Goal: Task Accomplishment & Management: Manage account settings

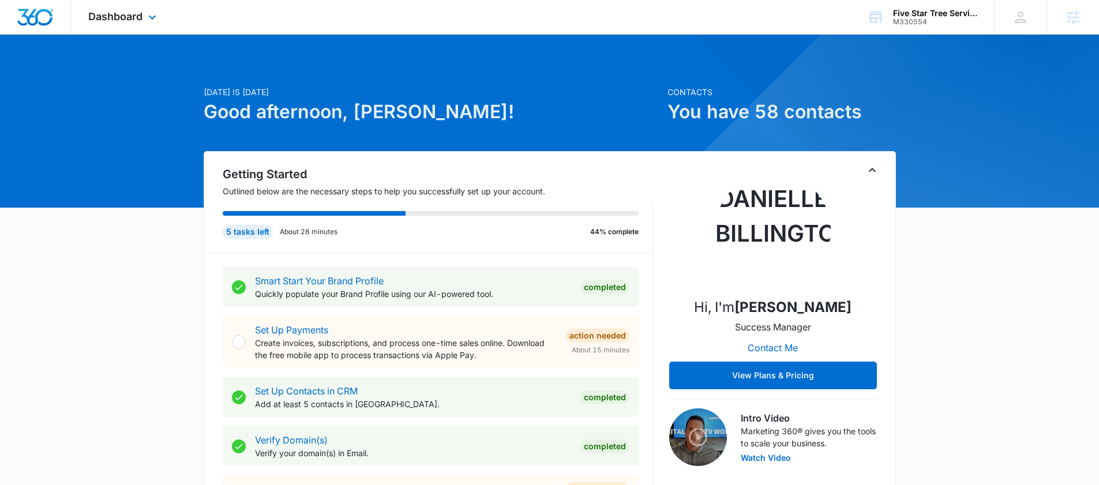
click at [148, 6] on div "Dashboard Apps Reputation Websites Forms CRM Email Social Shop Payments POS Con…" at bounding box center [124, 17] width 106 height 34
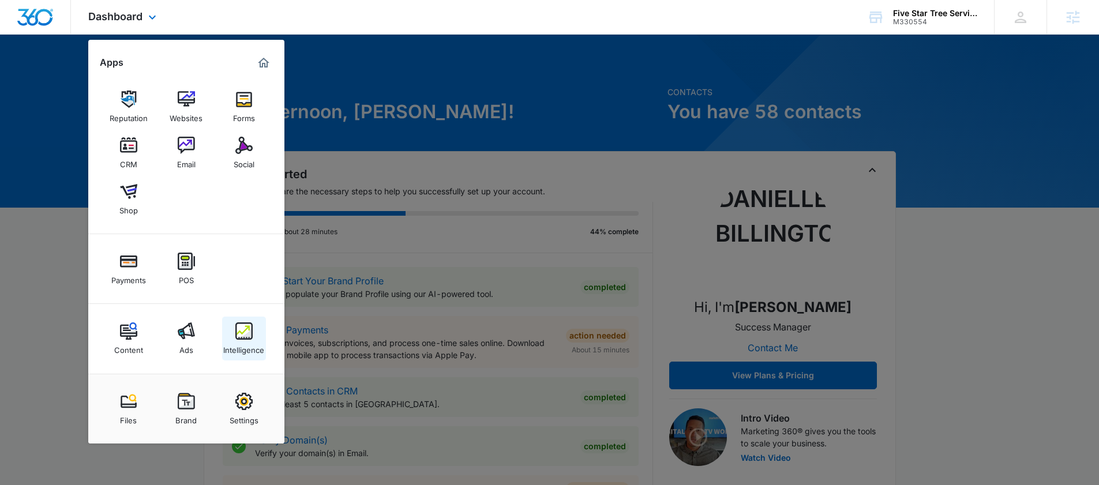
click at [242, 338] on img at bounding box center [243, 331] width 17 height 17
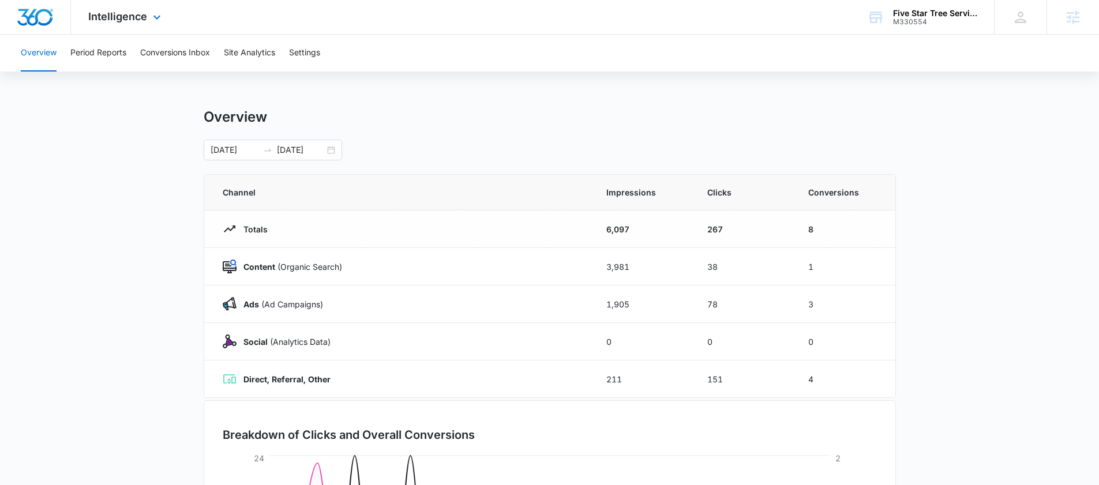
click at [124, 26] on div "Intelligence Apps Reputation Websites Forms CRM Email Social Shop Payments POS …" at bounding box center [126, 17] width 110 height 34
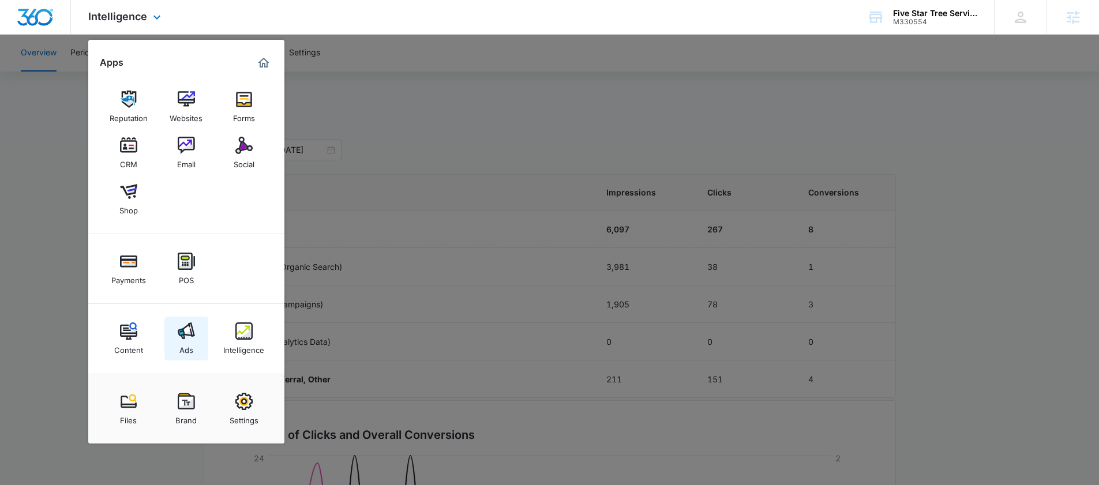
click at [180, 345] on div "Ads" at bounding box center [186, 347] width 14 height 15
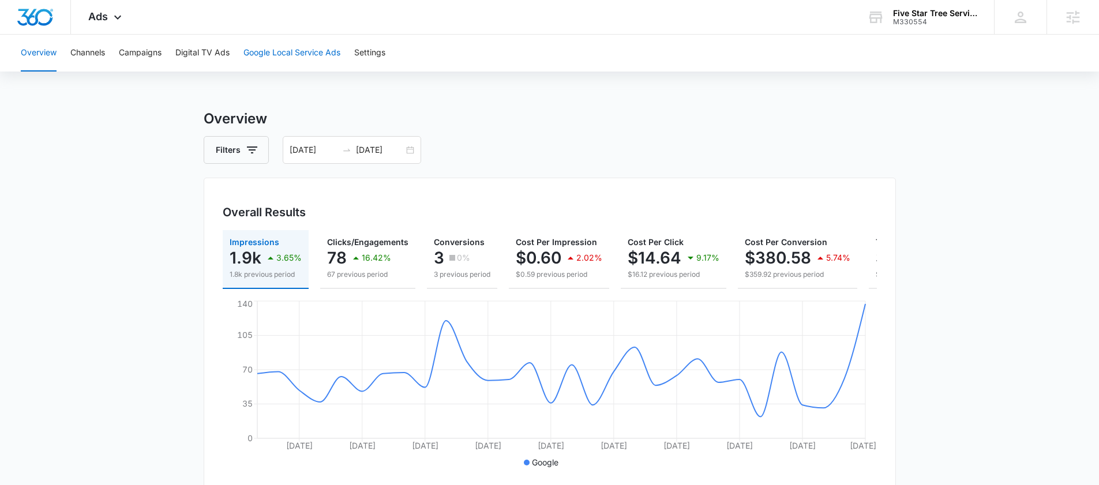
click at [262, 48] on button "Google Local Service Ads" at bounding box center [292, 53] width 97 height 37
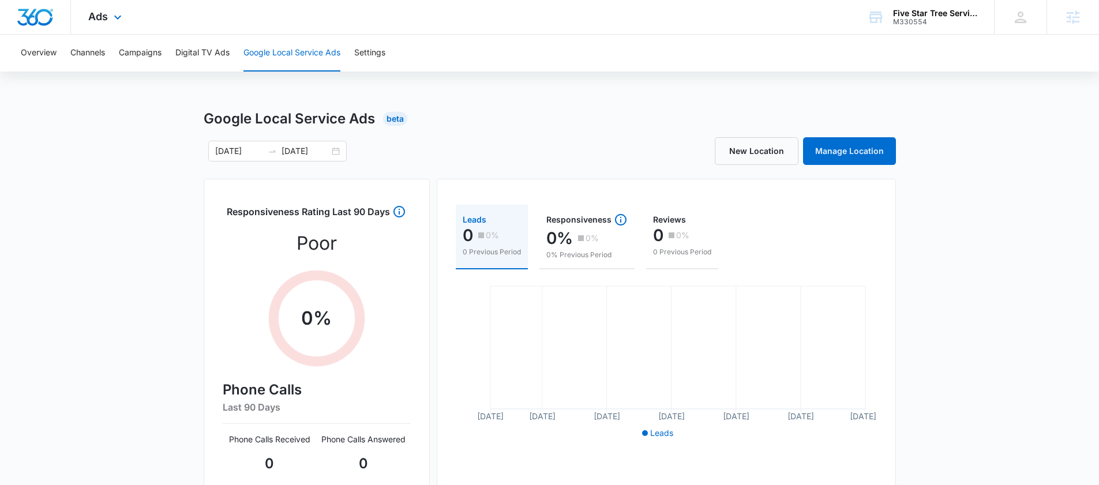
click at [103, 23] on div "Ads Apps Reputation Websites Forms CRM Email Social Shop Payments POS Content A…" at bounding box center [106, 17] width 71 height 34
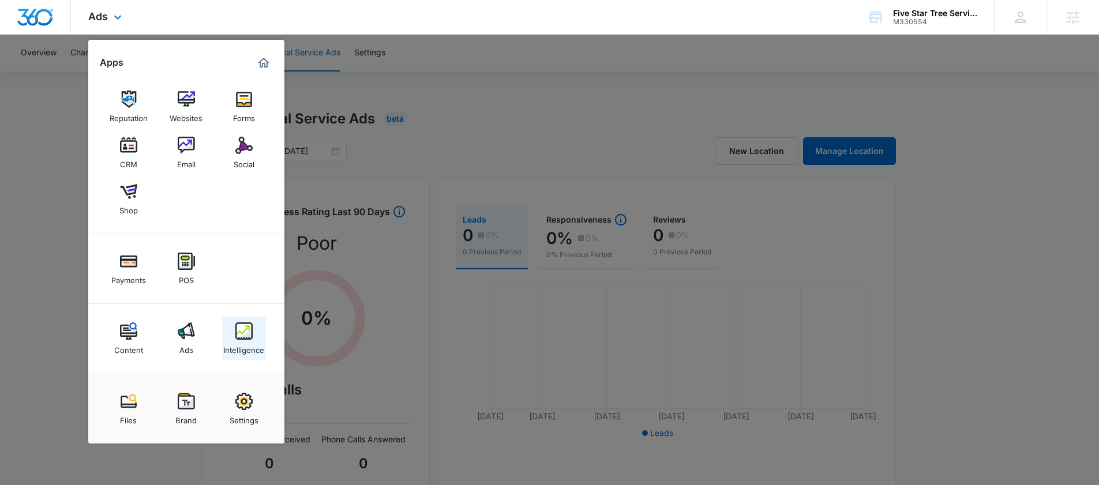
click at [242, 352] on div "Intelligence" at bounding box center [243, 347] width 41 height 15
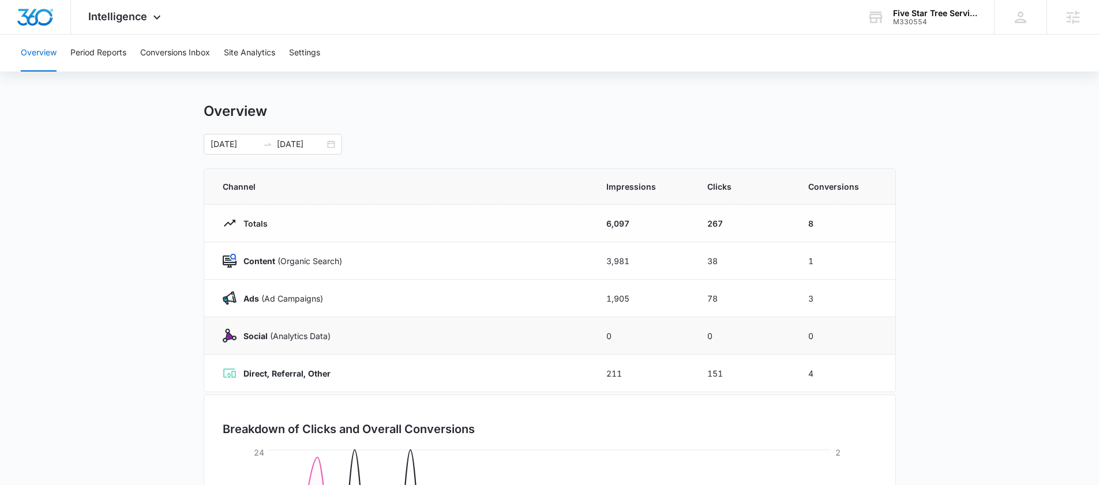
scroll to position [9, 0]
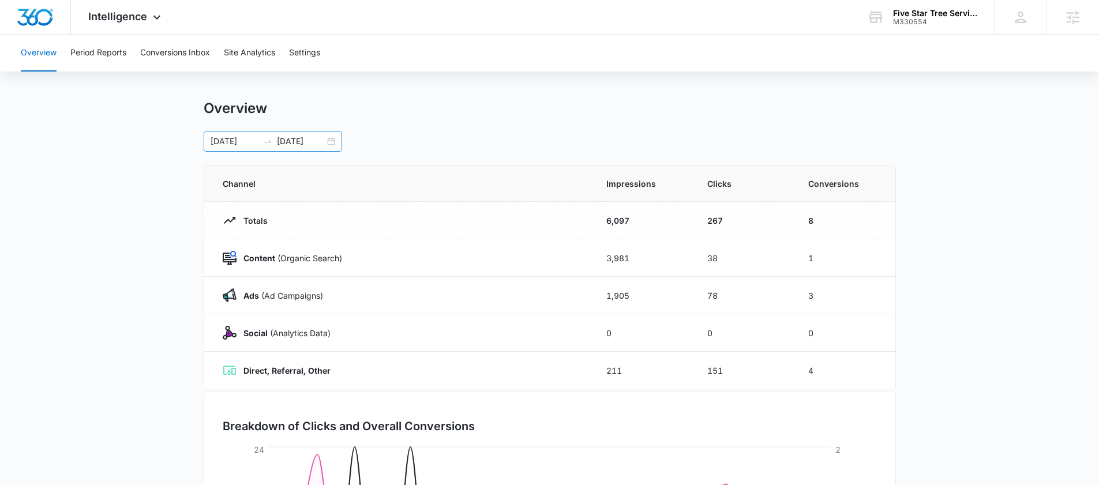
click at [331, 141] on div "09/01/2025 09/30/2025" at bounding box center [273, 141] width 139 height 21
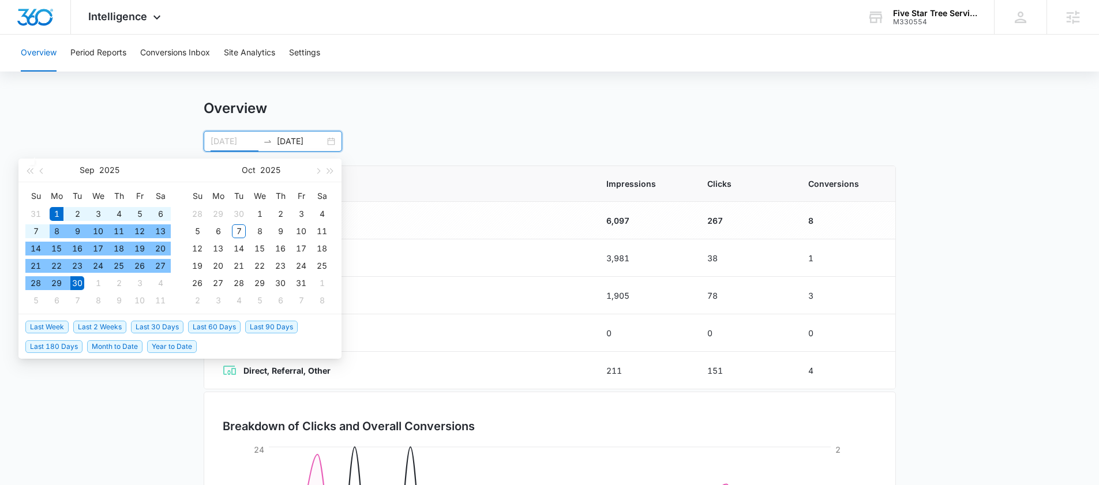
type input "[DATE]"
click at [54, 208] on div "1" at bounding box center [57, 214] width 14 height 14
type input "10/07/2025"
click at [234, 234] on div "7" at bounding box center [239, 231] width 14 height 14
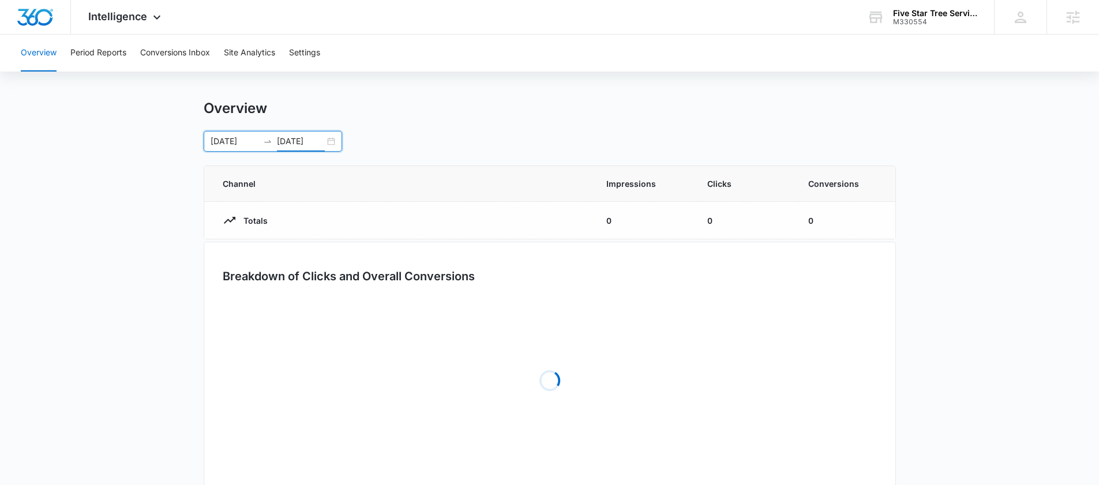
click at [518, 94] on div "Overview Period Reports Conversions Inbox Site Analytics Settings Overview 09/0…" at bounding box center [549, 264] width 1099 height 477
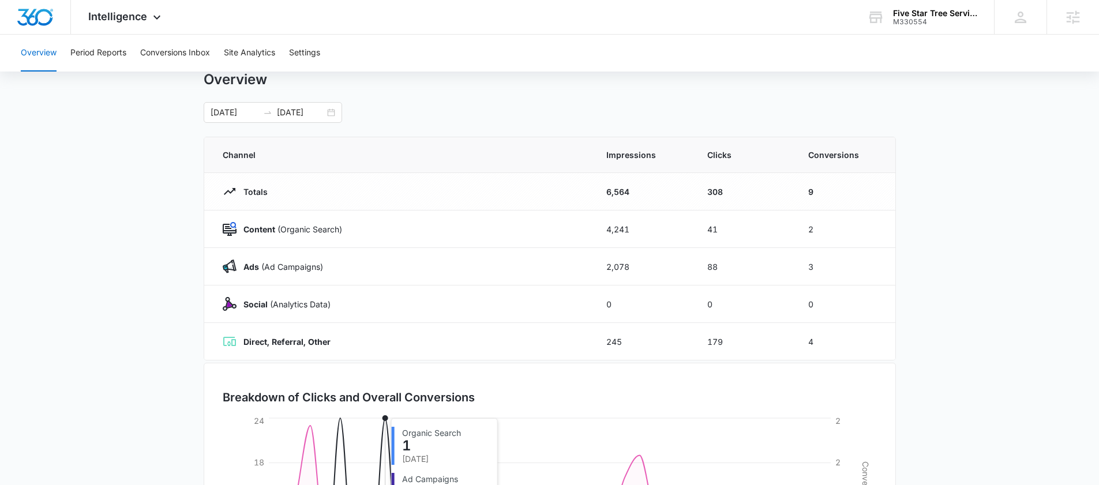
scroll to position [40, 0]
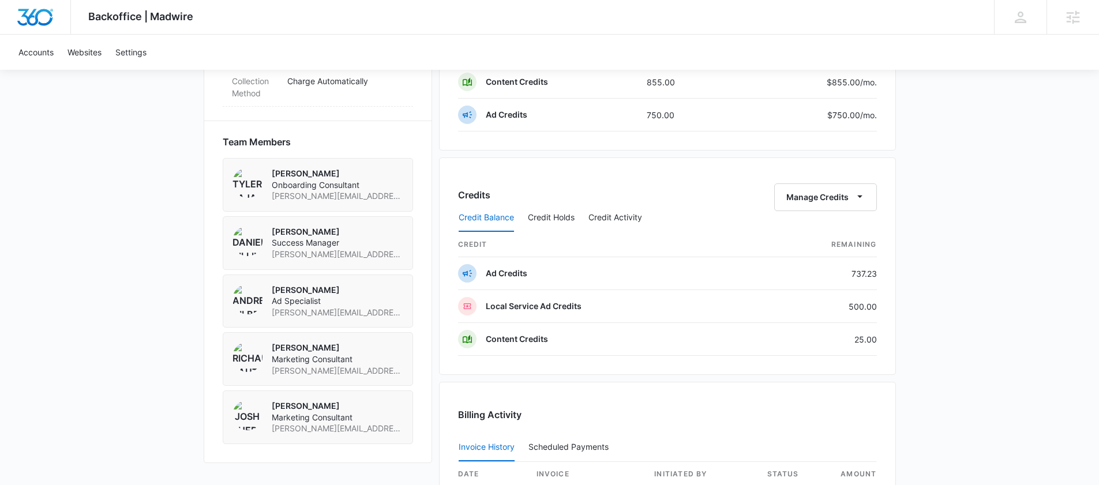
scroll to position [1070, 0]
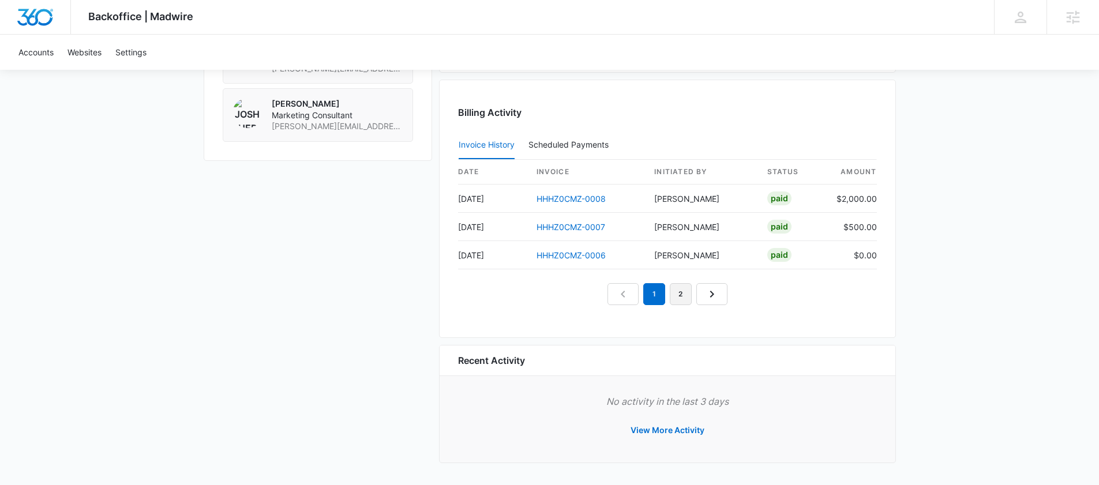
click at [679, 302] on link "2" at bounding box center [681, 294] width 22 height 22
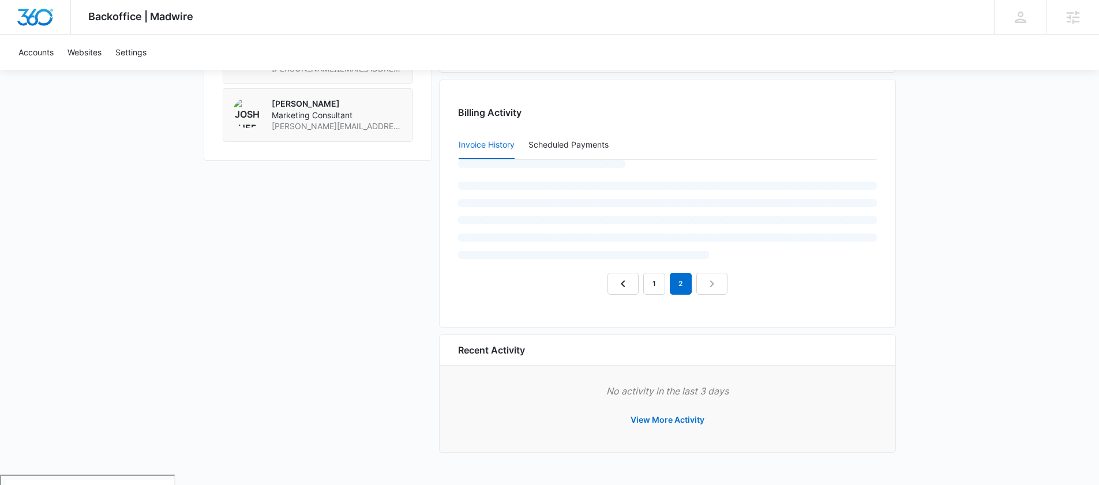
scroll to position [1060, 0]
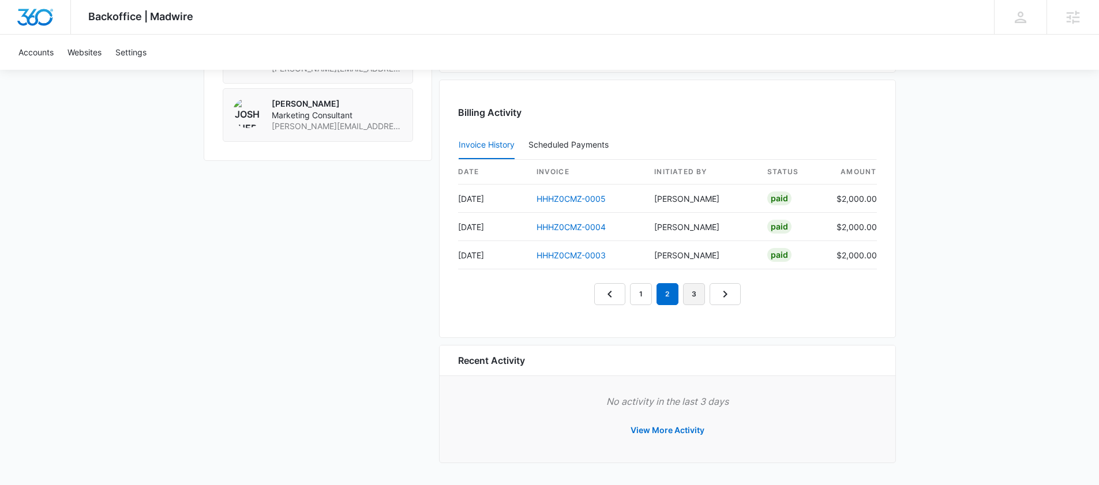
click at [694, 296] on link "3" at bounding box center [694, 294] width 22 height 22
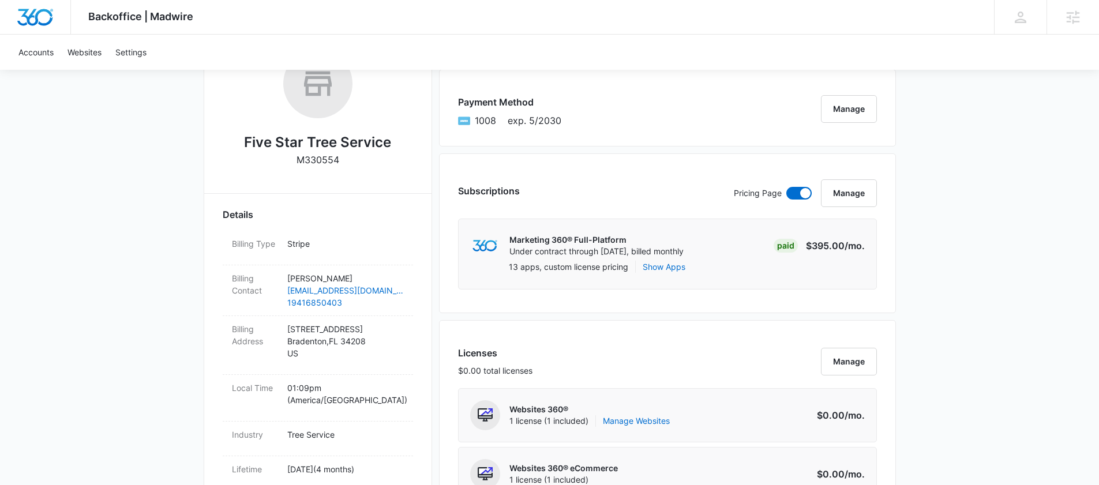
scroll to position [0, 0]
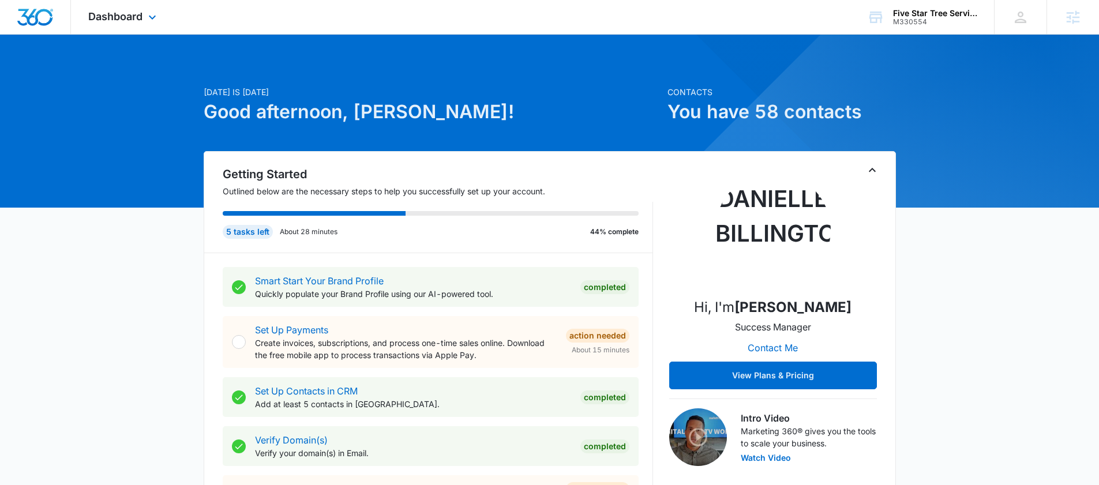
click at [102, 3] on div "Dashboard Apps Reputation Websites Forms CRM Email Social Shop Payments POS Con…" at bounding box center [124, 17] width 106 height 34
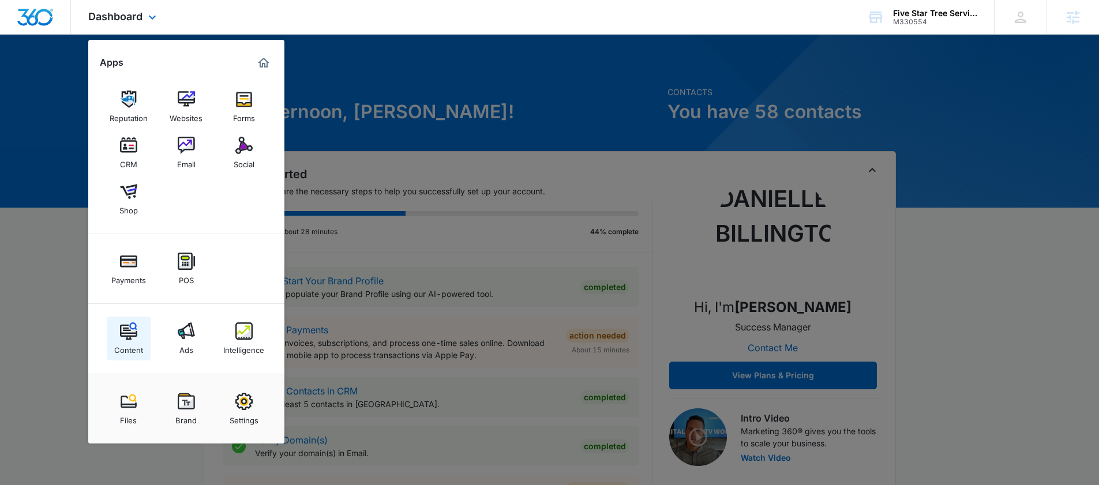
click at [132, 342] on div "Content" at bounding box center [128, 347] width 29 height 15
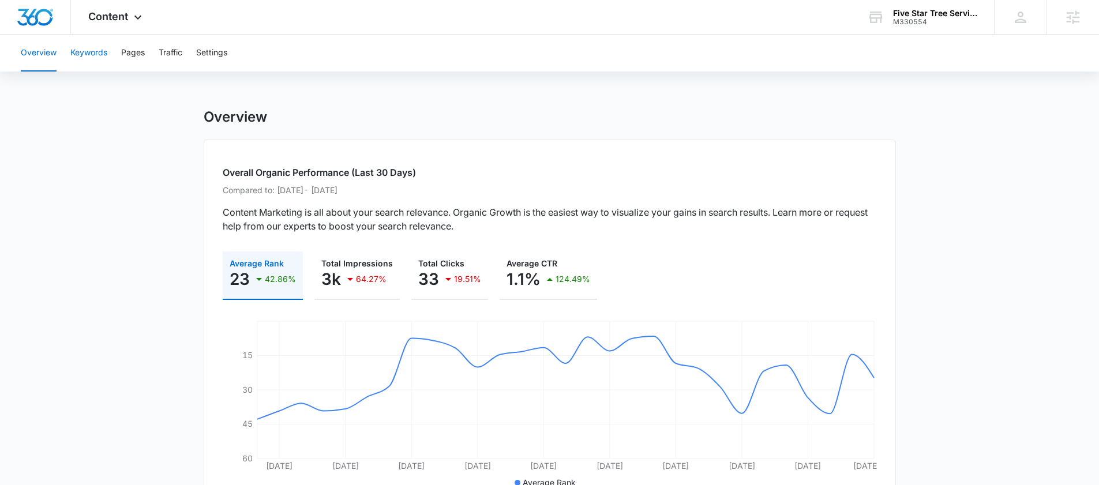
click at [100, 54] on button "Keywords" at bounding box center [88, 53] width 37 height 37
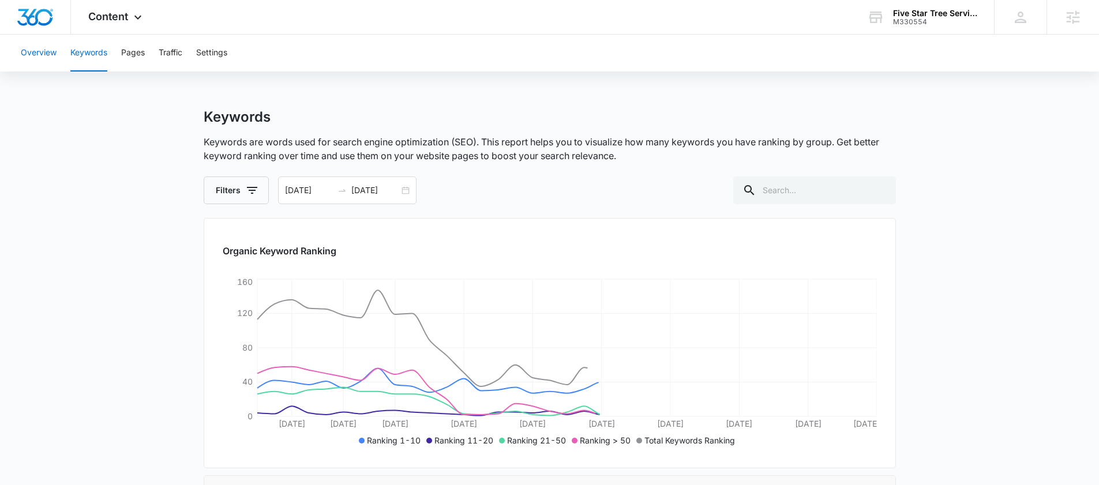
click at [46, 50] on button "Overview" at bounding box center [39, 53] width 36 height 37
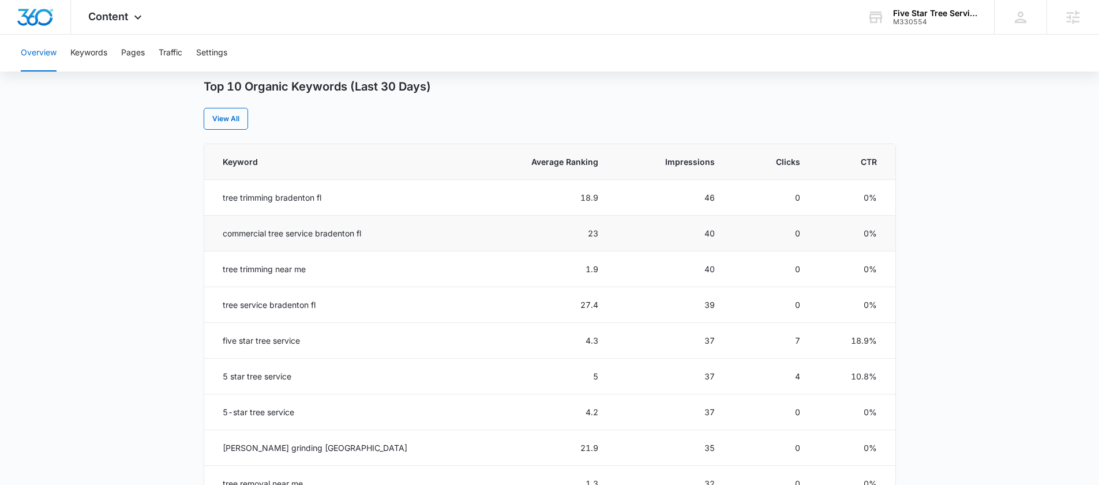
scroll to position [475, 0]
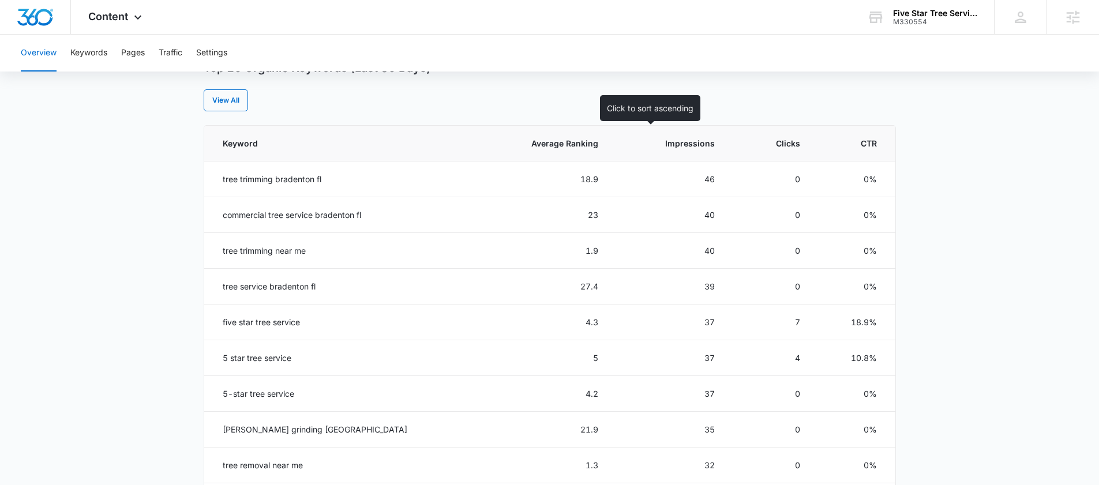
click at [561, 147] on span "Average Ranking" at bounding box center [551, 143] width 94 height 12
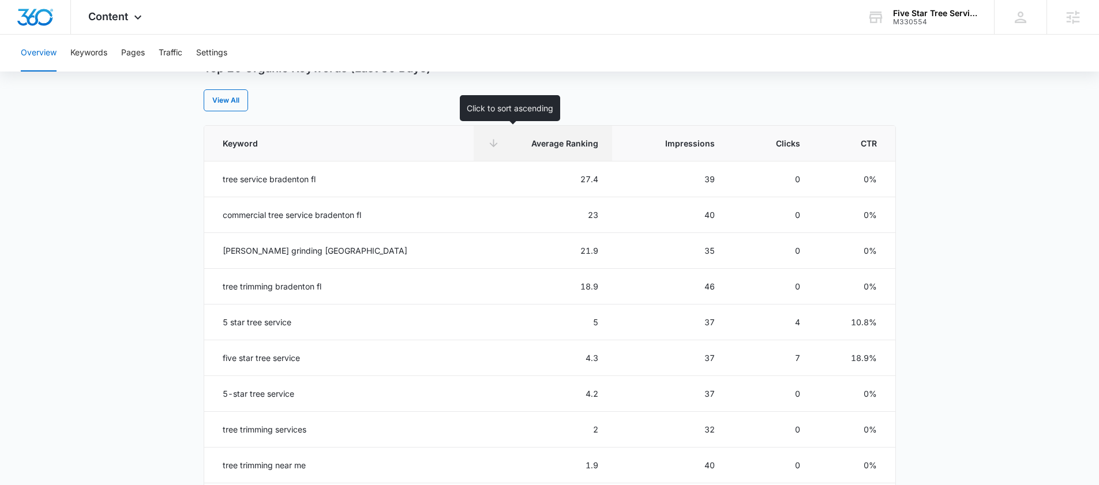
click at [505, 144] on span "Average Ranking" at bounding box center [551, 143] width 94 height 12
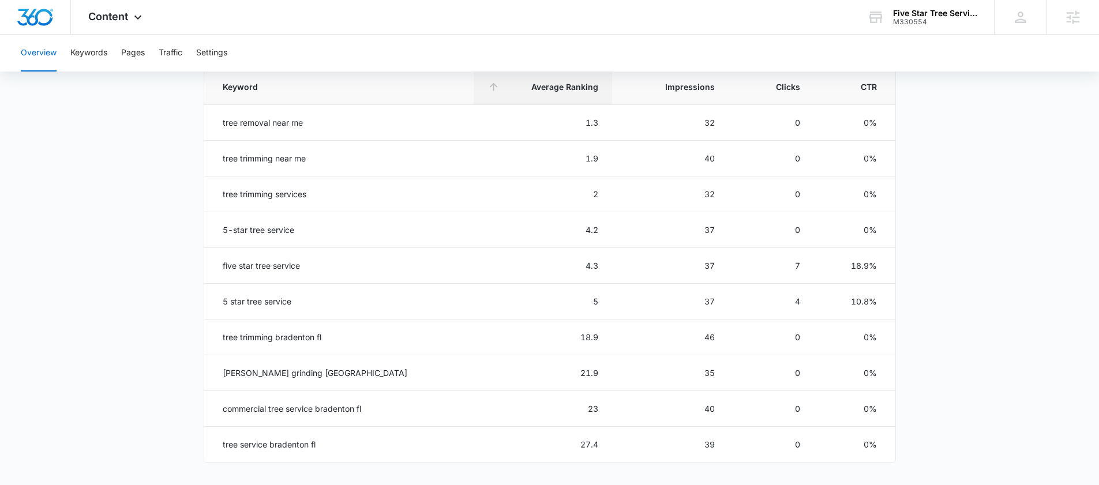
scroll to position [534, 0]
drag, startPoint x: 689, startPoint y: 122, endPoint x: 705, endPoint y: 122, distance: 15.6
click at [705, 122] on td "32" at bounding box center [670, 121] width 117 height 36
drag, startPoint x: 777, startPoint y: 268, endPoint x: 792, endPoint y: 268, distance: 15.0
click at [792, 268] on td "7" at bounding box center [771, 264] width 85 height 36
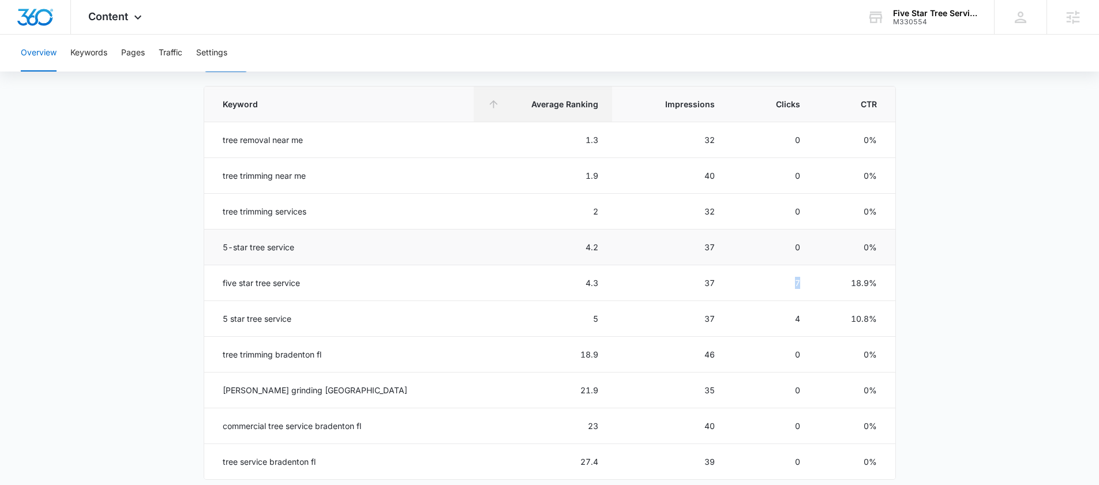
scroll to position [432, 0]
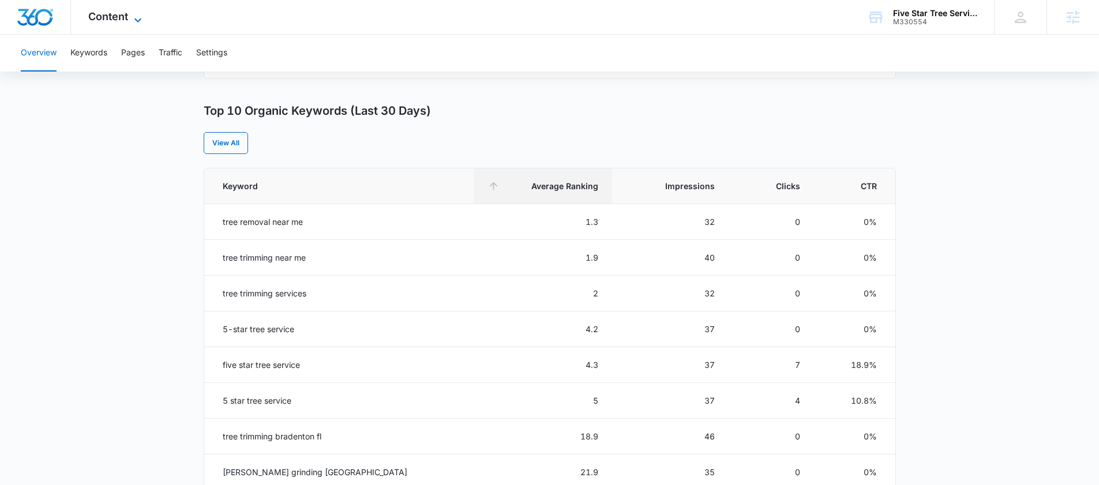
click at [107, 21] on span "Content" at bounding box center [108, 16] width 40 height 12
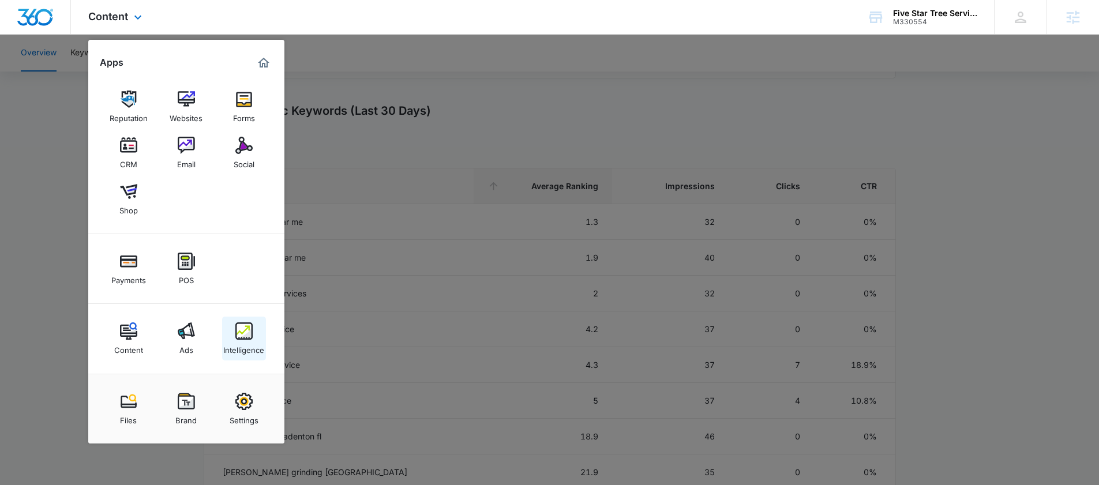
click at [262, 353] on div "Intelligence" at bounding box center [243, 347] width 41 height 15
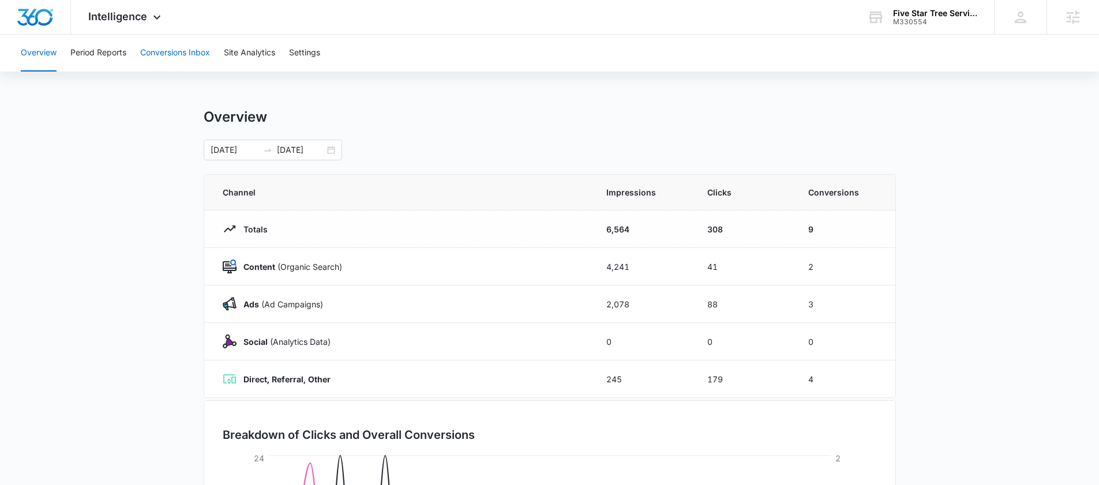
click at [152, 58] on button "Conversions Inbox" at bounding box center [175, 53] width 70 height 37
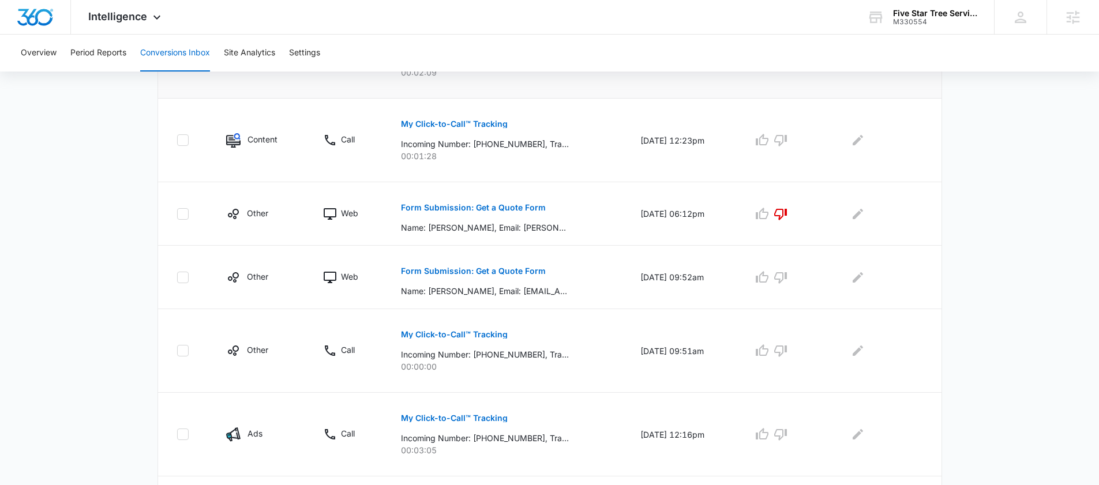
scroll to position [497, 0]
click at [428, 270] on p "Form Submission: Get a Quote Form" at bounding box center [473, 270] width 145 height 8
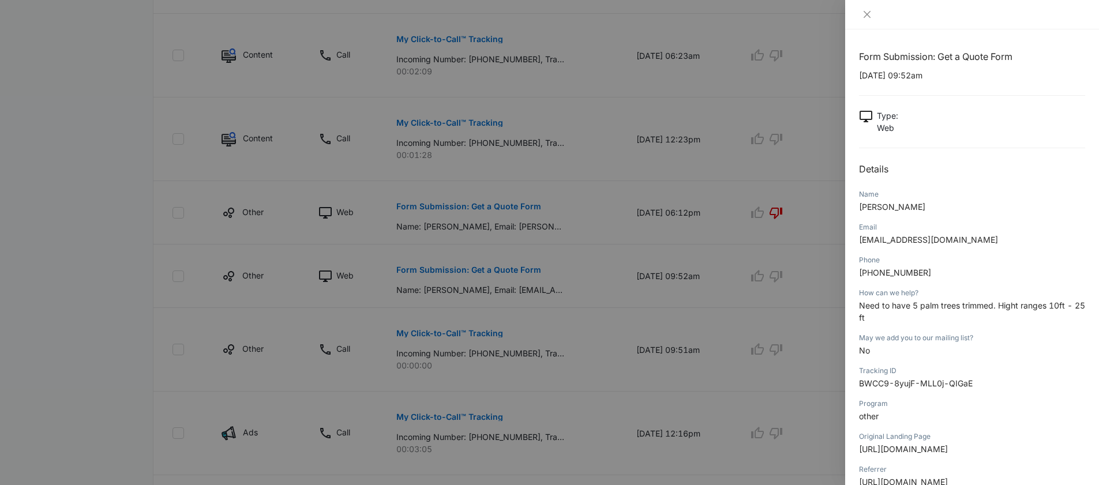
scroll to position [13, 0]
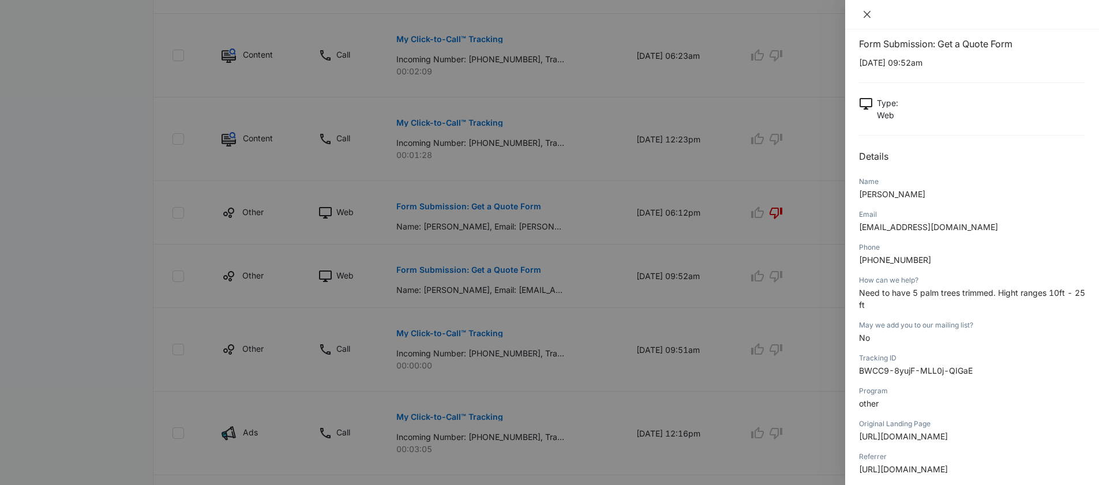
click at [869, 17] on icon "close" at bounding box center [867, 14] width 9 height 9
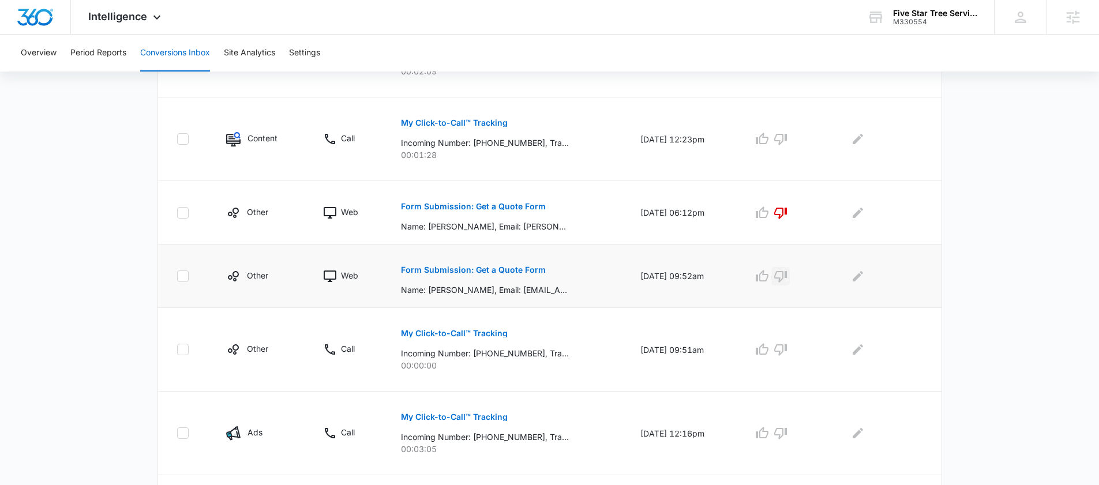
click at [784, 278] on icon "button" at bounding box center [780, 277] width 13 height 12
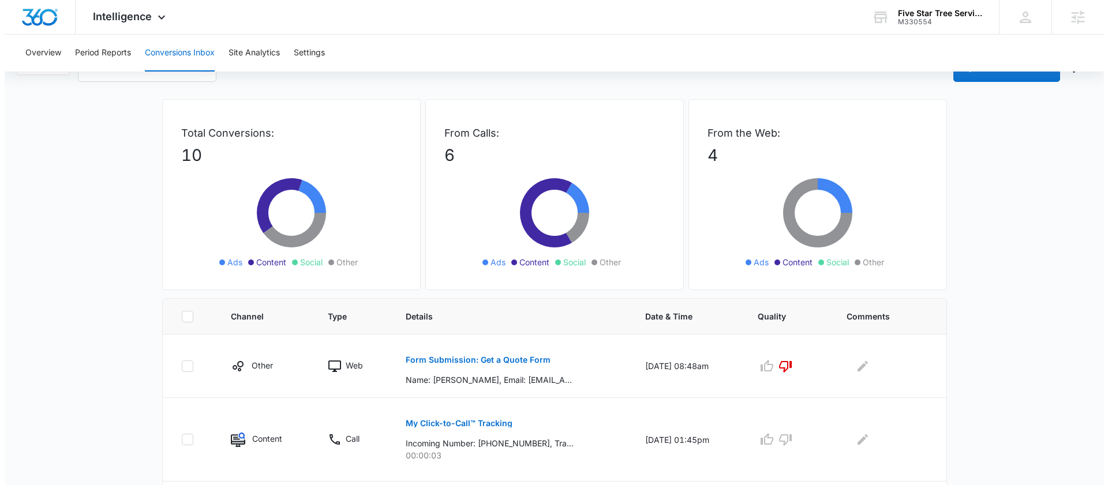
scroll to position [0, 0]
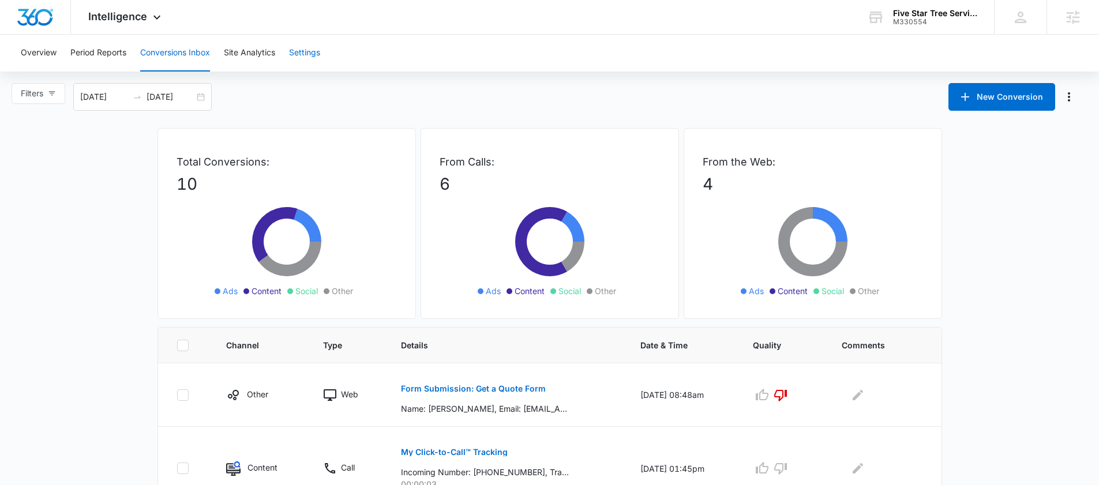
click at [297, 56] on button "Settings" at bounding box center [304, 53] width 31 height 37
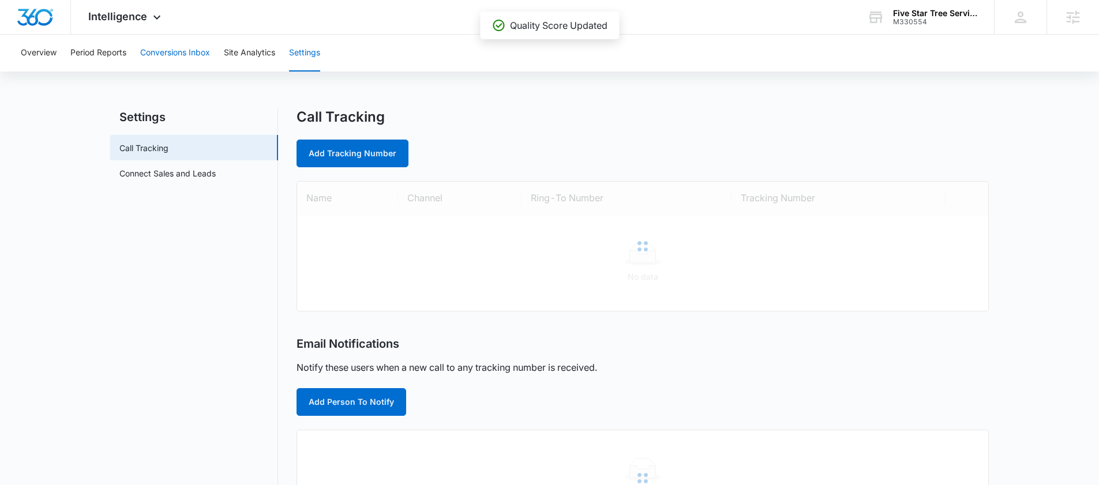
click at [143, 51] on button "Conversions Inbox" at bounding box center [175, 53] width 70 height 37
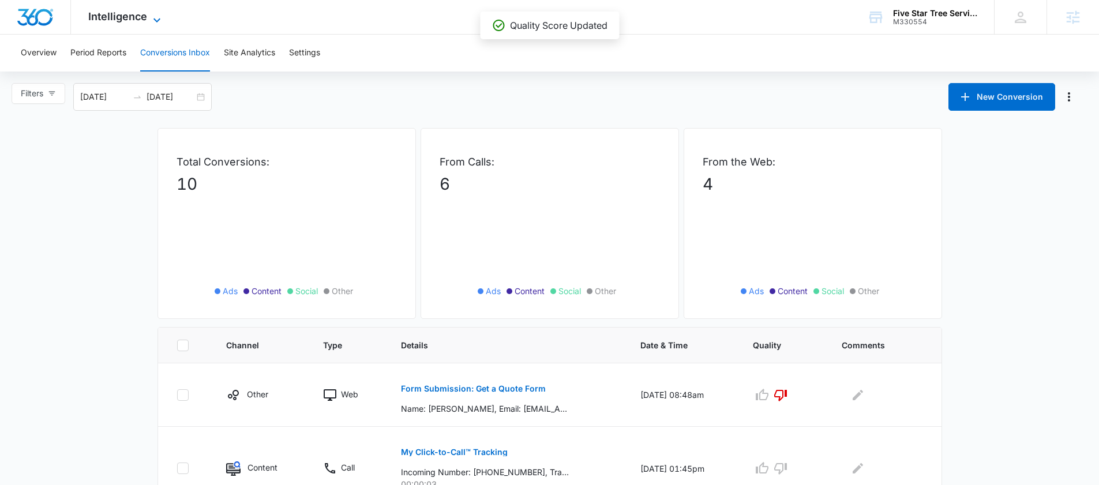
click at [128, 12] on span "Intelligence" at bounding box center [117, 16] width 59 height 12
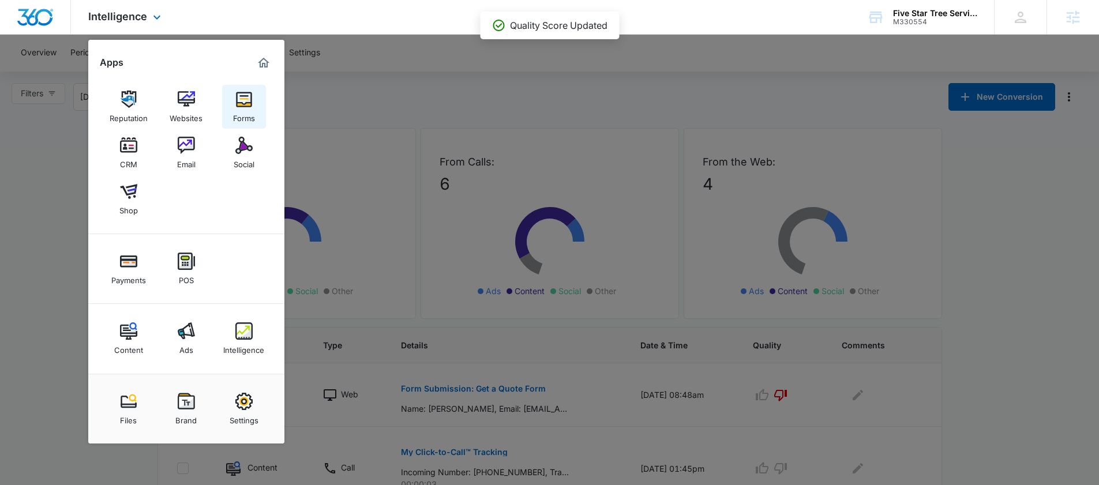
click at [245, 107] on img at bounding box center [243, 99] width 17 height 17
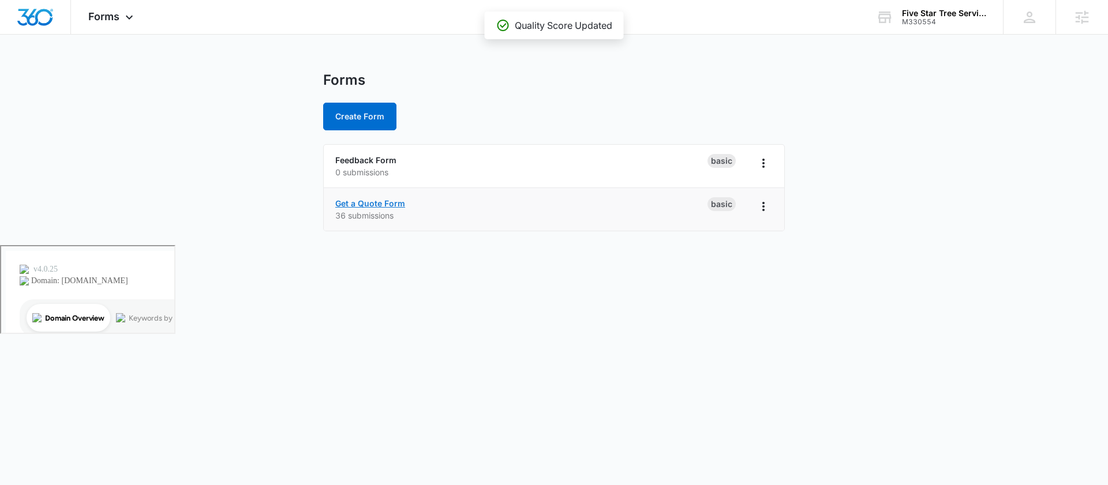
click at [390, 204] on link "Get a Quote Form" at bounding box center [370, 204] width 70 height 10
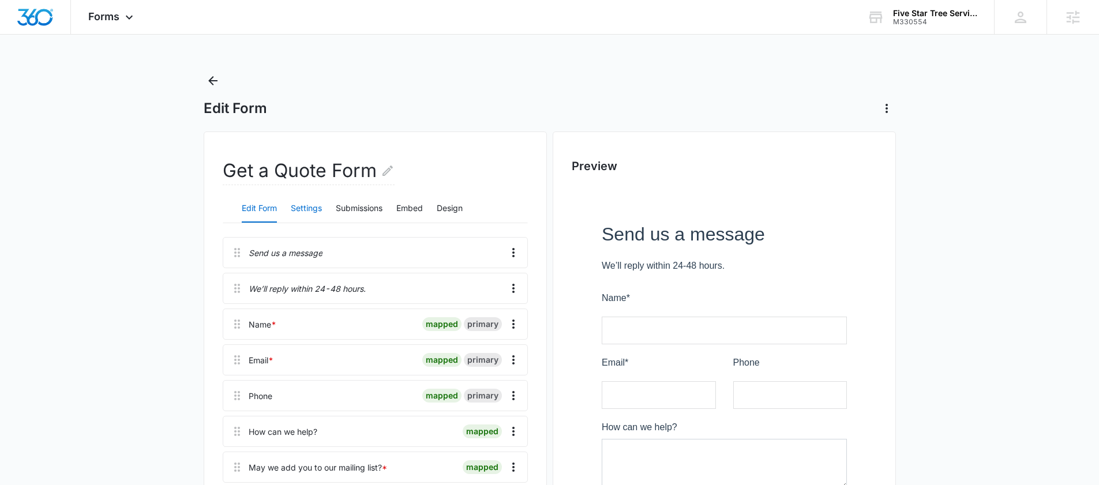
click at [311, 204] on button "Settings" at bounding box center [306, 209] width 31 height 28
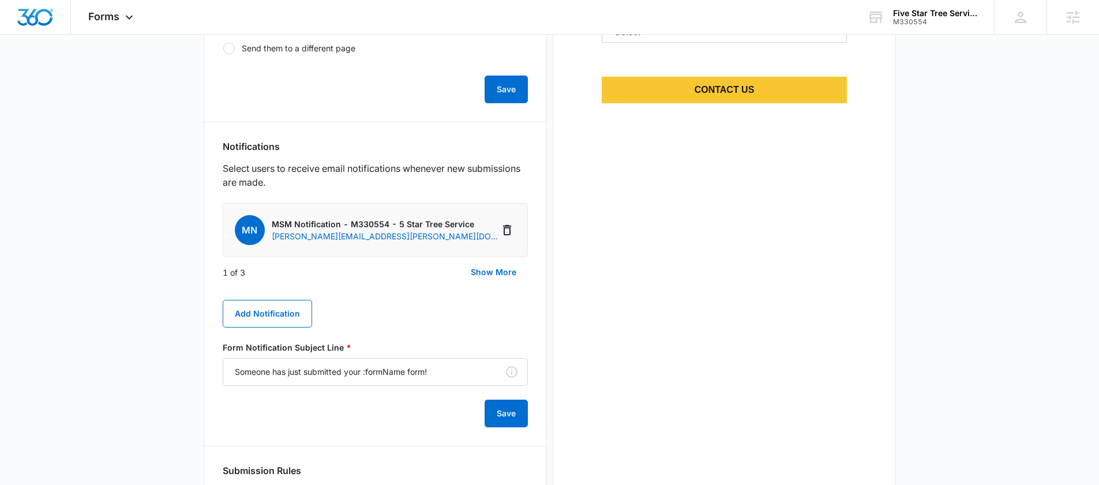
scroll to position [510, 0]
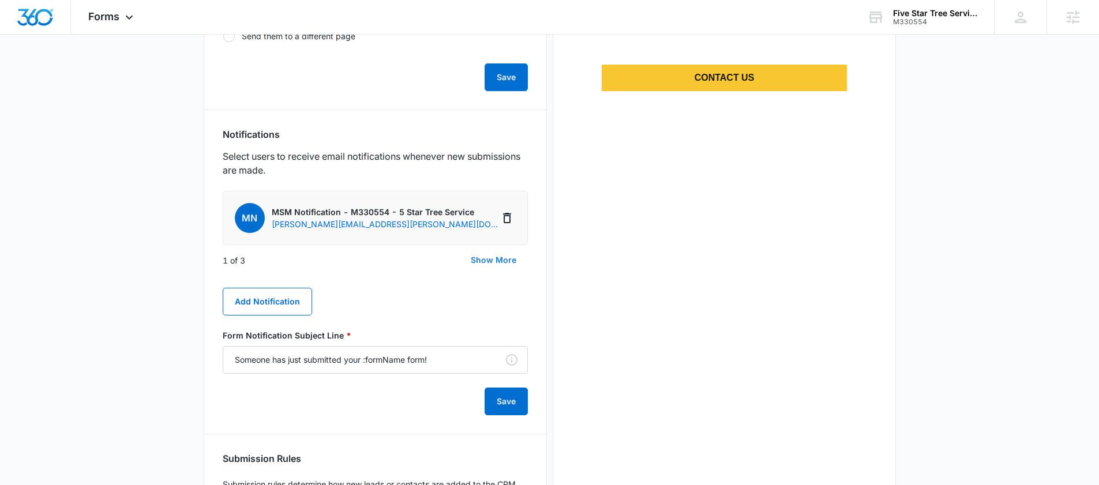
click at [488, 257] on button "Show More" at bounding box center [493, 260] width 69 height 28
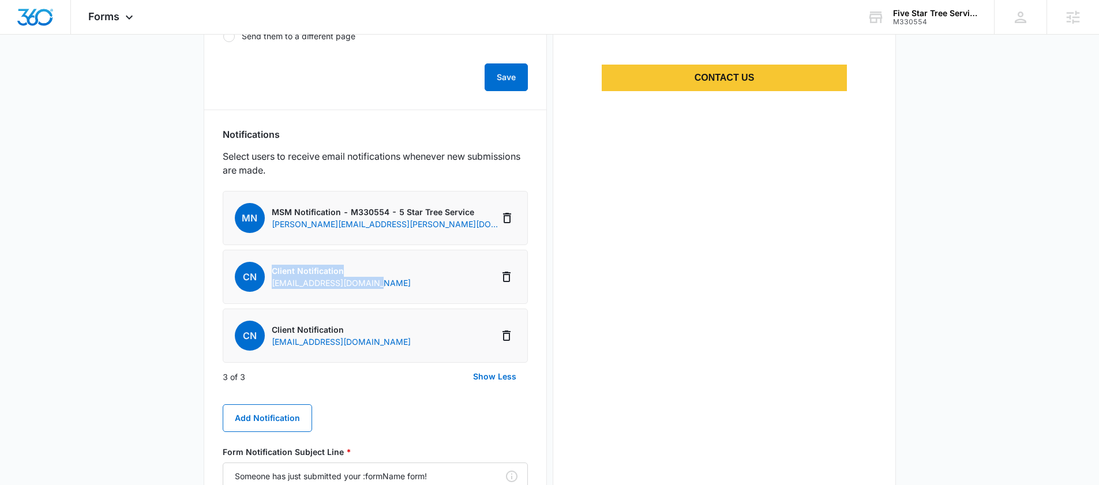
drag, startPoint x: 426, startPoint y: 282, endPoint x: 265, endPoint y: 284, distance: 161.0
click at [265, 284] on li "CN Client Notification joshcombs1980@yahoo.com" at bounding box center [375, 277] width 305 height 54
click at [302, 302] on li "CN Client Notification joshcombs1980@yahoo.com" at bounding box center [375, 277] width 305 height 54
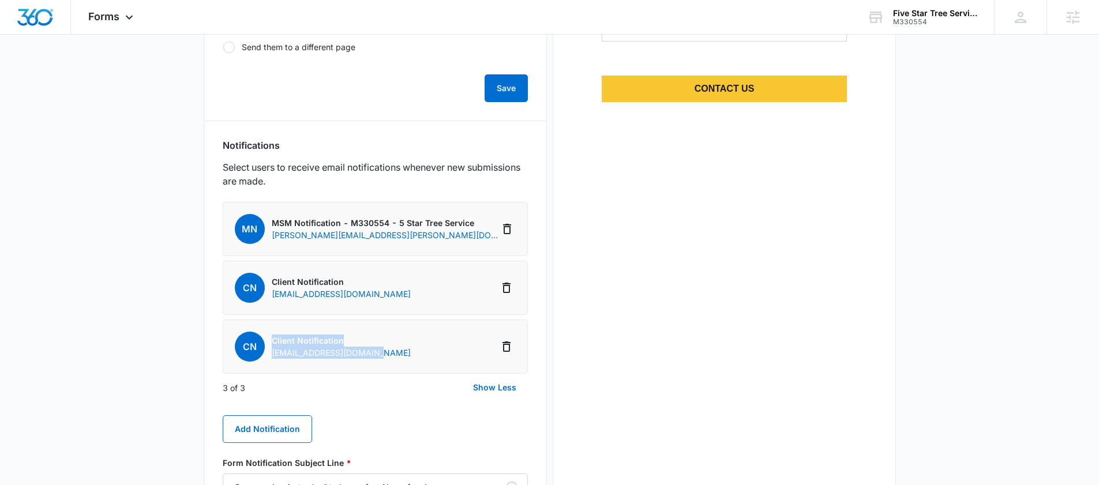
drag, startPoint x: 402, startPoint y: 357, endPoint x: 265, endPoint y: 356, distance: 137.4
click at [265, 356] on li "CN Client Notification 5startree1980@gmail.com" at bounding box center [375, 347] width 305 height 54
click at [280, 371] on li "CN Client Notification 5startree1980@gmail.com" at bounding box center [375, 347] width 305 height 54
drag, startPoint x: 388, startPoint y: 354, endPoint x: 271, endPoint y: 353, distance: 116.6
click at [271, 353] on li "CN Client Notification 5startree1980@gmail.com" at bounding box center [375, 347] width 305 height 54
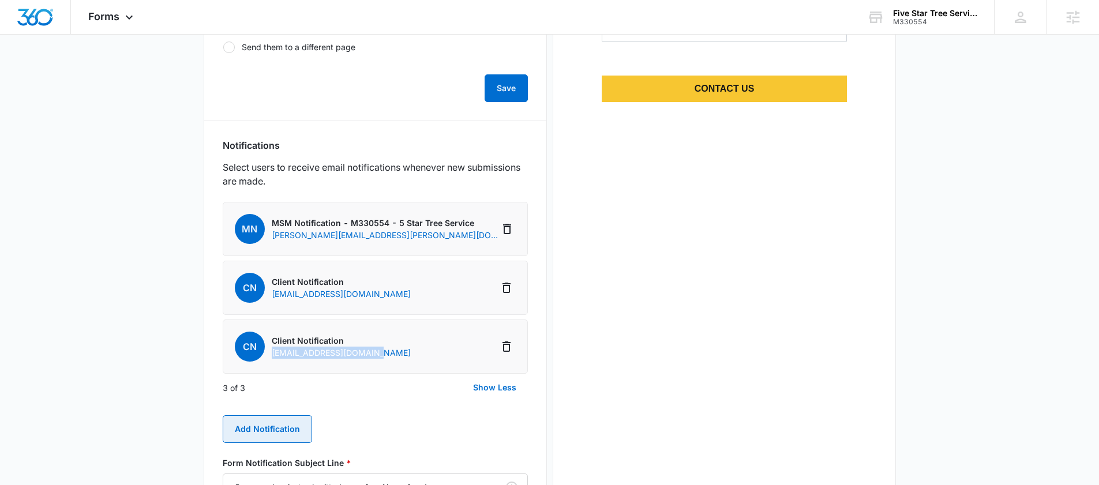
click at [285, 429] on button "Add Notification" at bounding box center [267, 430] width 89 height 28
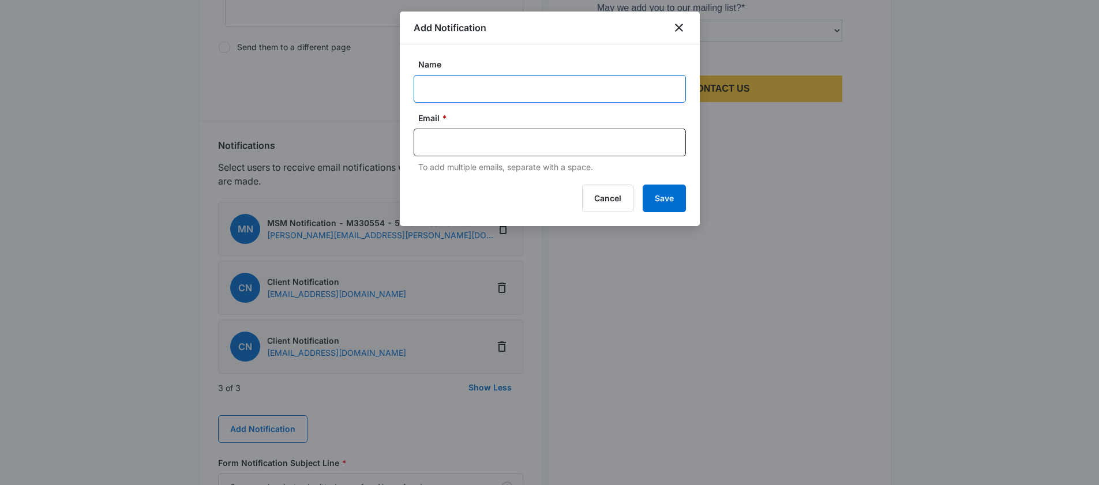
click at [452, 89] on input "Name" at bounding box center [550, 89] width 272 height 28
click at [439, 148] on input "text" at bounding box center [551, 142] width 250 height 17
paste input "fivestartrees@outlook.com"
type input "fivestartrees@outlook.com"
click at [674, 201] on button "Save" at bounding box center [664, 199] width 43 height 28
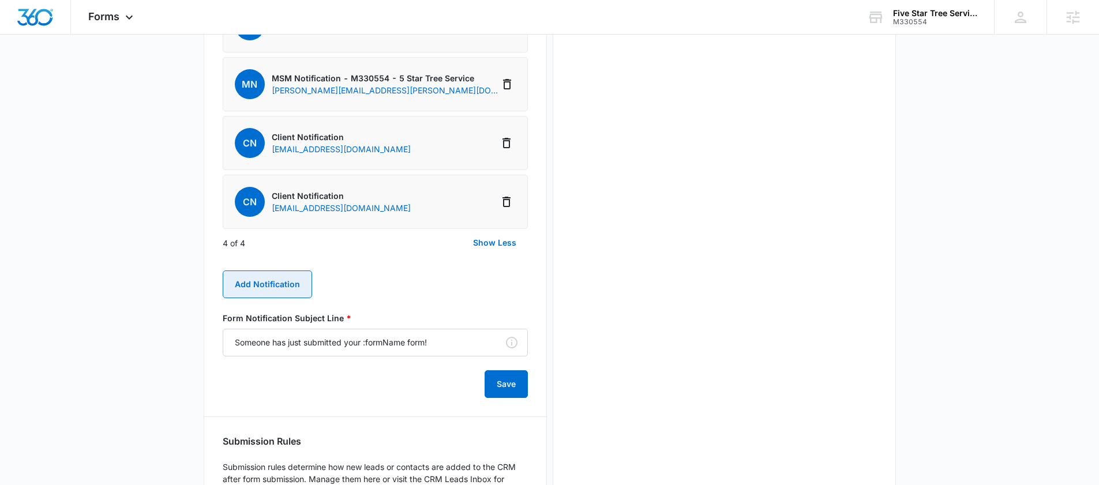
scroll to position [799, 0]
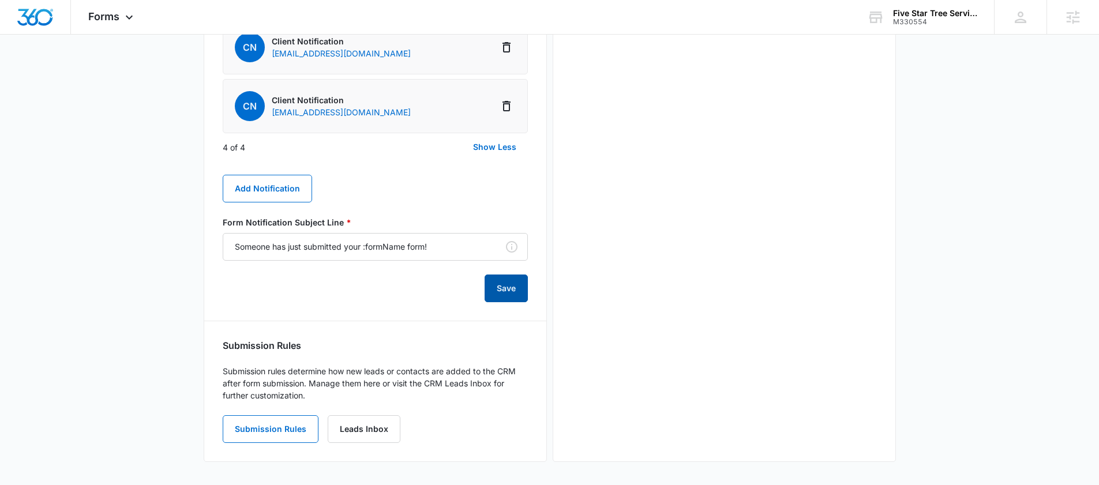
click at [502, 297] on button "Save" at bounding box center [506, 289] width 43 height 28
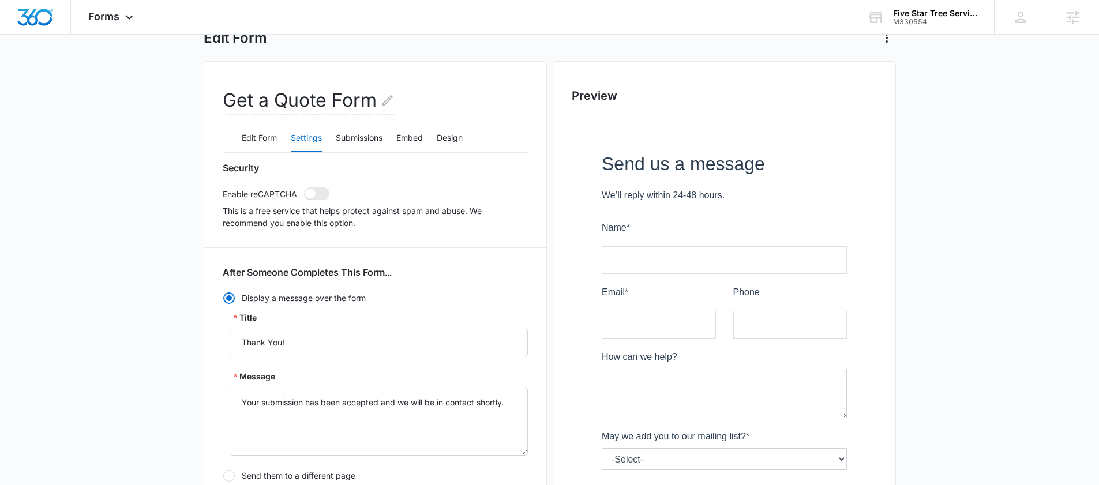
scroll to position [0, 0]
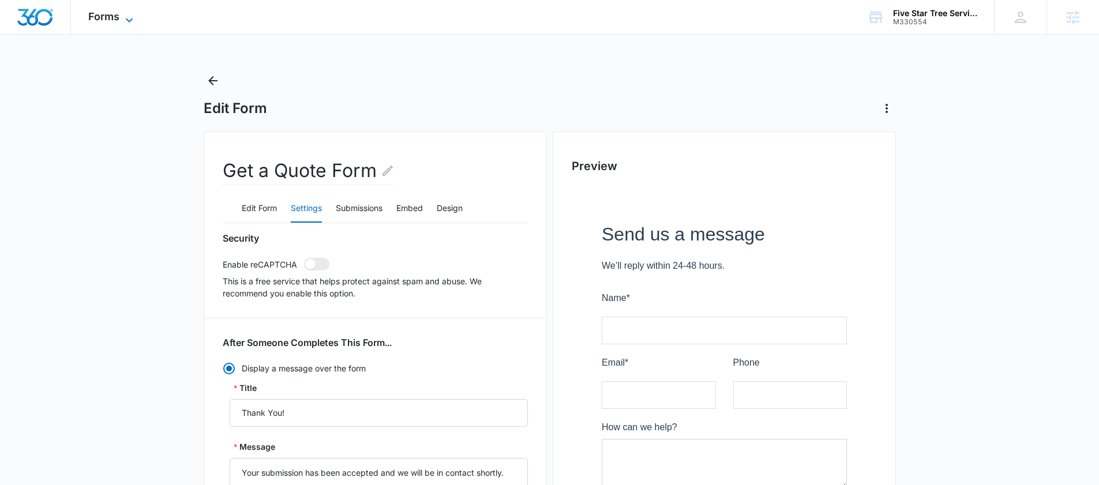
click at [115, 16] on span "Forms" at bounding box center [103, 16] width 31 height 12
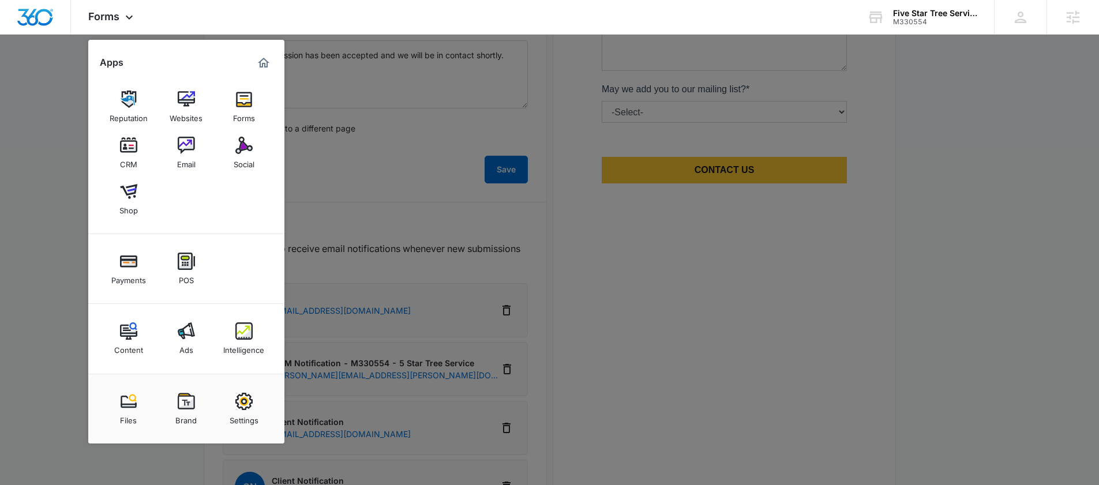
click at [469, 301] on div at bounding box center [549, 242] width 1099 height 485
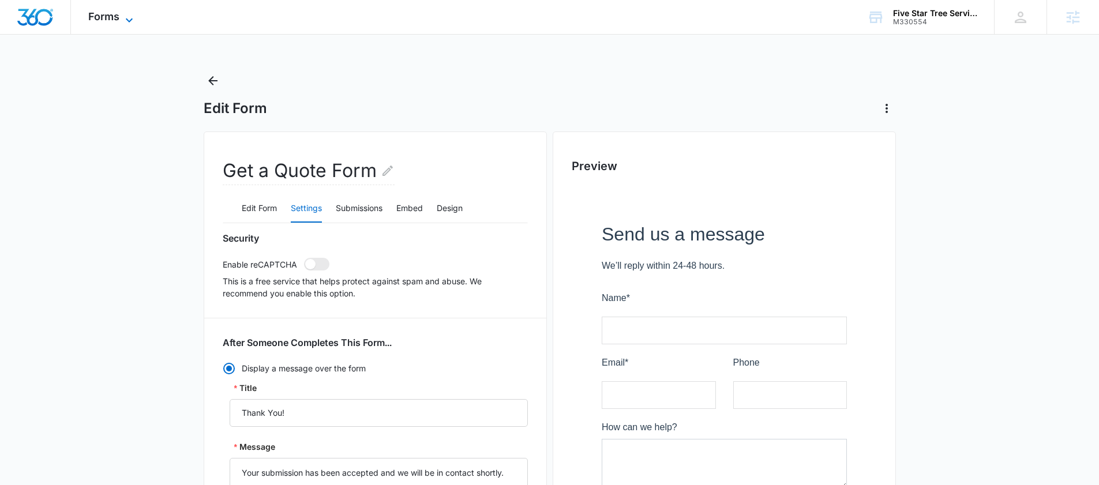
click at [111, 16] on span "Forms" at bounding box center [103, 16] width 31 height 12
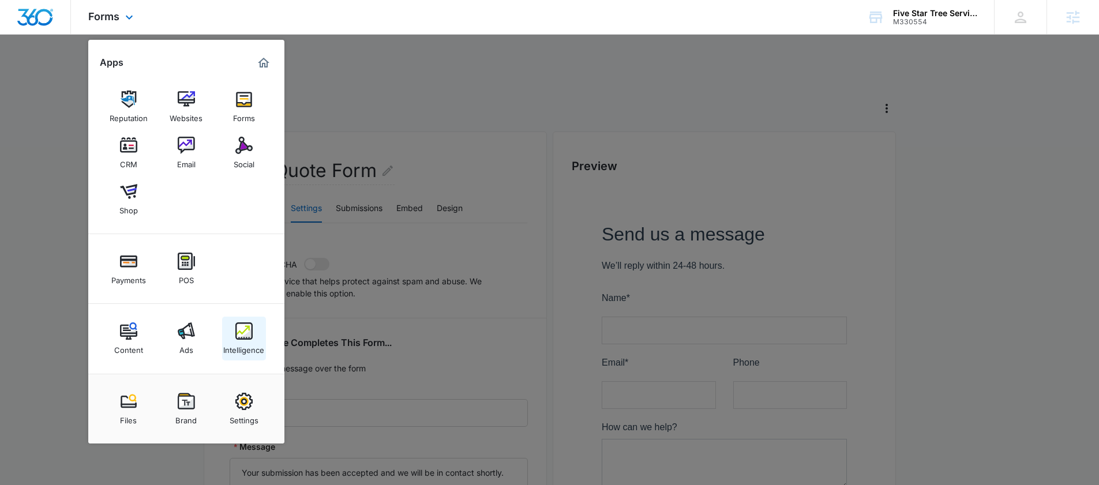
click at [243, 340] on div "Intelligence" at bounding box center [243, 347] width 41 height 15
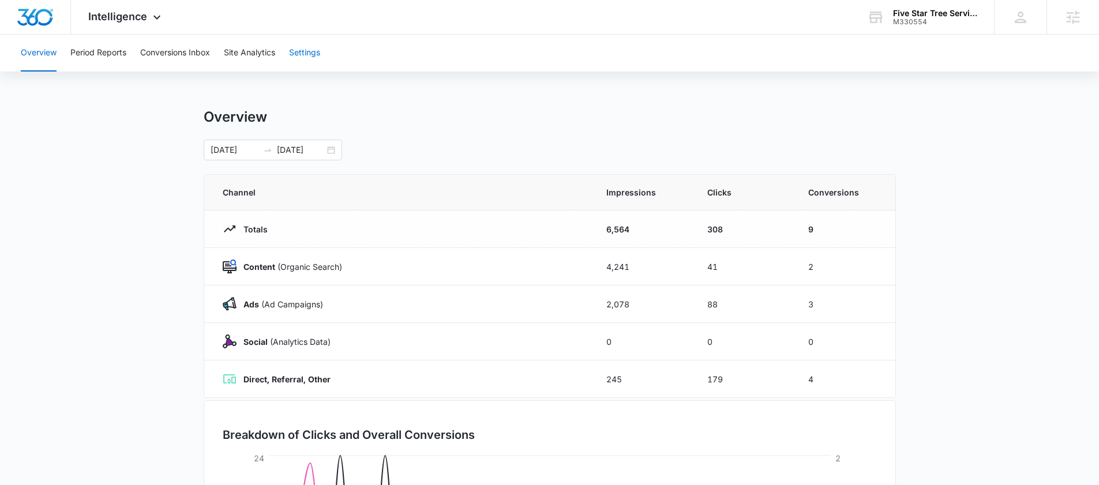
click at [316, 50] on button "Settings" at bounding box center [304, 53] width 31 height 37
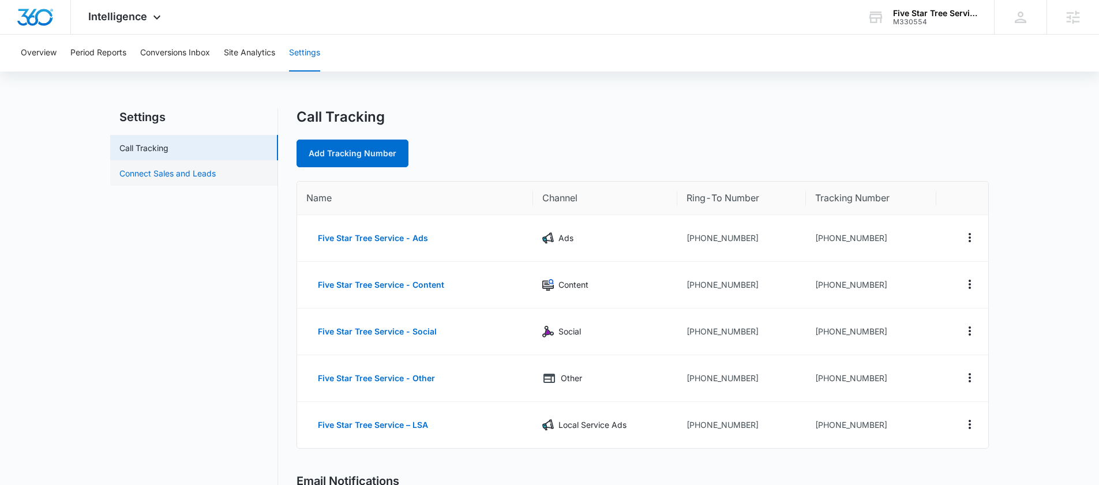
click at [173, 169] on link "Connect Sales and Leads" at bounding box center [167, 173] width 96 height 12
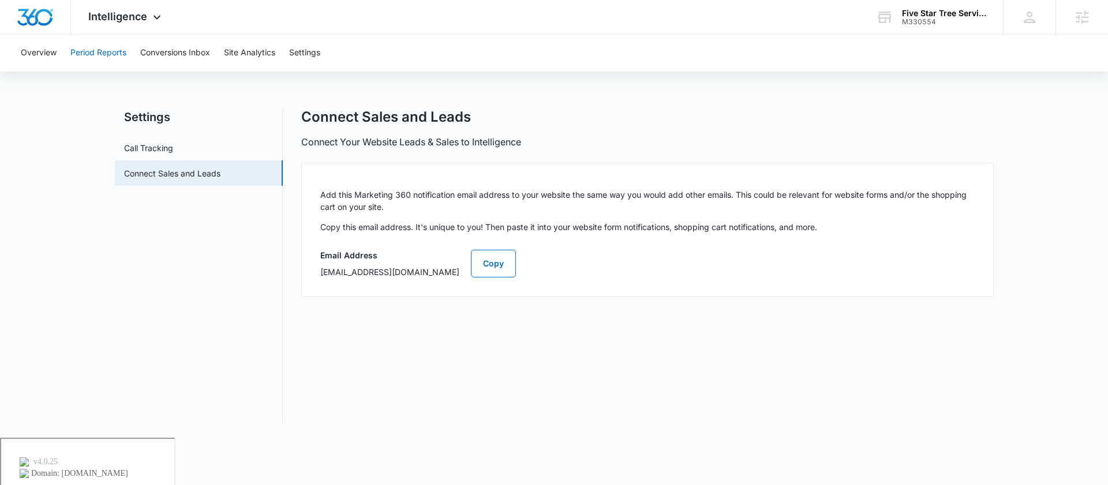
click at [99, 57] on button "Period Reports" at bounding box center [98, 53] width 56 height 37
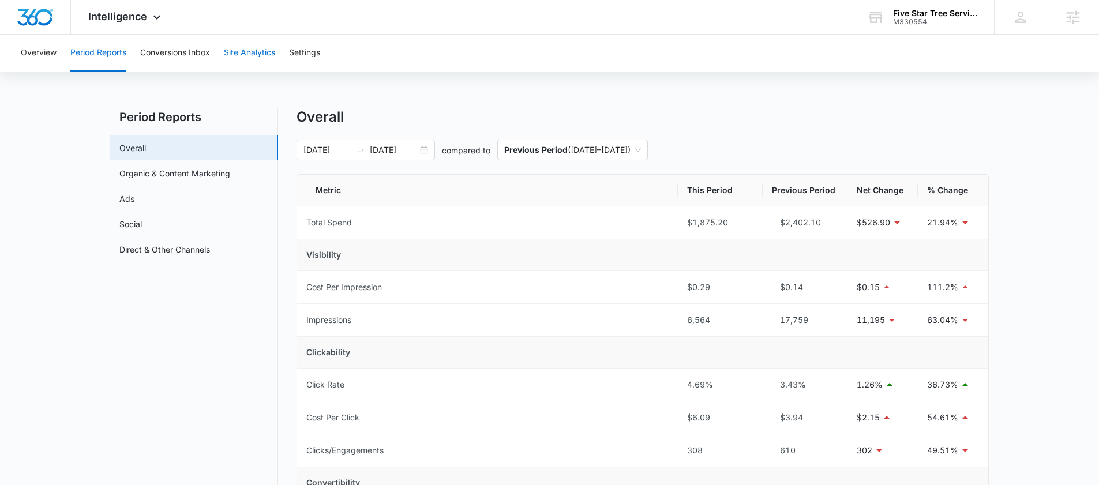
click at [249, 54] on button "Site Analytics" at bounding box center [249, 53] width 51 height 37
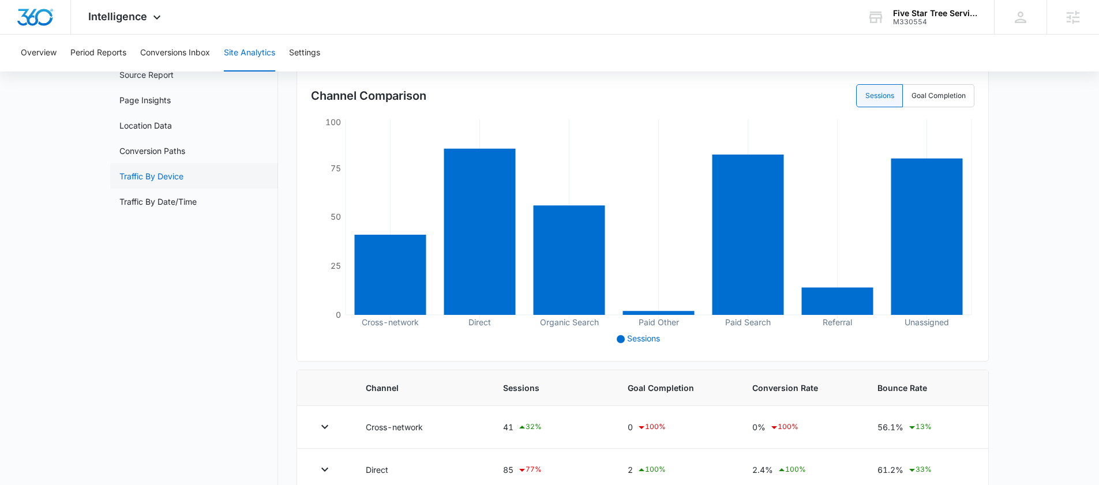
scroll to position [102, 0]
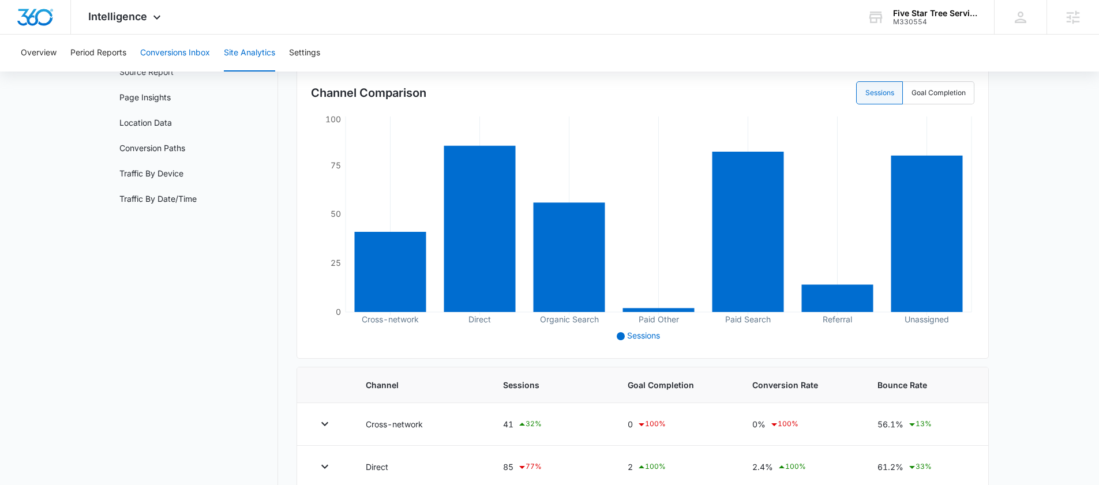
click at [172, 46] on button "Conversions Inbox" at bounding box center [175, 53] width 70 height 37
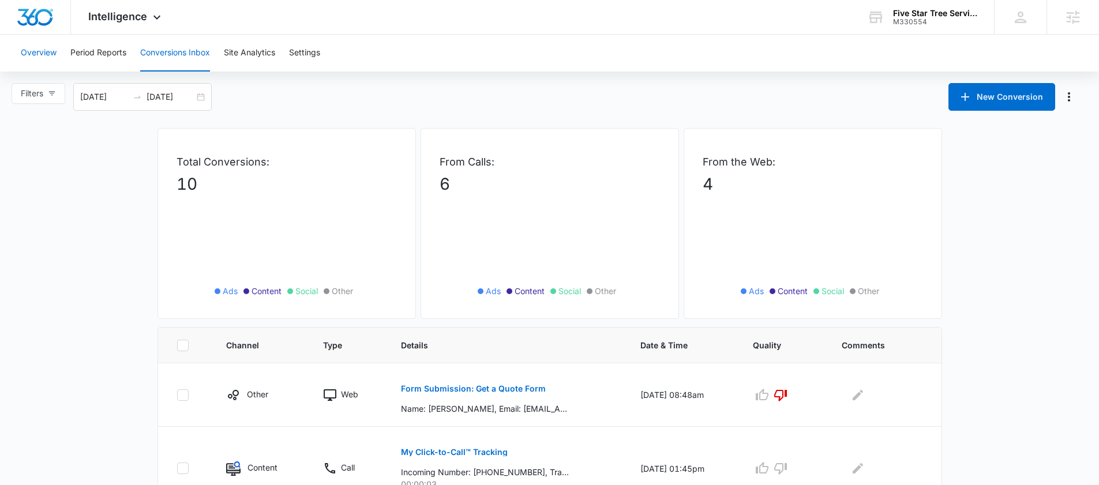
click at [32, 51] on button "Overview" at bounding box center [39, 53] width 36 height 37
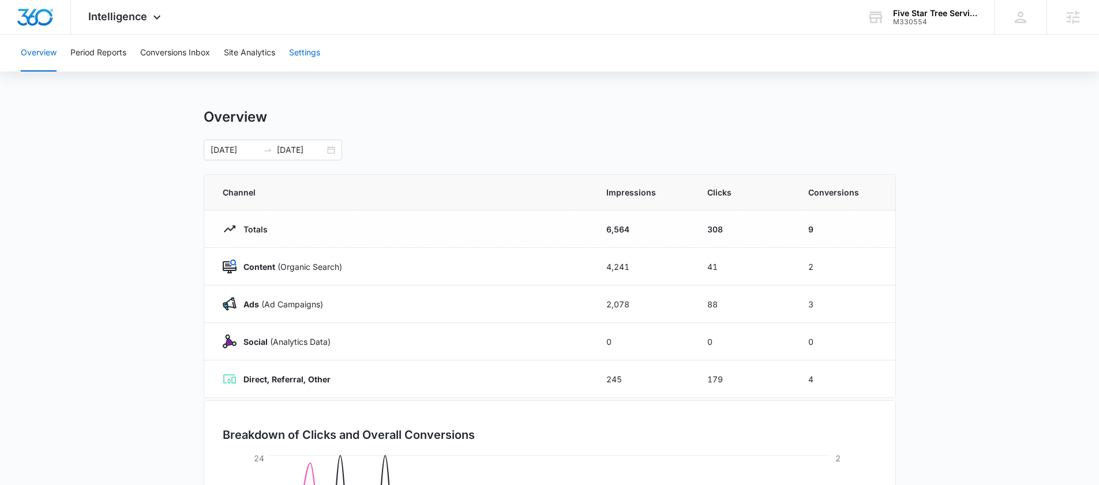
click at [316, 57] on button "Settings" at bounding box center [304, 53] width 31 height 37
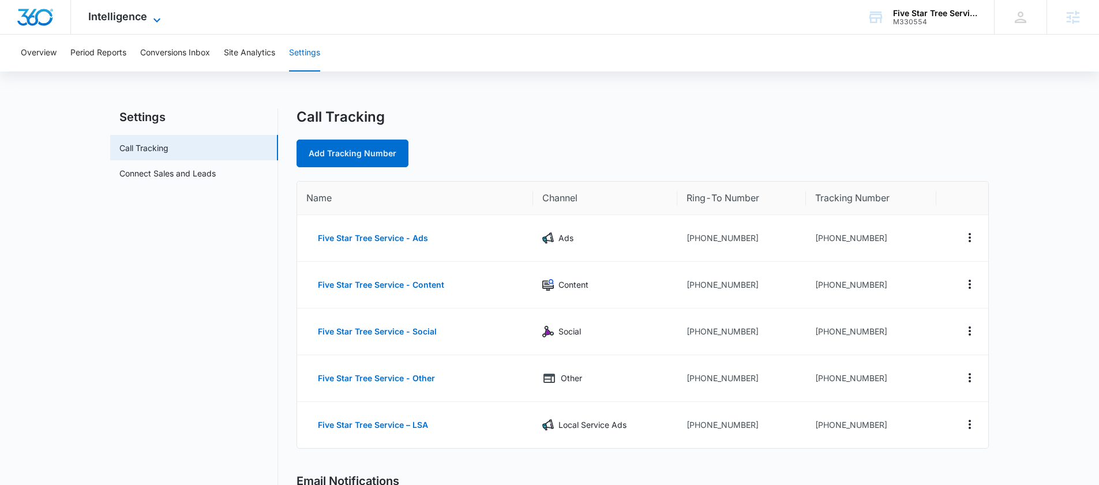
click at [124, 14] on span "Intelligence" at bounding box center [117, 16] width 59 height 12
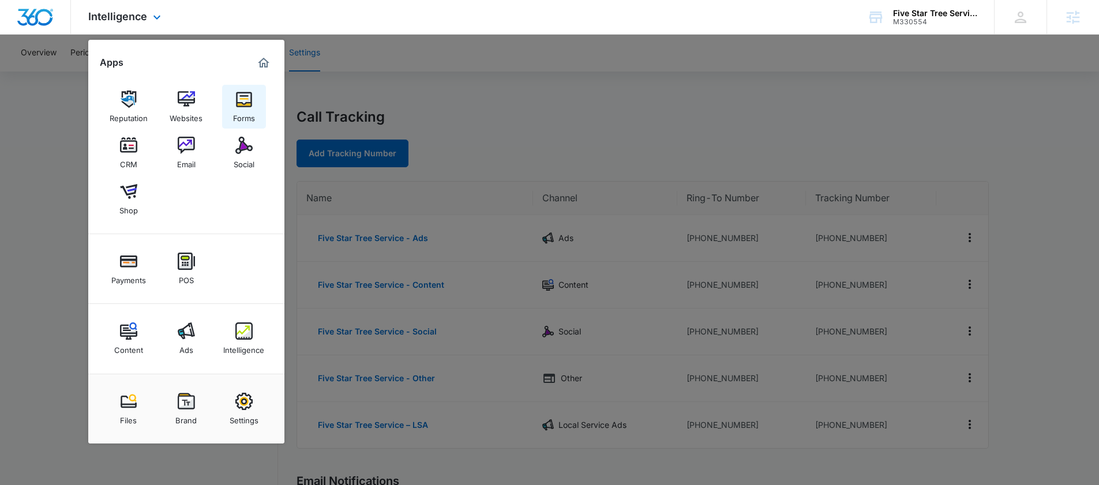
click at [241, 104] on img at bounding box center [243, 99] width 17 height 17
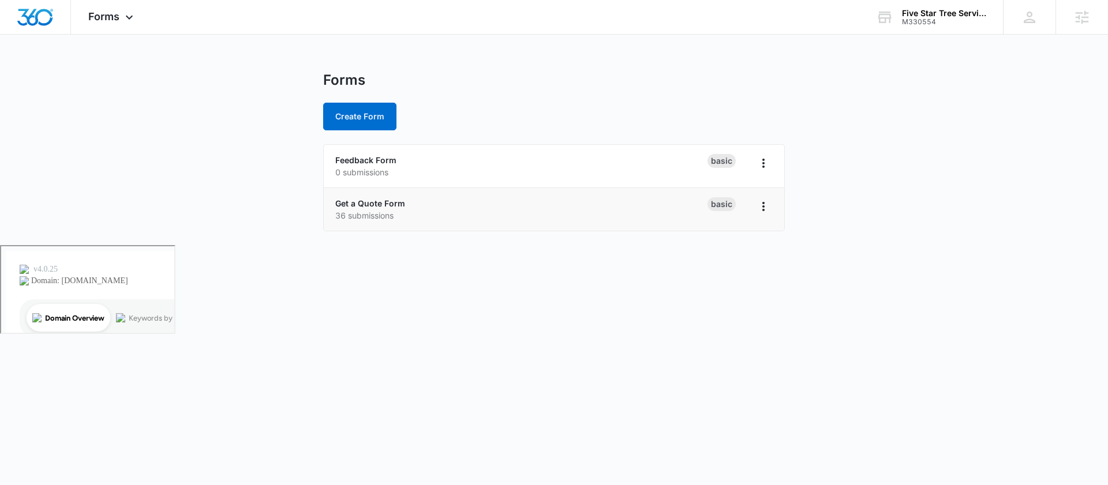
click at [376, 212] on p "36 submissions" at bounding box center [521, 215] width 372 height 12
click at [376, 209] on p "36 submissions" at bounding box center [521, 215] width 372 height 12
click at [373, 203] on link "Get a Quote Form" at bounding box center [370, 204] width 70 height 10
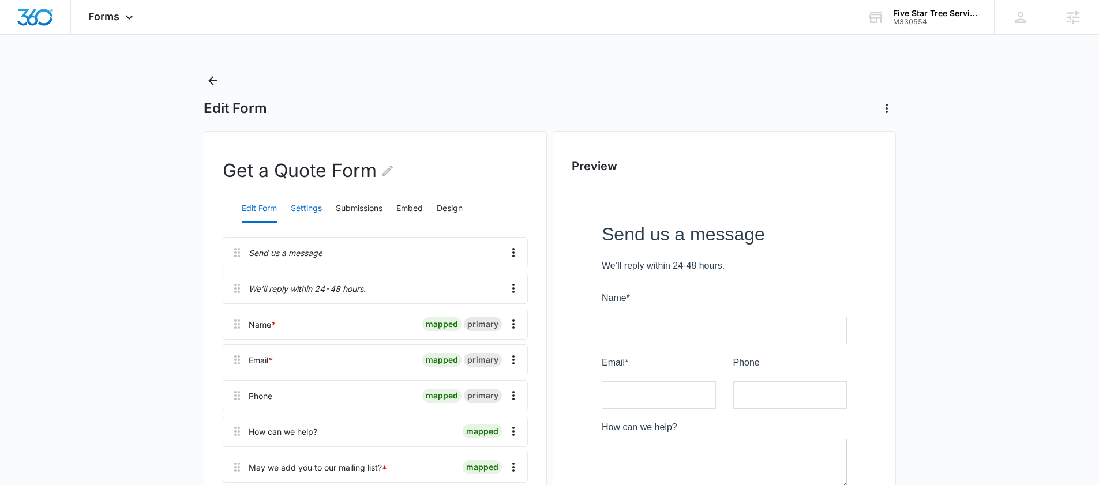
click at [303, 209] on button "Settings" at bounding box center [306, 209] width 31 height 28
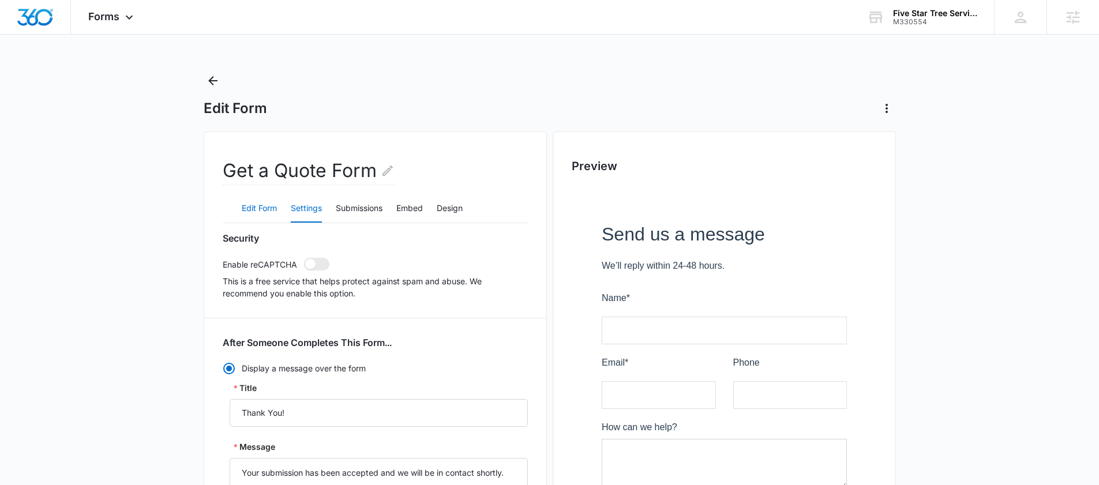
click at [257, 212] on button "Edit Form" at bounding box center [259, 209] width 35 height 28
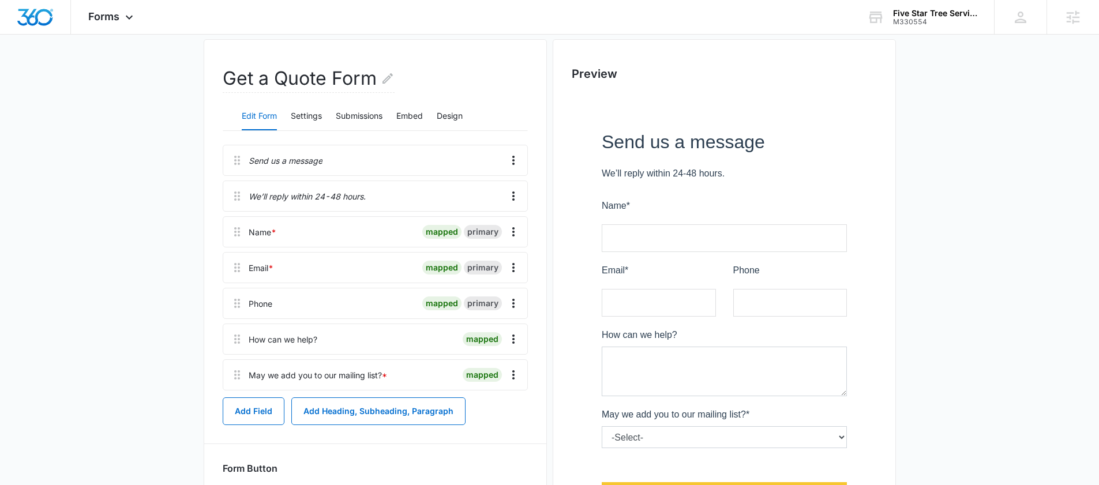
scroll to position [49, 0]
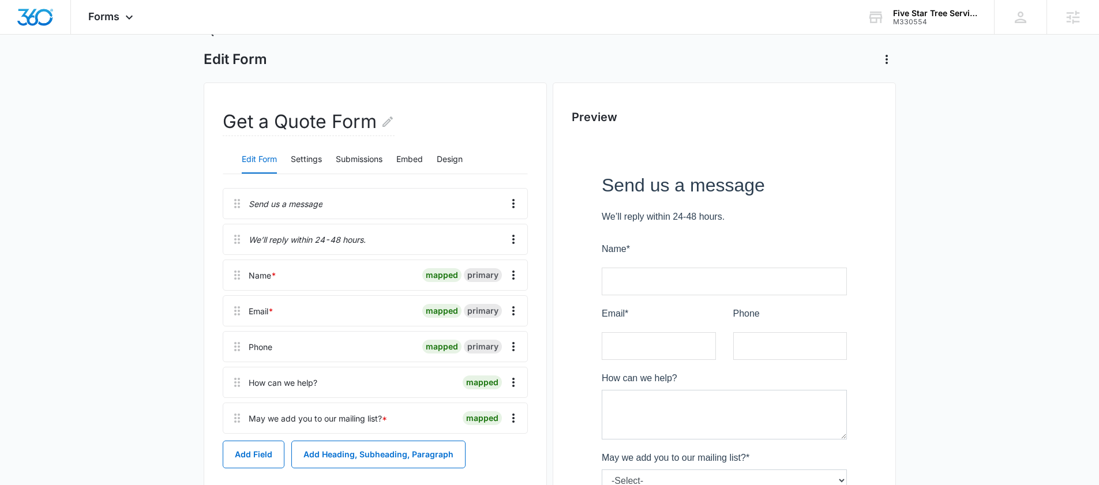
click at [334, 162] on div "Edit Form Settings Submissions Embed Design" at bounding box center [375, 159] width 305 height 29
click at [321, 162] on button "Settings" at bounding box center [306, 160] width 31 height 28
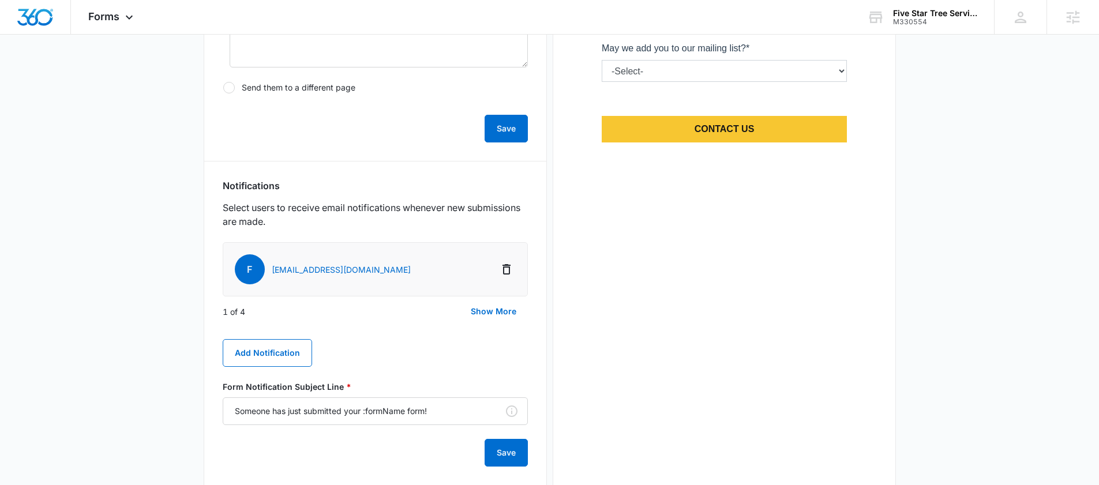
scroll to position [538, 0]
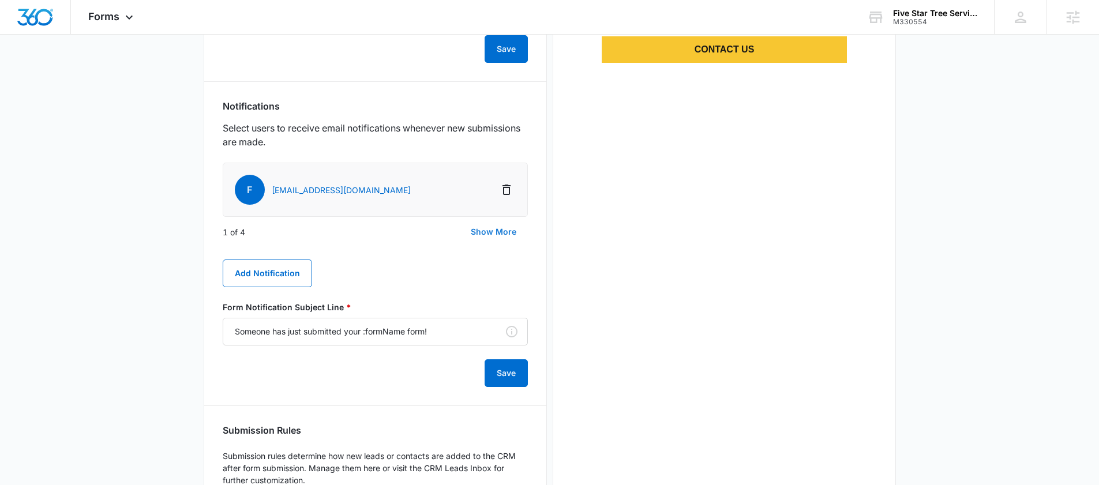
click at [493, 233] on button "Show More" at bounding box center [493, 232] width 69 height 28
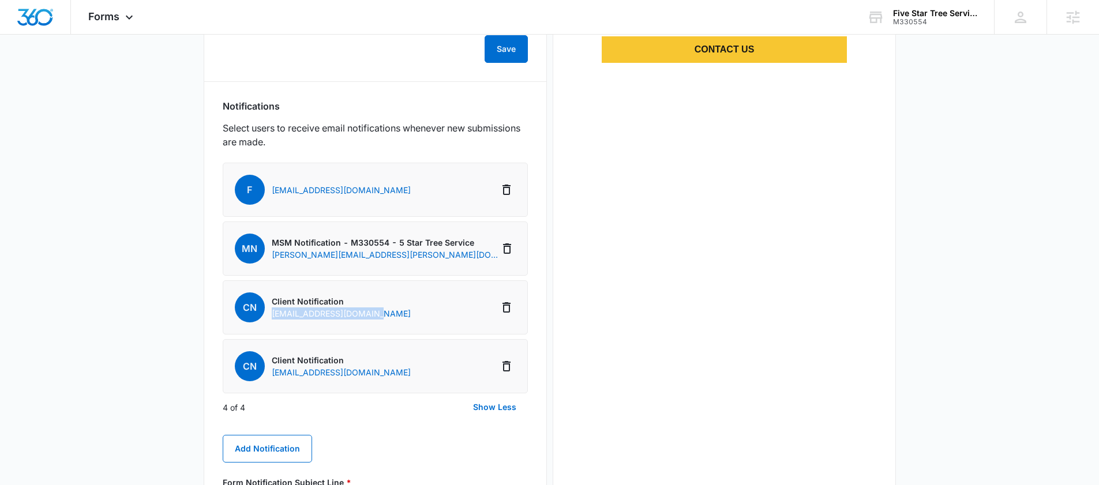
drag, startPoint x: 403, startPoint y: 312, endPoint x: 268, endPoint y: 318, distance: 134.6
click at [268, 318] on li "CN Client Notification joshcombs1980@yahoo.com" at bounding box center [375, 307] width 305 height 54
copy p "joshcombs1980@yahoo.com"
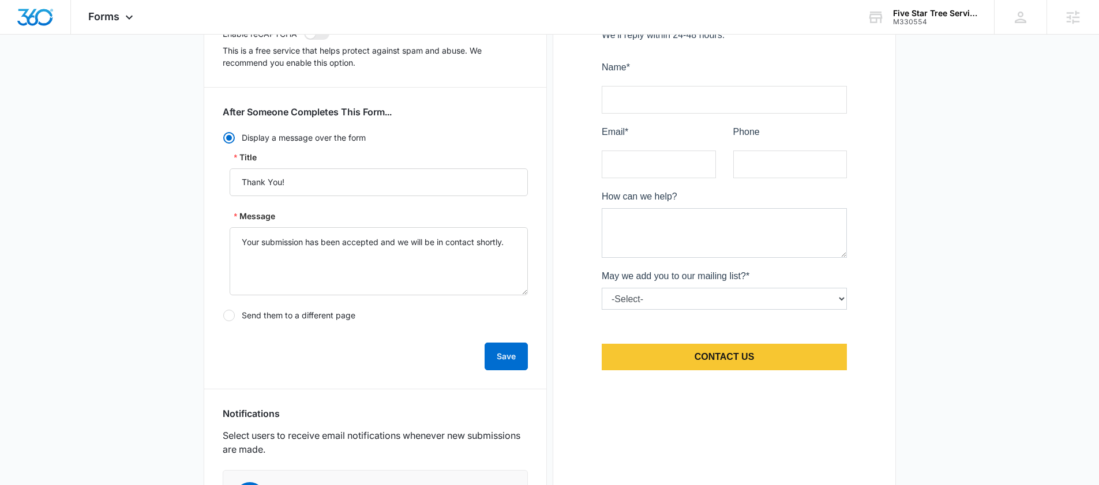
scroll to position [0, 0]
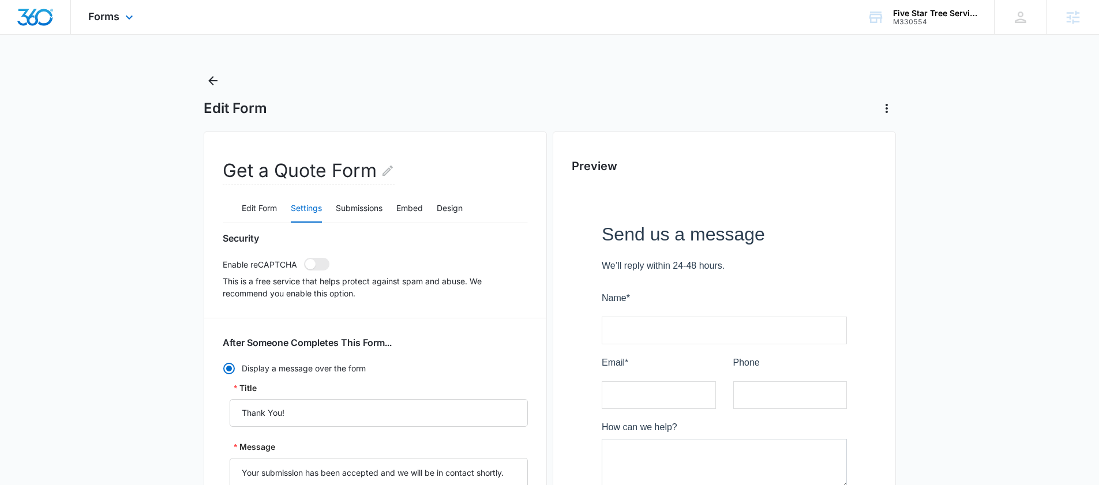
click at [119, 21] on div "Forms Apps Reputation Websites Forms CRM Email Social Shop Payments POS Content…" at bounding box center [112, 17] width 83 height 34
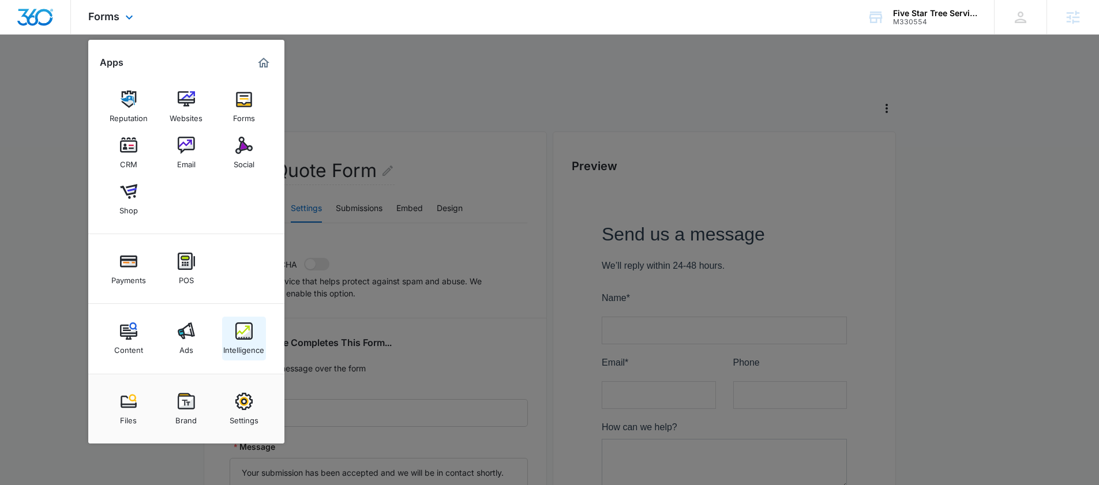
click at [233, 324] on link "Intelligence" at bounding box center [244, 339] width 44 height 44
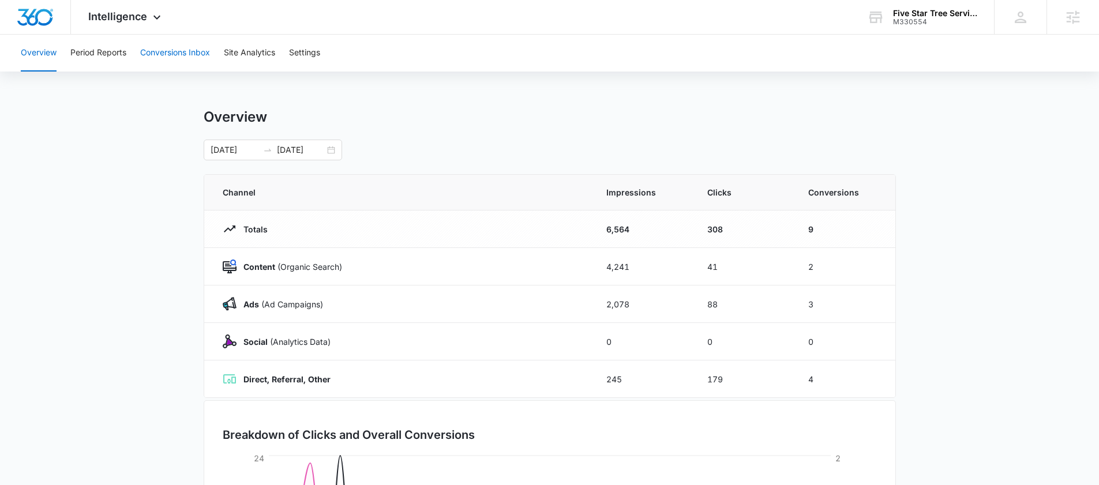
click at [191, 46] on button "Conversions Inbox" at bounding box center [175, 53] width 70 height 37
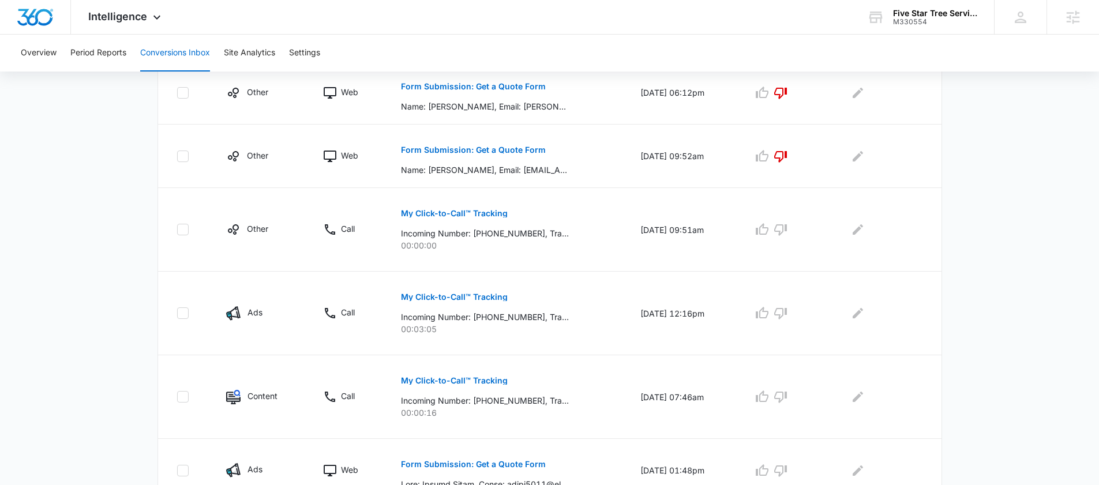
scroll to position [660, 0]
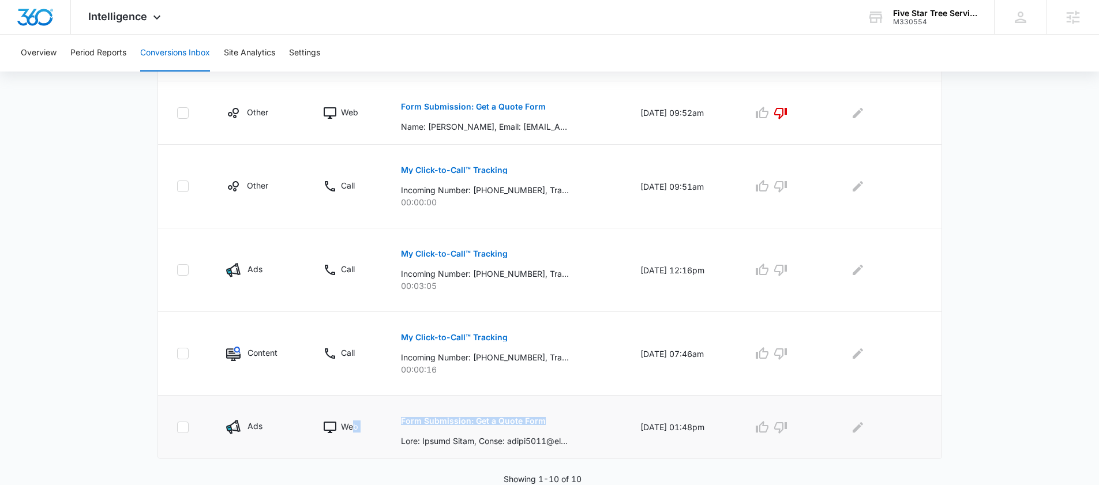
drag, startPoint x: 560, startPoint y: 425, endPoint x: 349, endPoint y: 424, distance: 211.2
click at [349, 424] on tr "Ads Web Form Submission: Get a Quote Form 09/08/25 at 01:48pm" at bounding box center [550, 427] width 784 height 63
click at [537, 426] on div "Form Submission: Get a Quote Form" at bounding box center [507, 427] width 212 height 40
click at [491, 420] on p "Form Submission: Get a Quote Form" at bounding box center [473, 421] width 145 height 8
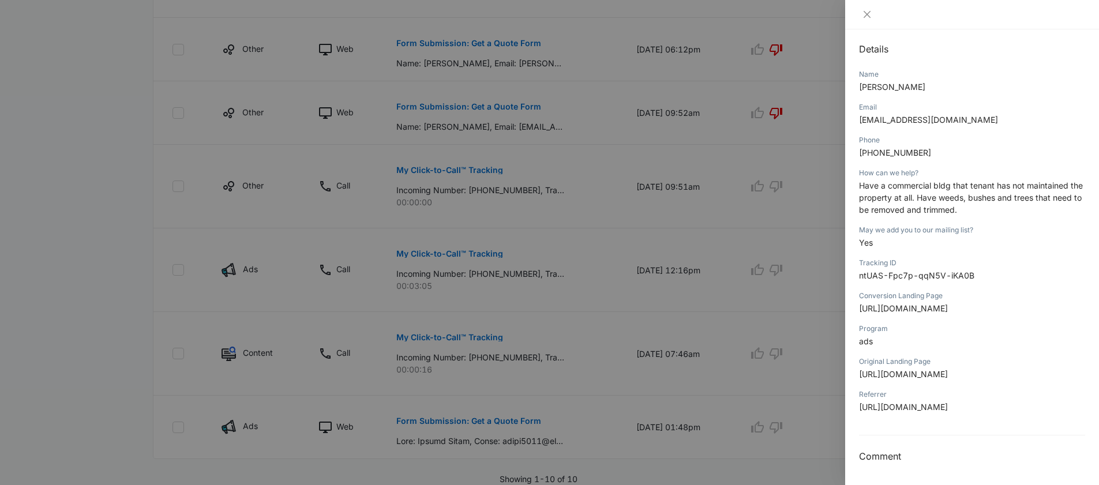
scroll to position [338, 0]
click at [869, 17] on icon "close" at bounding box center [867, 14] width 9 height 9
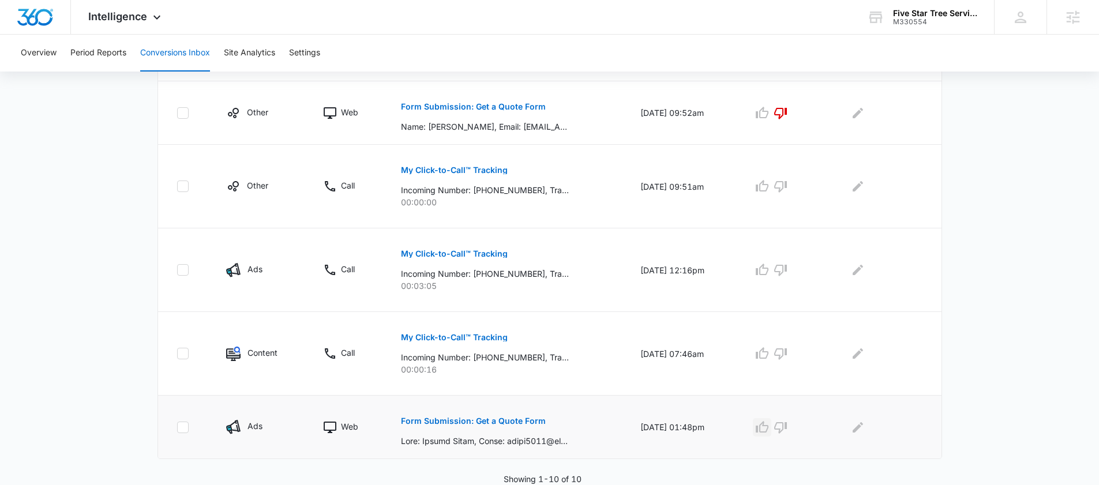
click at [769, 431] on icon "button" at bounding box center [762, 427] width 13 height 12
click at [861, 425] on icon "Edit Comments" at bounding box center [858, 428] width 14 height 14
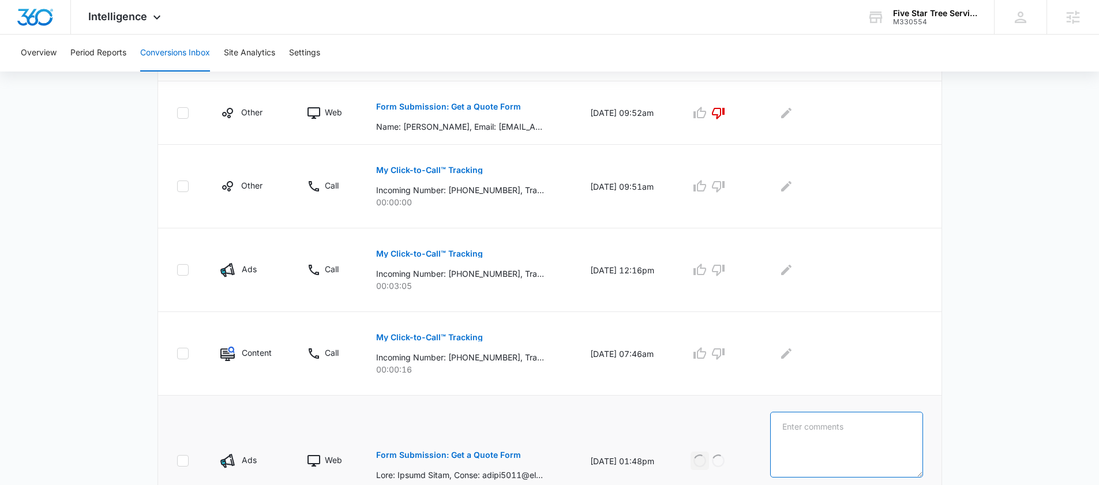
click at [819, 426] on textarea at bounding box center [846, 445] width 153 height 66
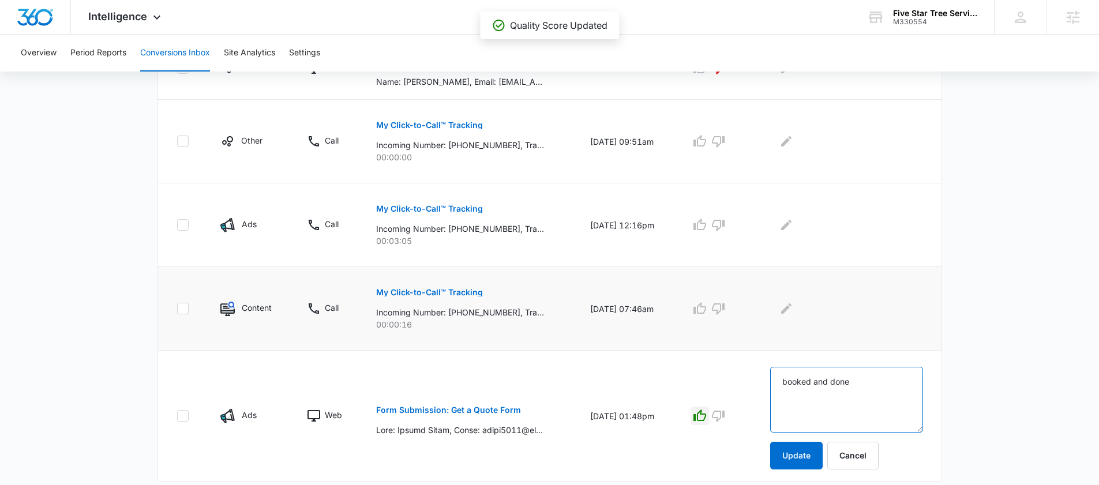
scroll to position [728, 0]
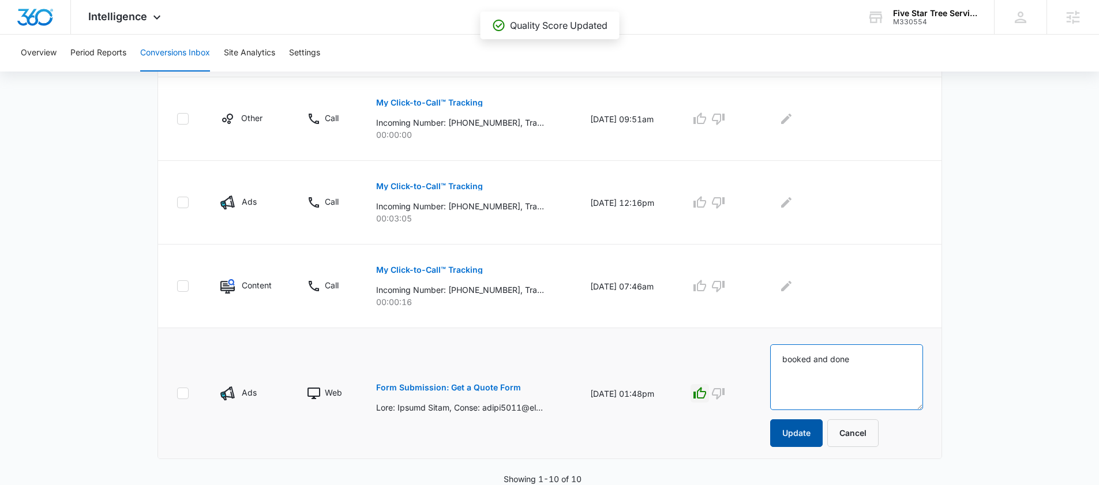
type textarea "booked and done"
click at [819, 436] on button "Update" at bounding box center [796, 434] width 53 height 28
click at [809, 433] on button "Update" at bounding box center [796, 434] width 53 height 28
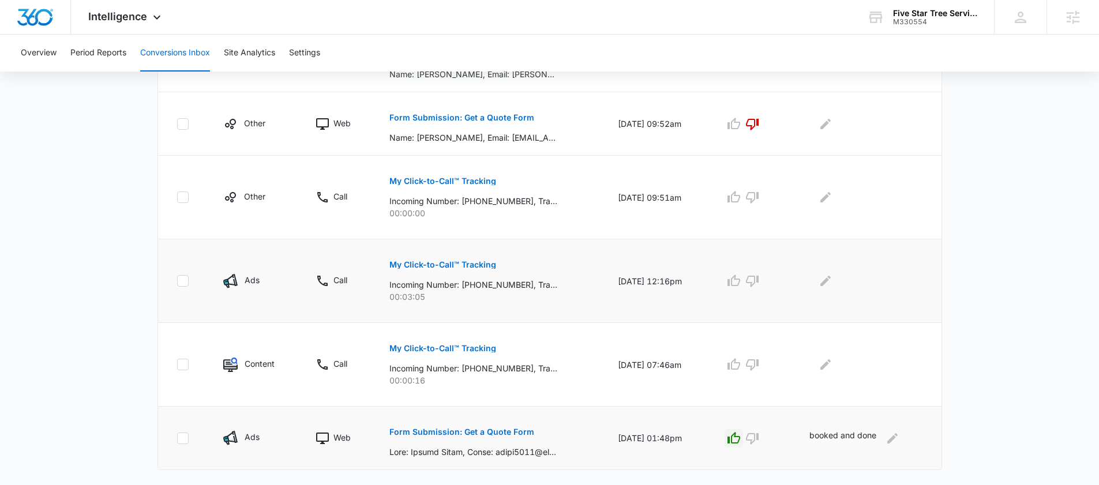
scroll to position [644, 0]
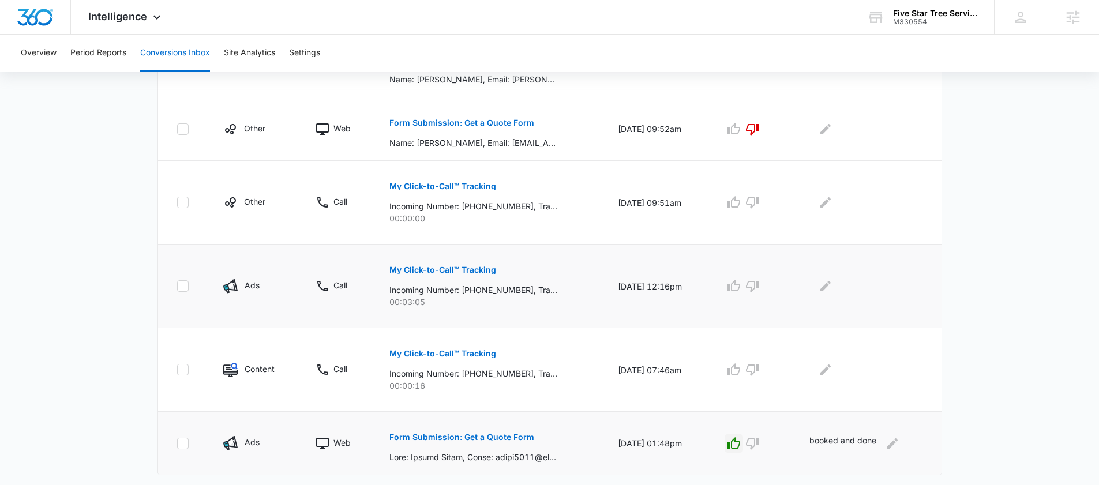
drag, startPoint x: 599, startPoint y: 286, endPoint x: 698, endPoint y: 287, distance: 98.7
click at [698, 287] on td "09/16/25 at 12:16pm" at bounding box center [657, 287] width 107 height 84
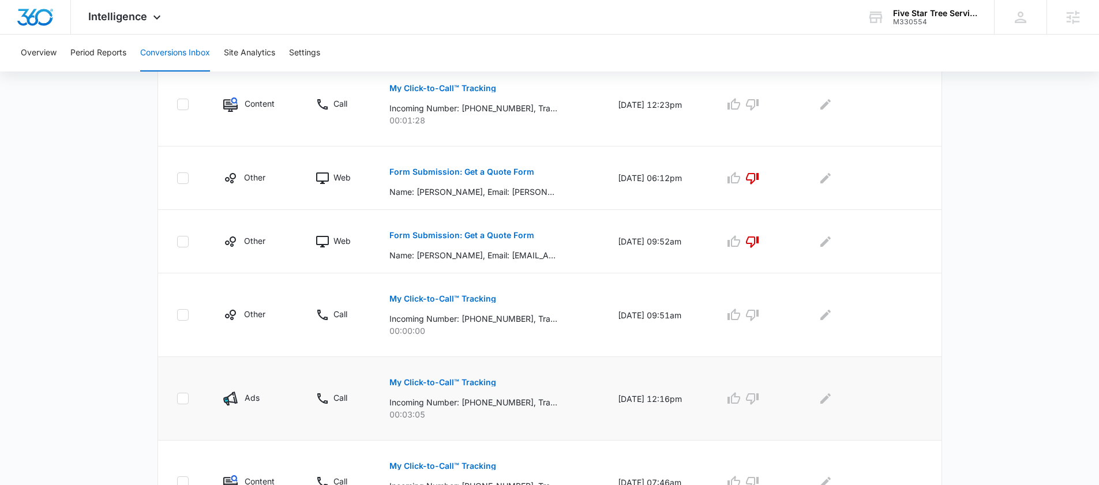
scroll to position [530, 0]
click at [751, 402] on button "button" at bounding box center [752, 400] width 18 height 18
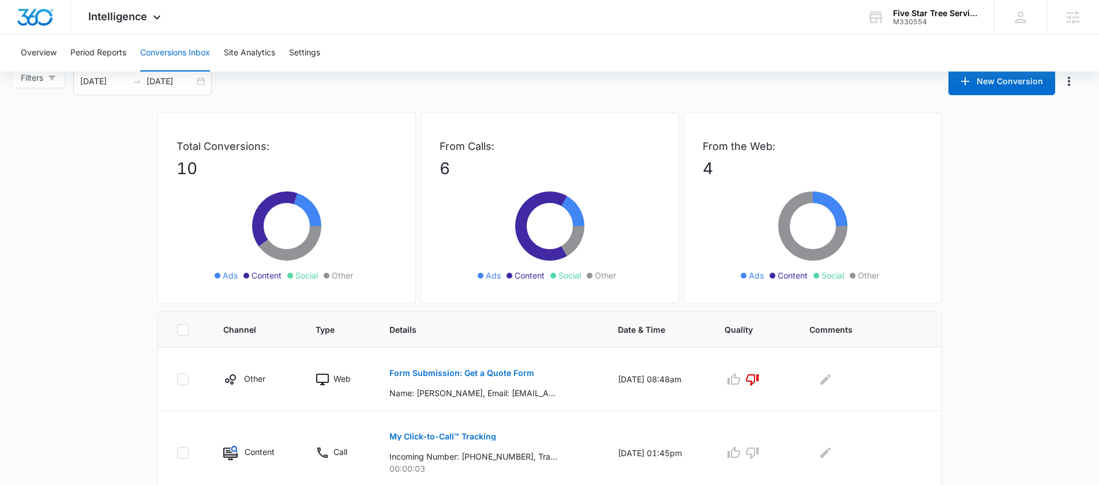
scroll to position [0, 0]
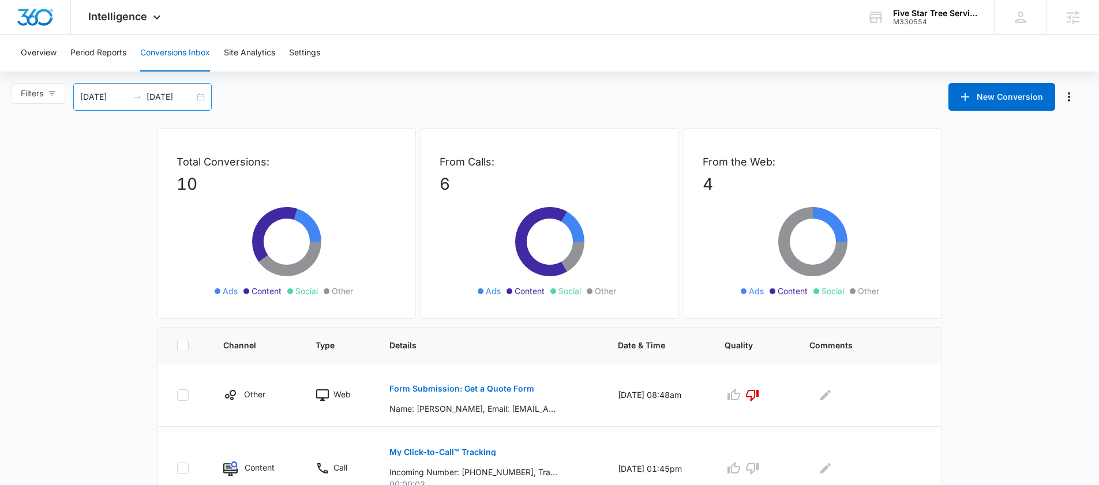
click at [204, 96] on div "09/07/2025 10/07/2025" at bounding box center [142, 97] width 139 height 28
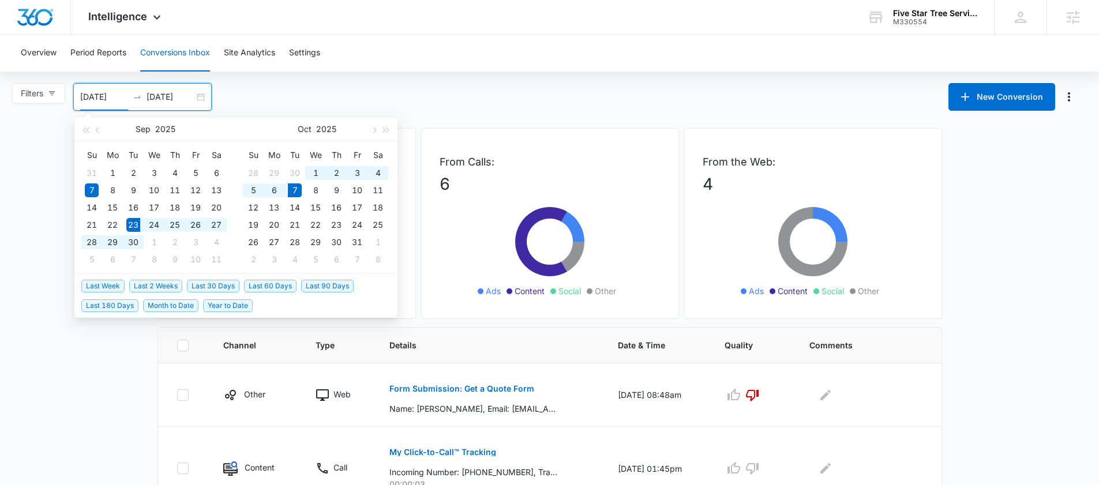
click at [147, 285] on span "Last 2 Weeks" at bounding box center [155, 286] width 53 height 13
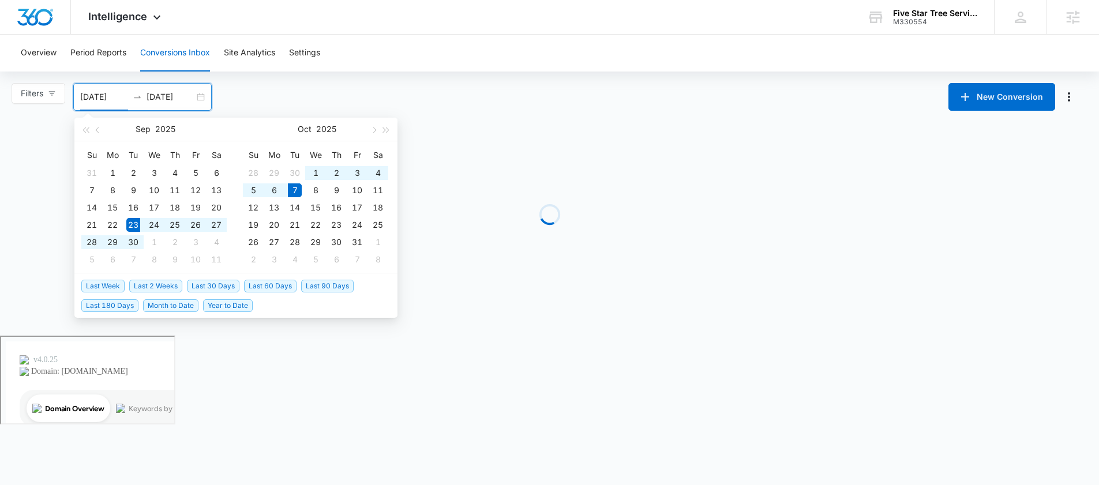
type input "09/23/2025"
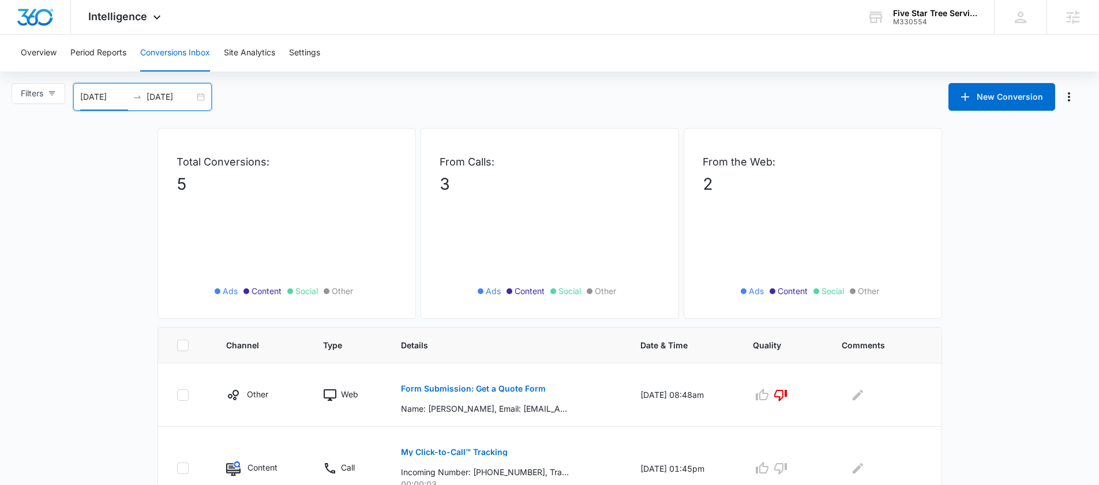
click at [98, 361] on main "Filters 09/23/2025 10/07/2025 New Conversion Sep 2025 Su Mo Tu We Th Fr Sa 31 1…" at bounding box center [549, 425] width 1099 height 684
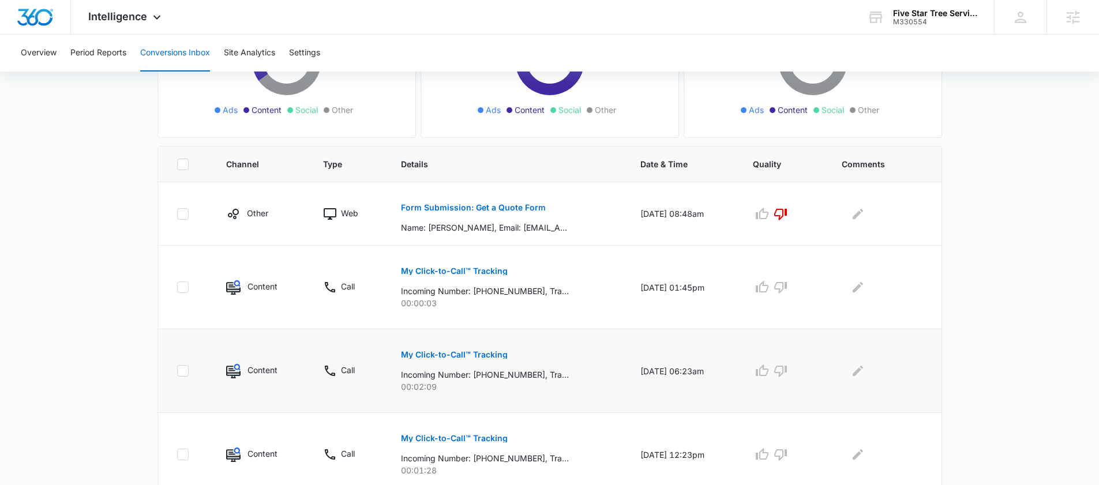
scroll to position [176, 0]
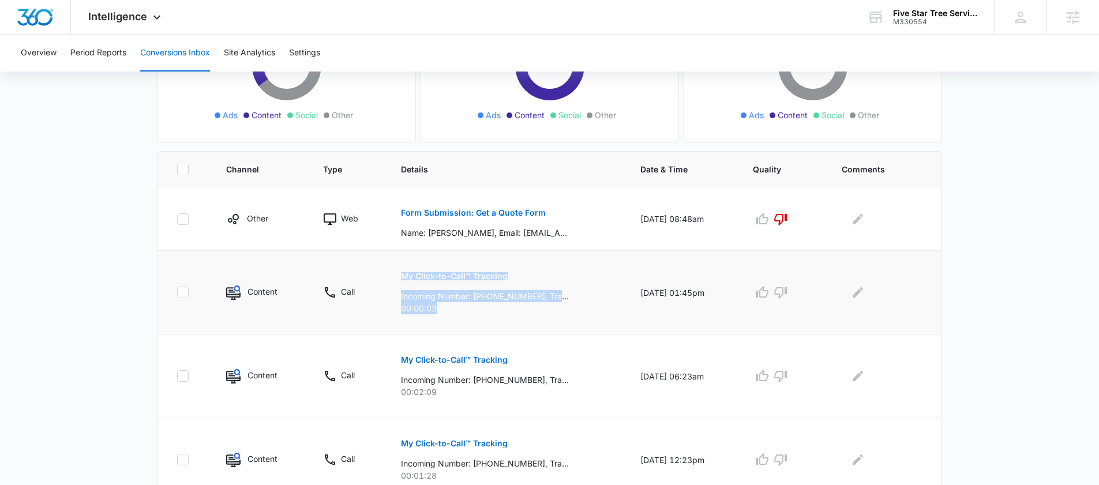
drag, startPoint x: 444, startPoint y: 310, endPoint x: 375, endPoint y: 293, distance: 71.0
click at [375, 293] on tr "Content Call My Click-to-Call™ Tracking Incoming Number: +19418403050, Tracking…" at bounding box center [550, 293] width 784 height 84
click at [465, 319] on td "My Click-to-Call™ Tracking Incoming Number: +19418403050, Tracking Number: +194…" at bounding box center [506, 293] width 239 height 84
drag, startPoint x: 446, startPoint y: 311, endPoint x: 385, endPoint y: 297, distance: 62.3
click at [387, 297] on td "My Click-to-Call™ Tracking Incoming Number: +19418403050, Tracking Number: +194…" at bounding box center [506, 293] width 239 height 84
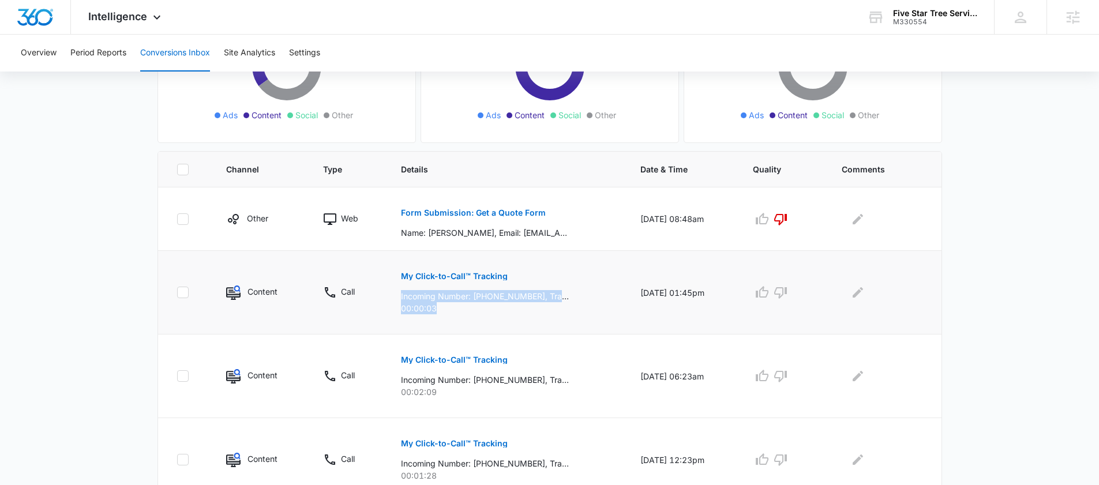
scroll to position [0, 0]
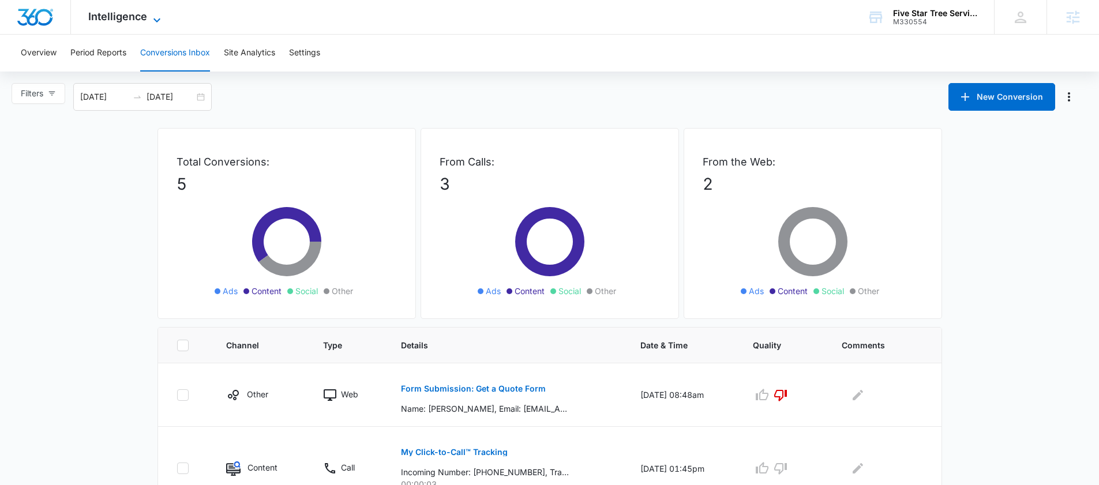
click at [110, 16] on span "Intelligence" at bounding box center [117, 16] width 59 height 12
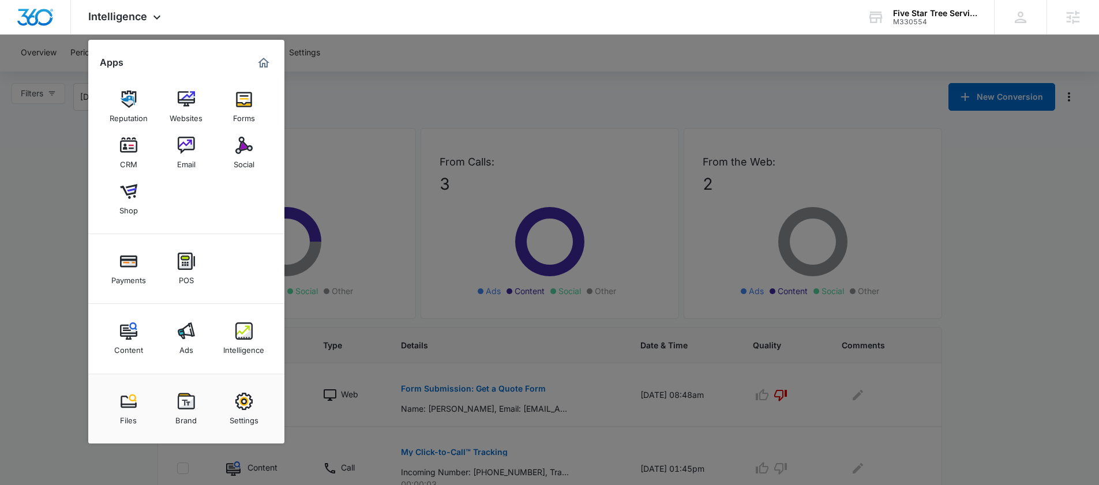
click at [465, 100] on div at bounding box center [549, 242] width 1099 height 485
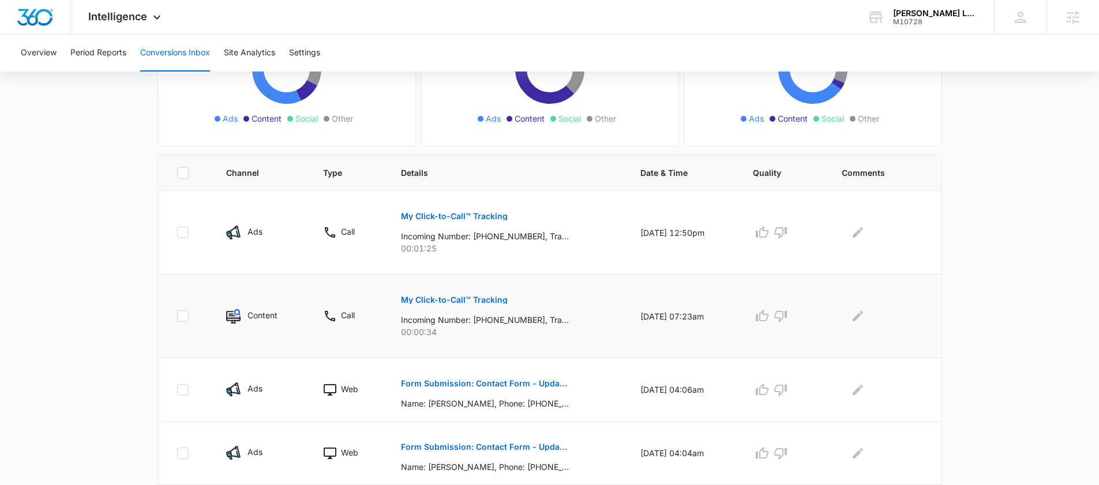
scroll to position [223, 0]
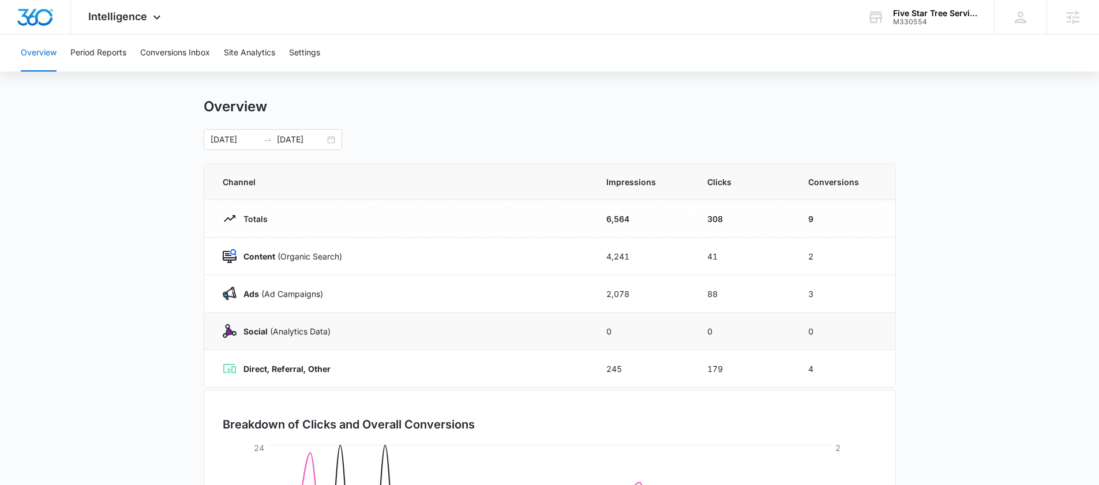
scroll to position [9, 0]
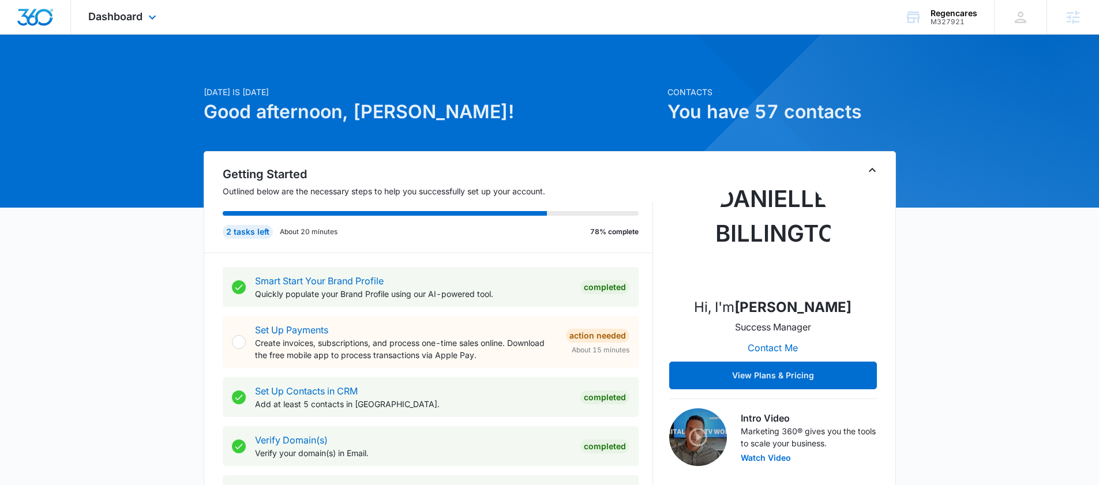
click at [132, 8] on div "Dashboard Apps Reputation Forms CRM Email Social Payments POS Content Ads Intel…" at bounding box center [124, 17] width 106 height 34
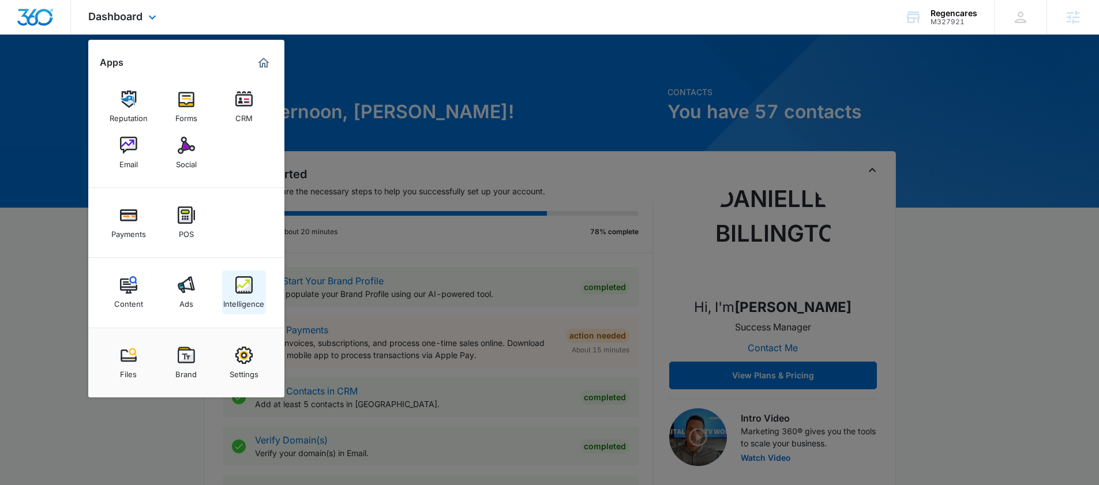
click at [239, 295] on div "Intelligence" at bounding box center [243, 301] width 41 height 15
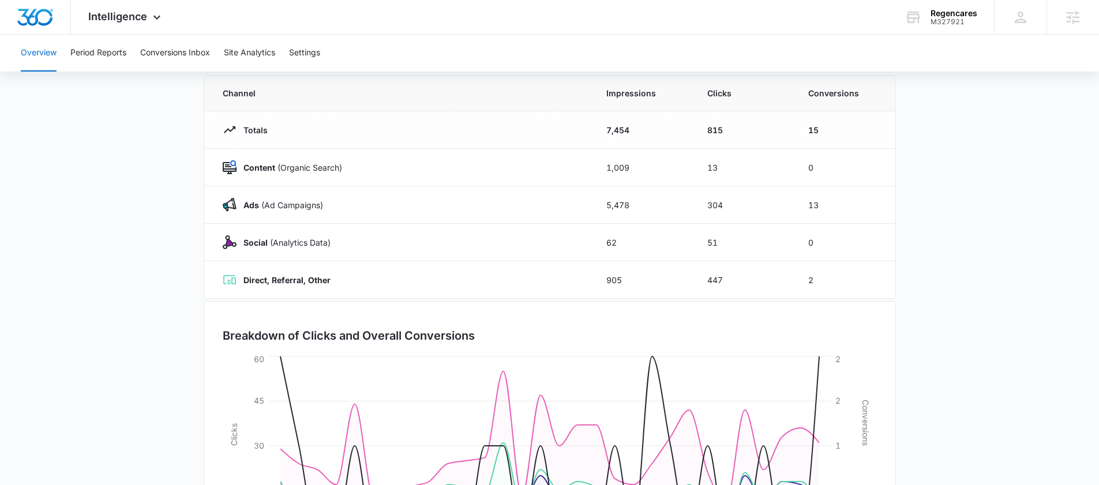
scroll to position [100, 0]
click at [151, 50] on button "Conversions Inbox" at bounding box center [175, 53] width 70 height 37
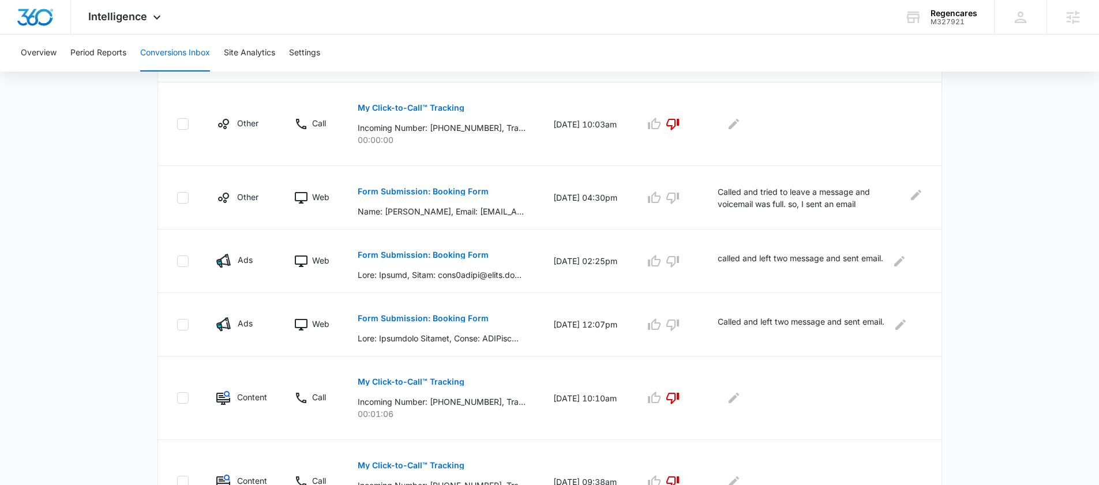
scroll to position [439, 0]
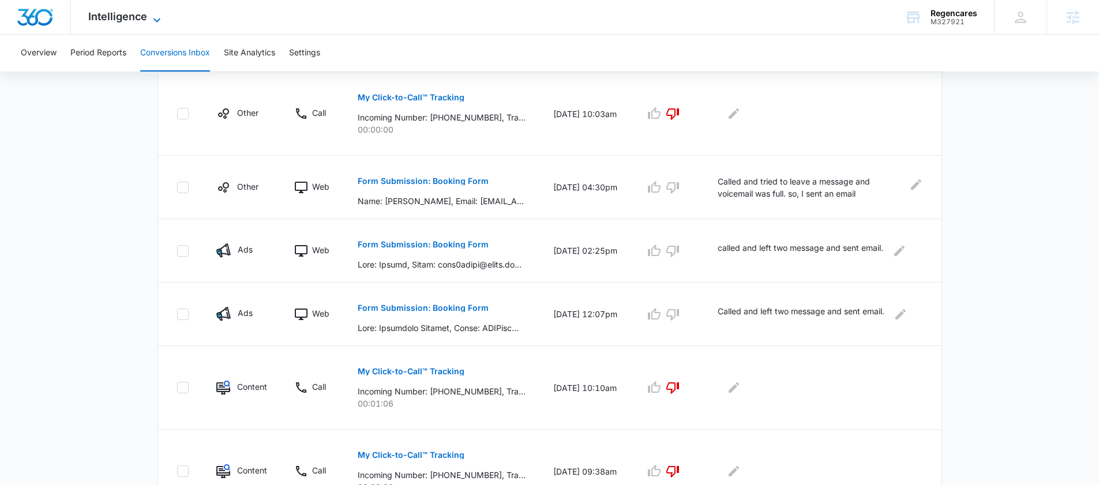
click at [128, 17] on span "Intelligence" at bounding box center [117, 16] width 59 height 12
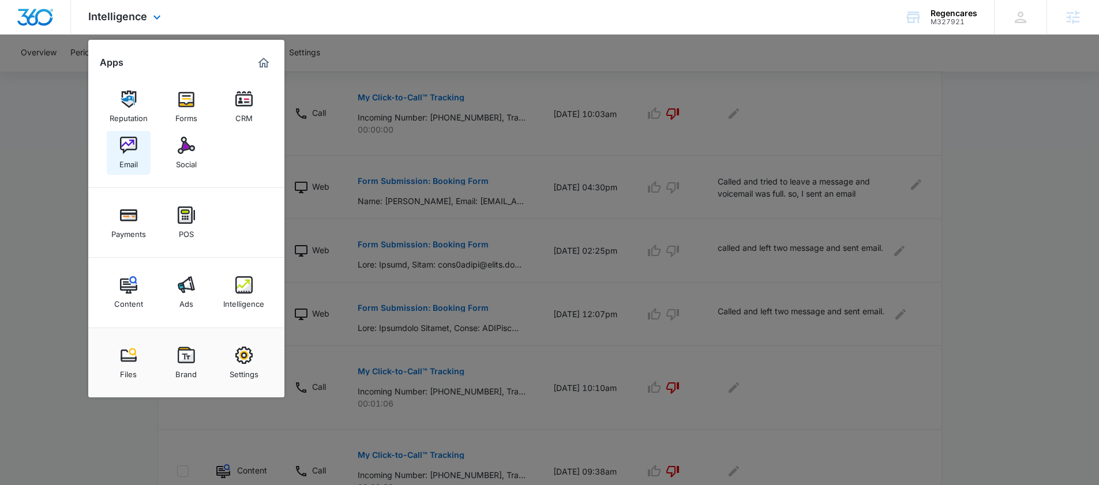
click at [118, 160] on link "Email" at bounding box center [129, 153] width 44 height 44
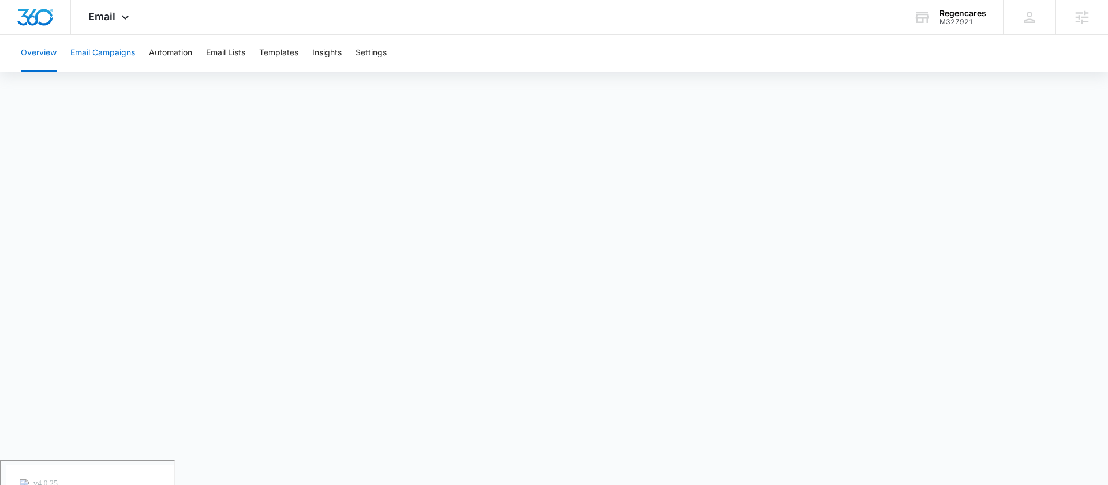
click at [98, 54] on button "Email Campaigns" at bounding box center [102, 53] width 65 height 37
click at [182, 47] on button "Automation" at bounding box center [170, 53] width 43 height 37
click at [110, 20] on span "Email" at bounding box center [101, 16] width 27 height 12
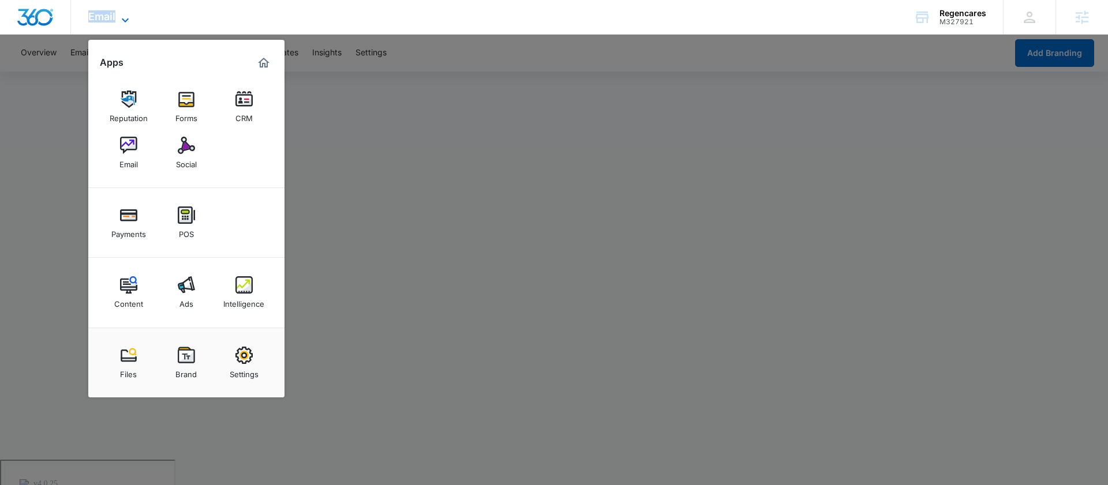
click at [110, 20] on span "Email" at bounding box center [101, 16] width 27 height 12
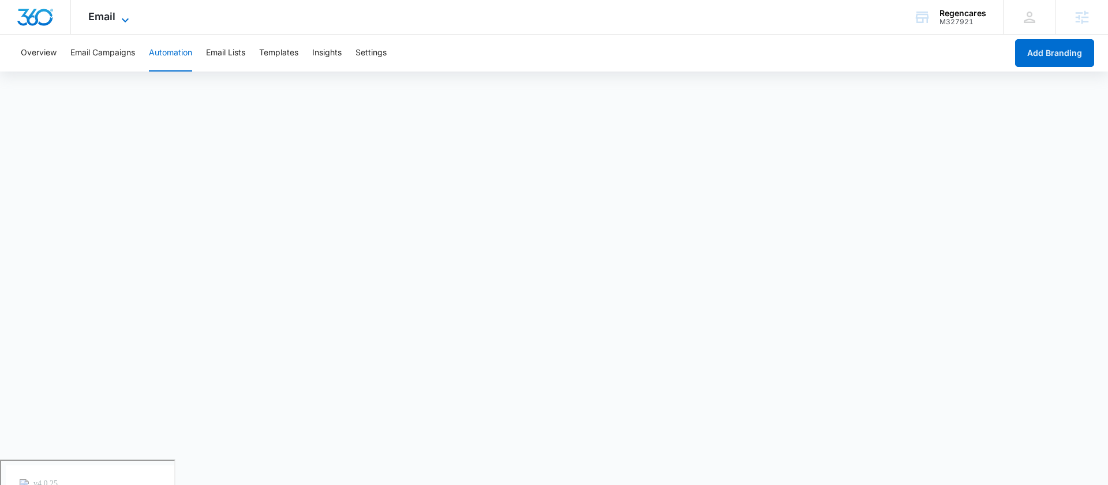
click at [122, 18] on icon at bounding box center [125, 20] width 14 height 14
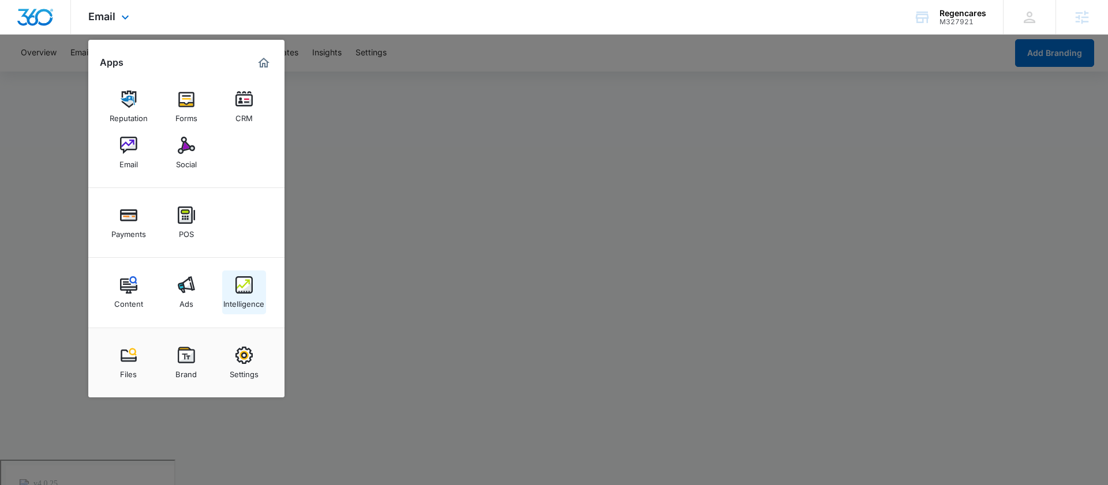
click at [249, 295] on div "Intelligence" at bounding box center [243, 301] width 41 height 15
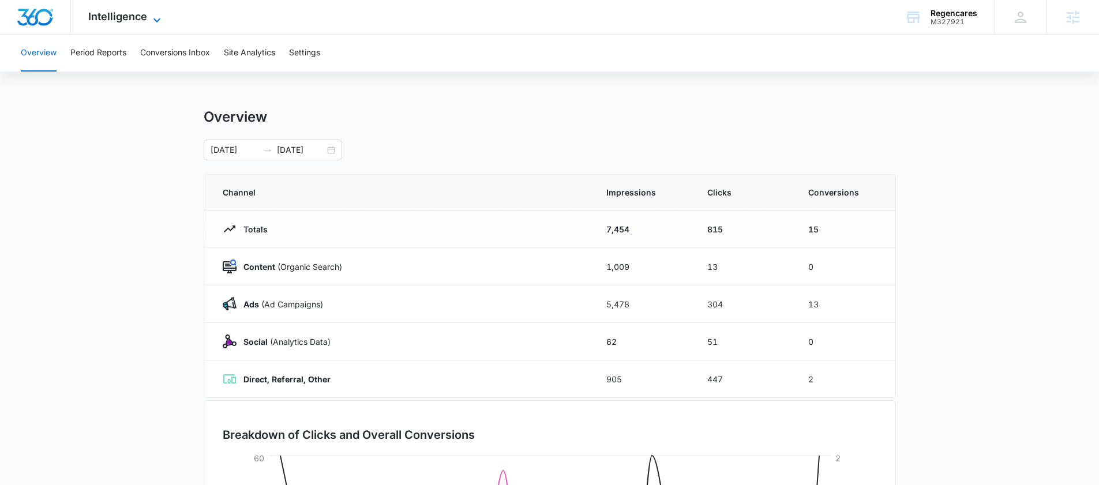
click at [125, 20] on span "Intelligence" at bounding box center [117, 16] width 59 height 12
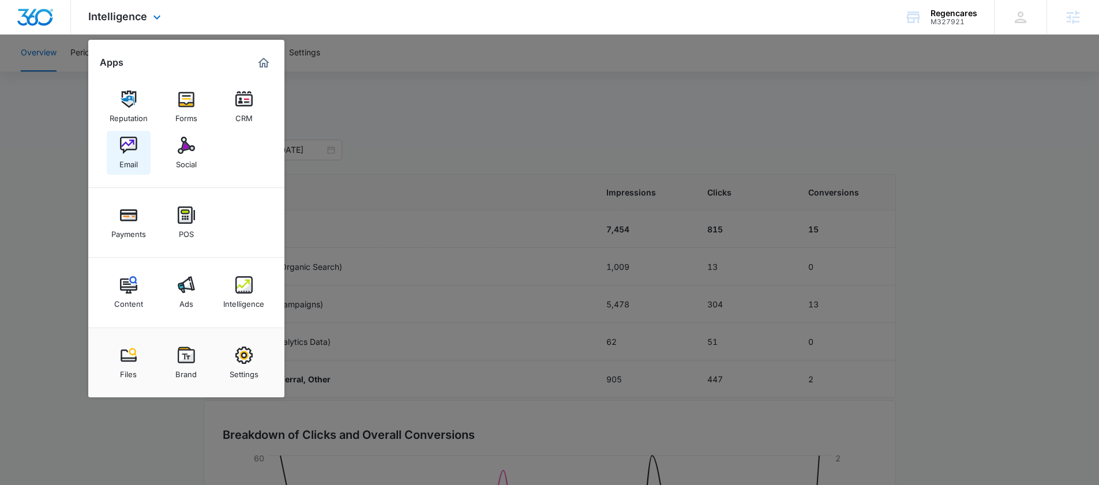
click at [136, 160] on div "Email" at bounding box center [128, 161] width 18 height 15
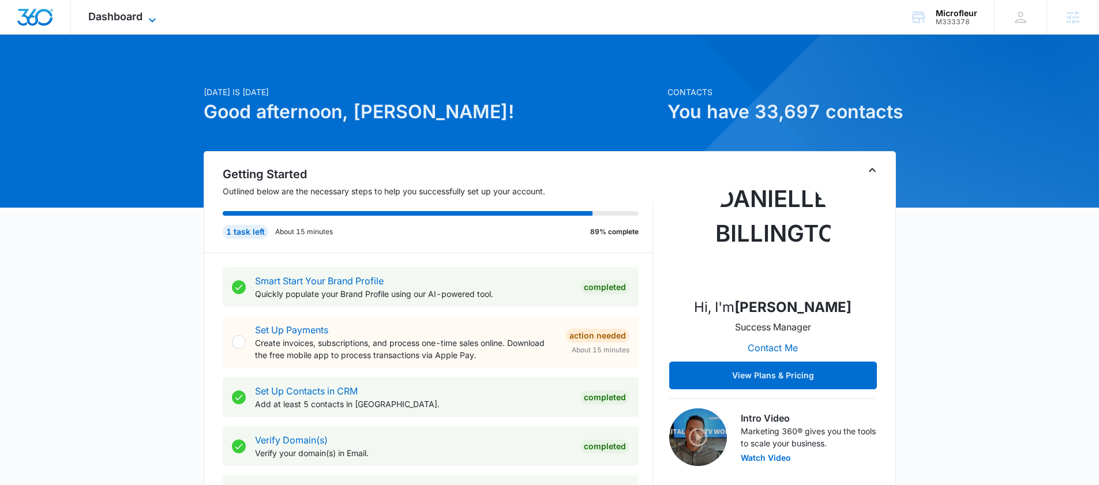
click at [113, 19] on span "Dashboard" at bounding box center [115, 16] width 54 height 12
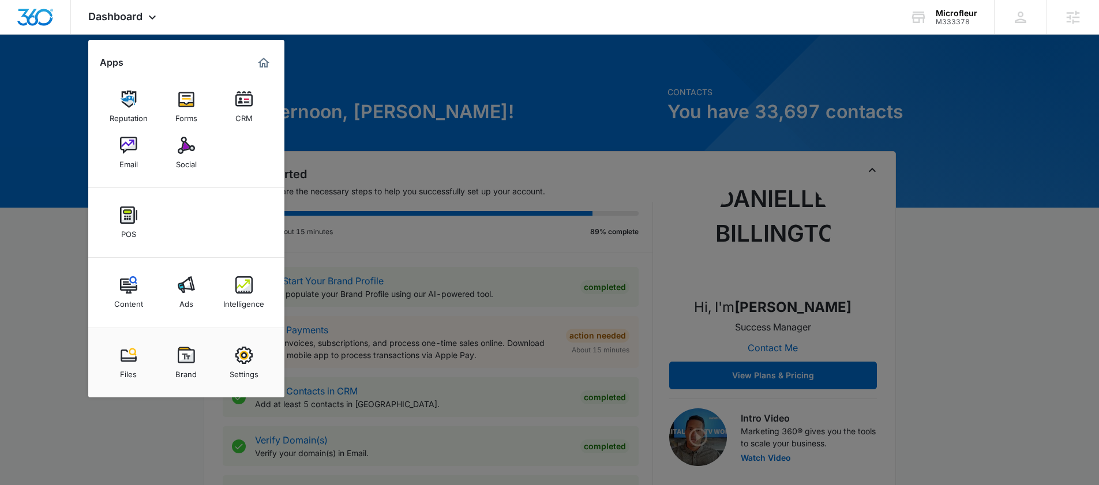
click at [408, 159] on div at bounding box center [549, 242] width 1099 height 485
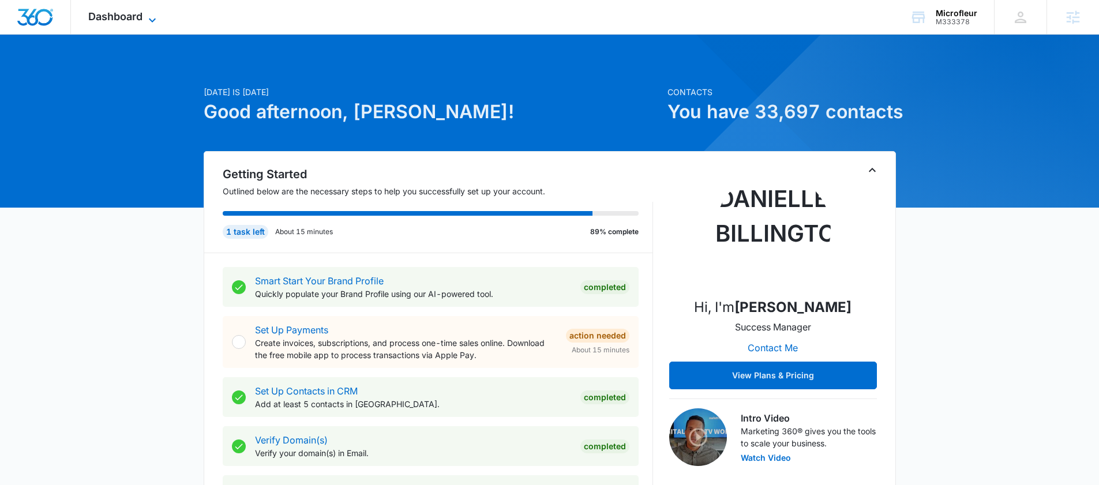
click at [124, 13] on span "Dashboard" at bounding box center [115, 16] width 54 height 12
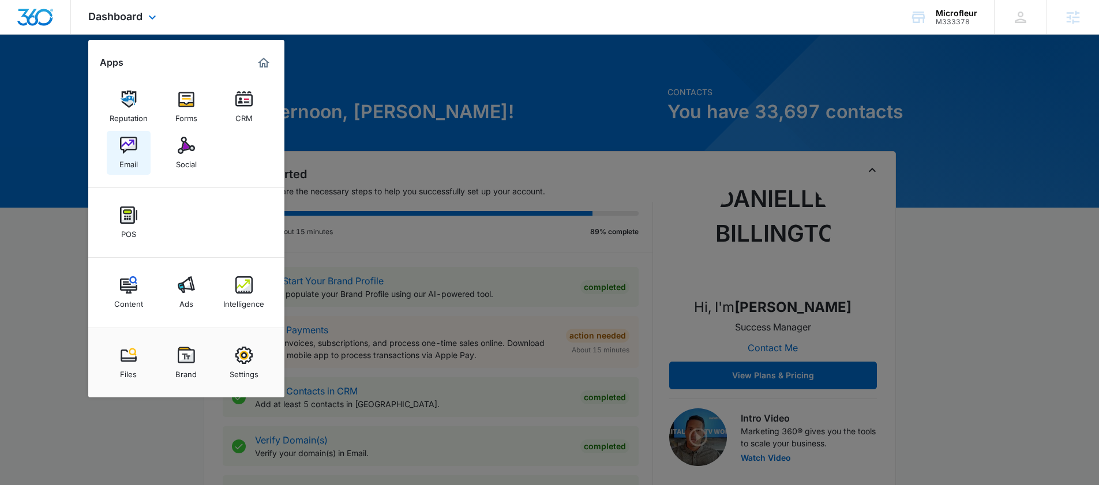
click at [131, 148] on img at bounding box center [128, 145] width 17 height 17
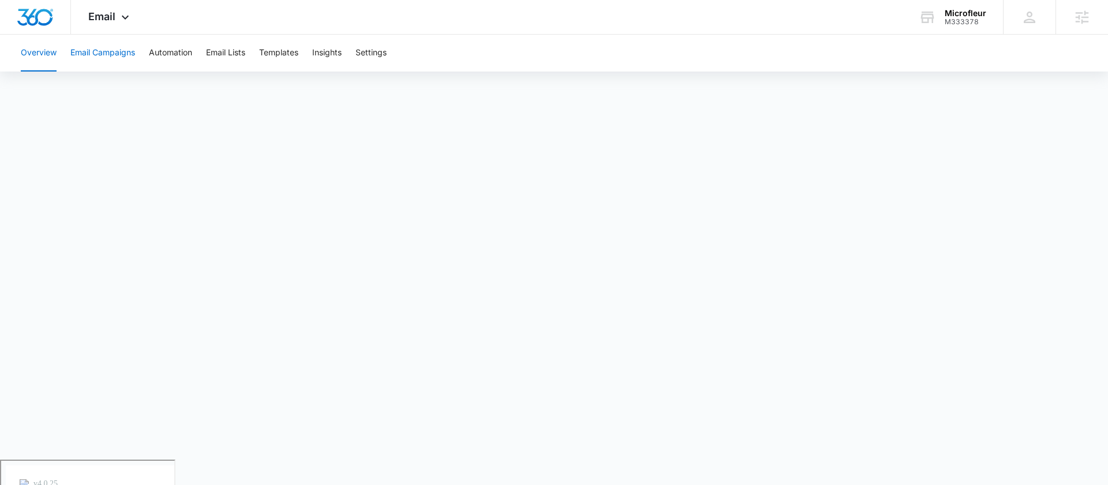
click at [111, 47] on button "Email Campaigns" at bounding box center [102, 53] width 65 height 37
click at [131, 17] on icon at bounding box center [125, 20] width 14 height 14
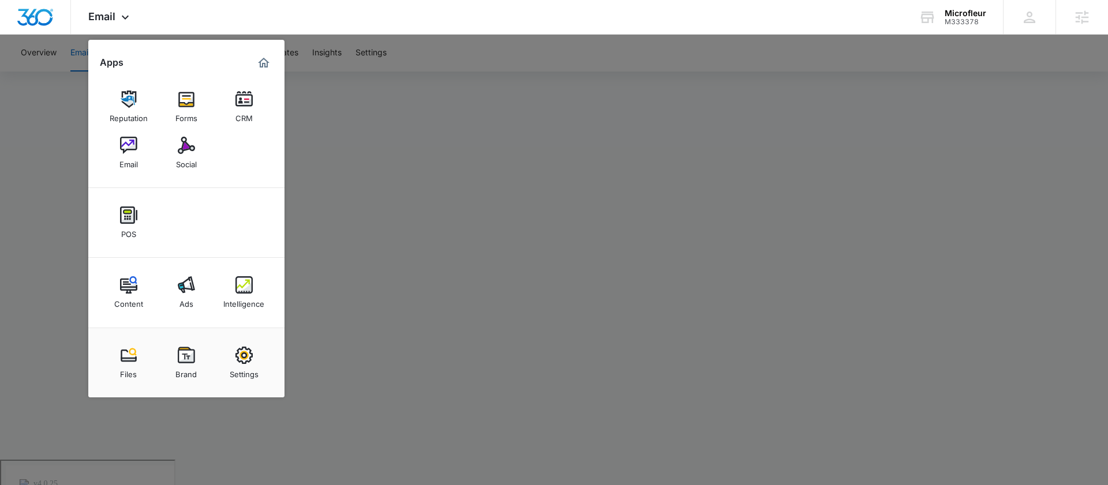
click at [454, 104] on div at bounding box center [554, 242] width 1108 height 485
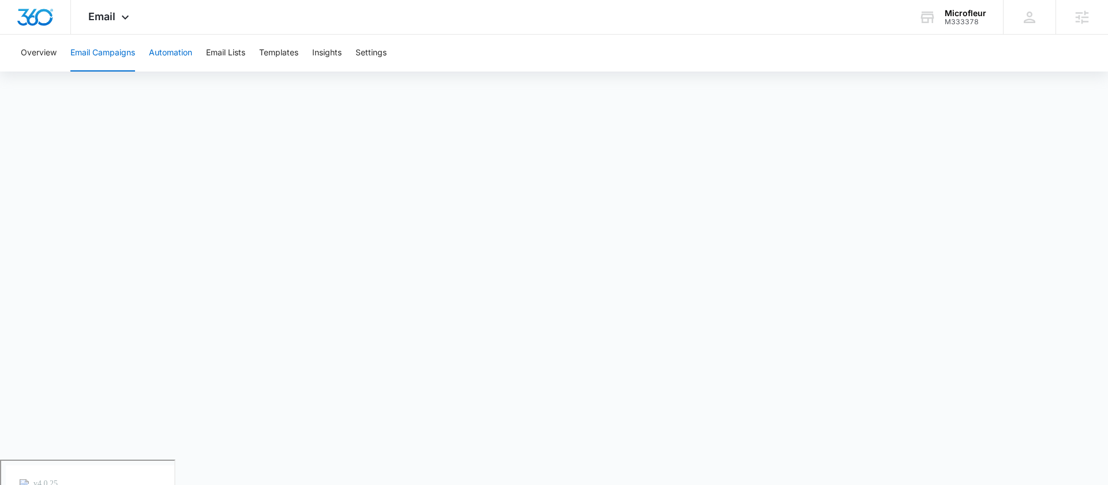
click at [179, 45] on button "Automation" at bounding box center [170, 53] width 43 height 37
click at [89, 21] on span "Email" at bounding box center [101, 16] width 27 height 12
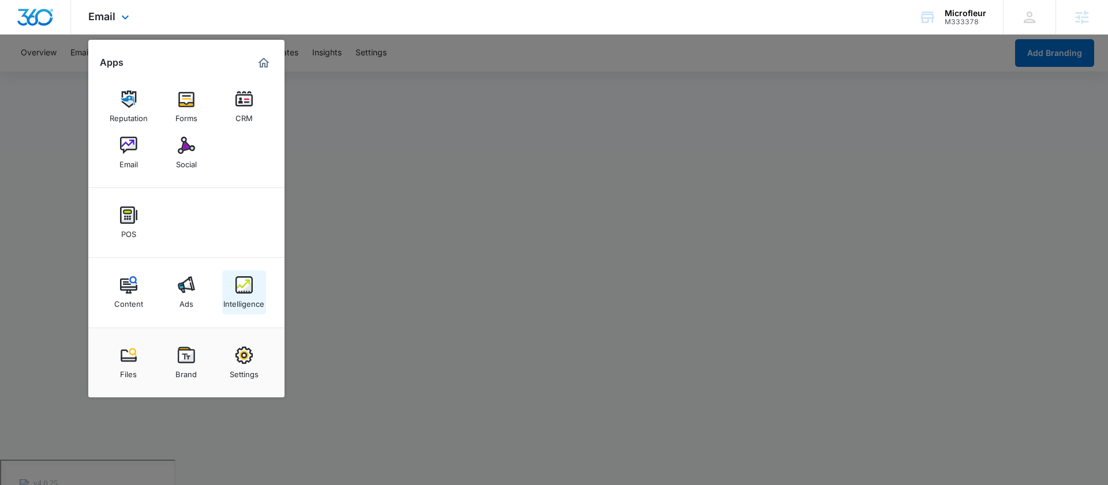
click at [240, 300] on div "Intelligence" at bounding box center [243, 301] width 41 height 15
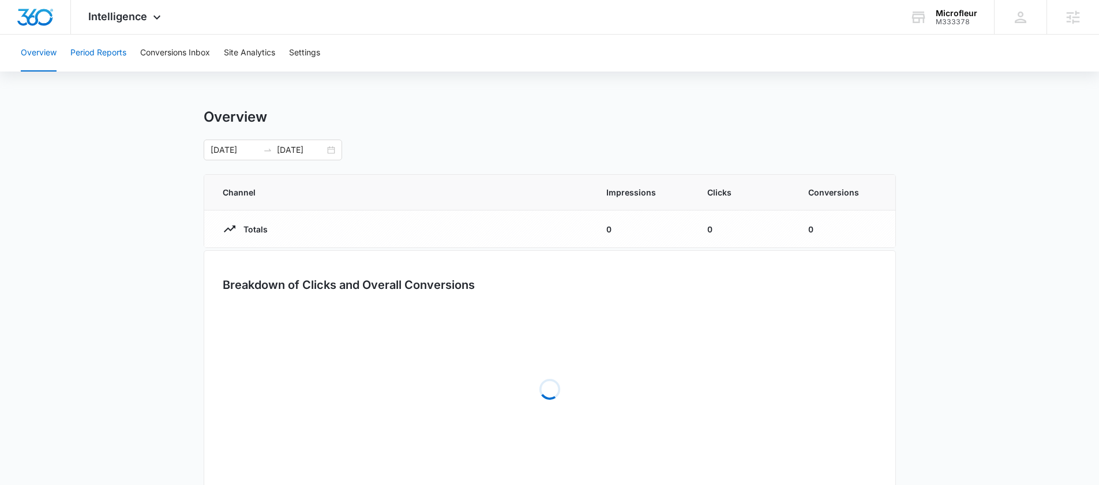
click at [103, 56] on button "Period Reports" at bounding box center [98, 53] width 56 height 37
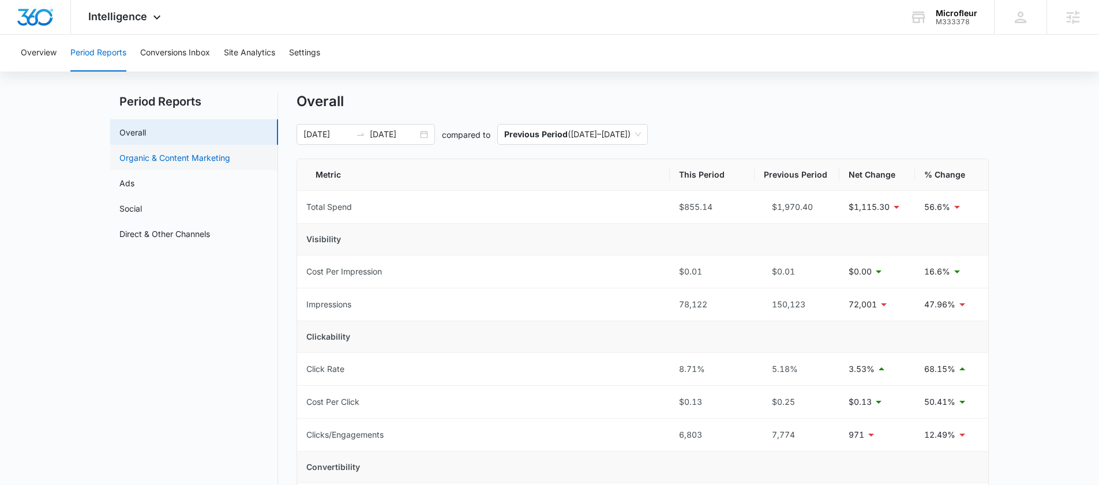
scroll to position [10, 0]
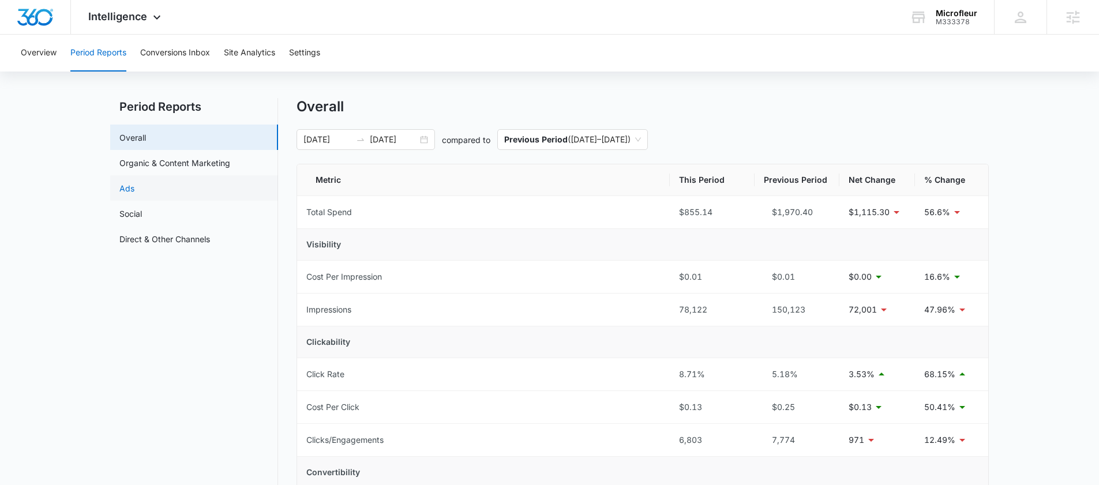
click at [129, 183] on link "Ads" at bounding box center [126, 188] width 15 height 12
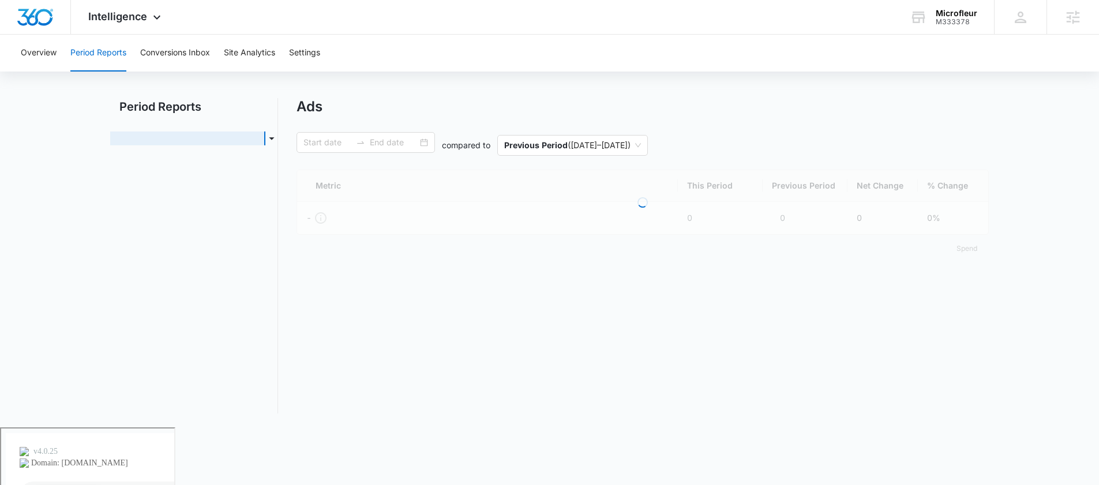
type input "[DATE]"
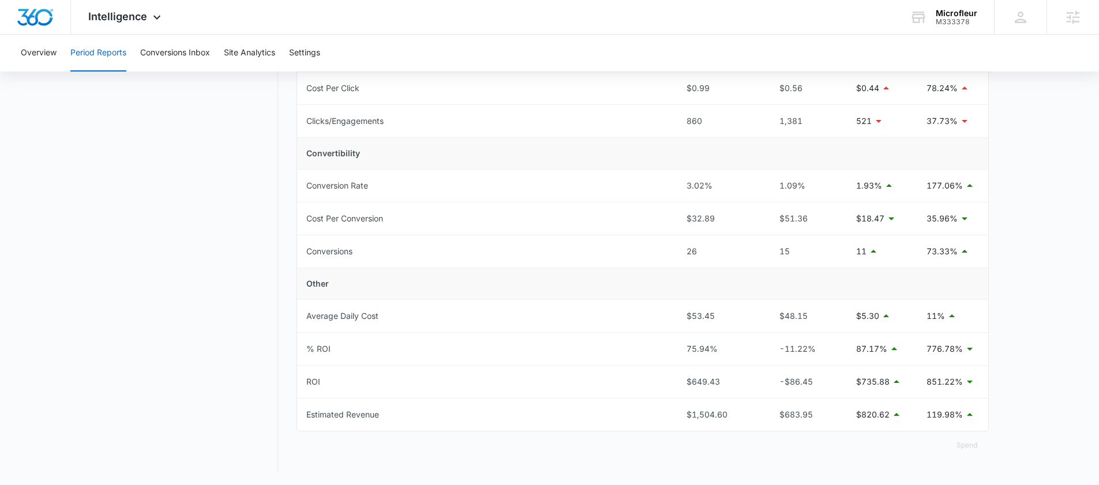
scroll to position [364, 0]
drag, startPoint x: 723, startPoint y: 382, endPoint x: 674, endPoint y: 381, distance: 49.1
click at [674, 381] on tr "ROI $649.43 -$86.45 $735.88 851.22%" at bounding box center [642, 380] width 691 height 33
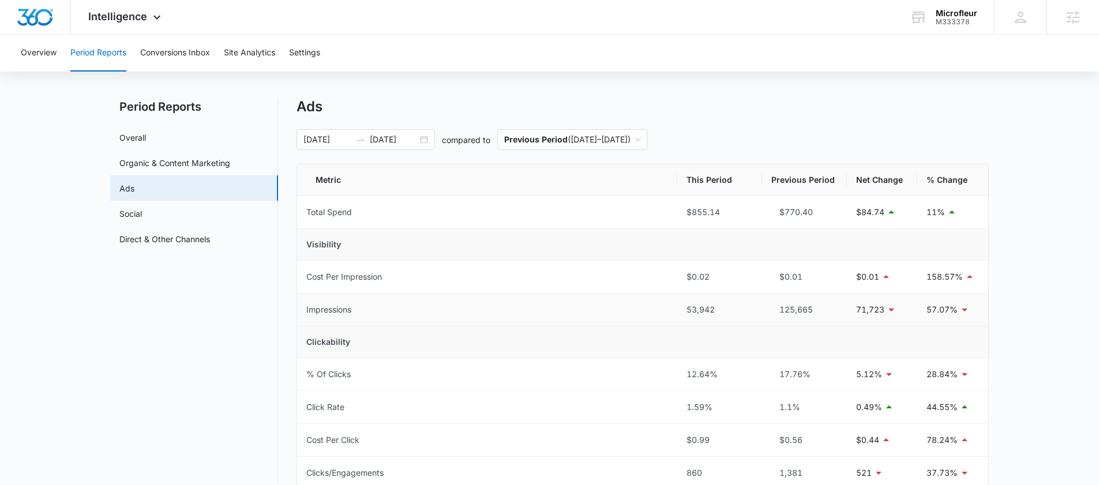
scroll to position [14, 0]
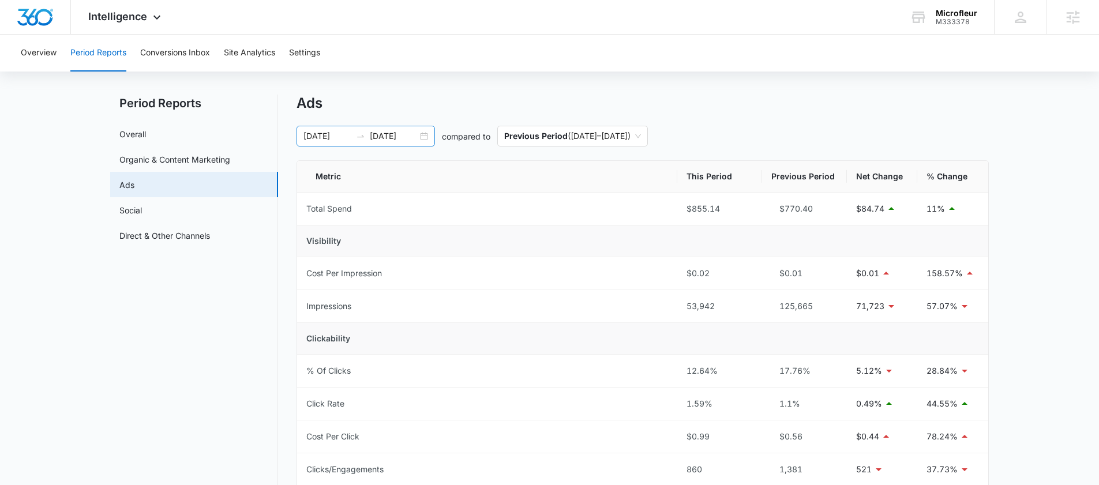
click at [426, 136] on div "[DATE] [DATE]" at bounding box center [366, 136] width 139 height 21
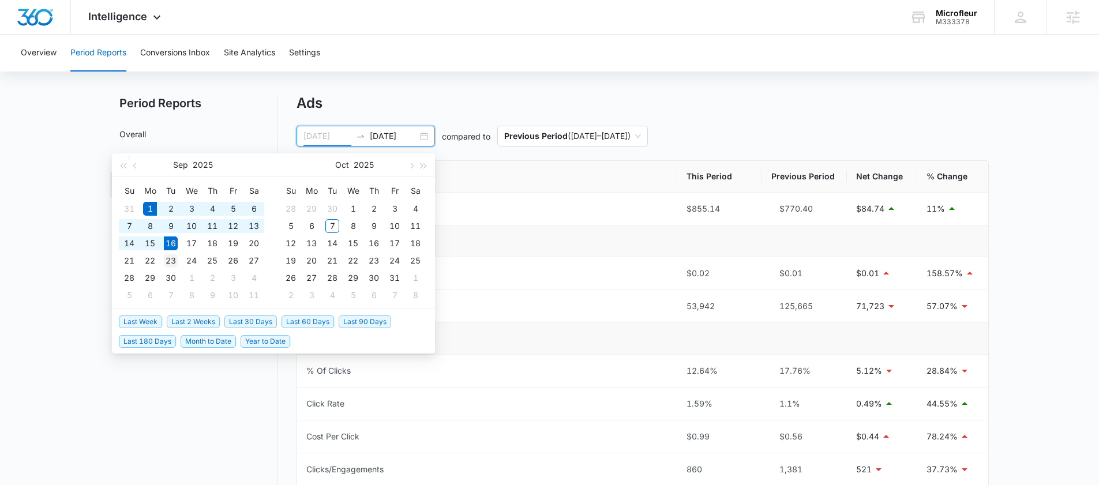
type input "[DATE]"
click at [171, 259] on div "23" at bounding box center [171, 261] width 14 height 14
click at [169, 297] on div "7" at bounding box center [171, 296] width 14 height 14
type input "[DATE]"
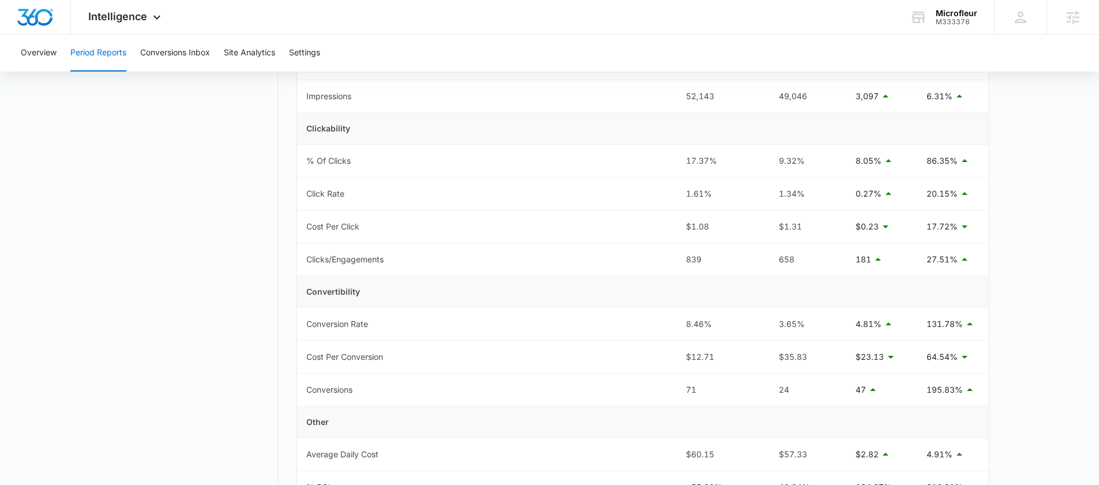
scroll to position [0, 0]
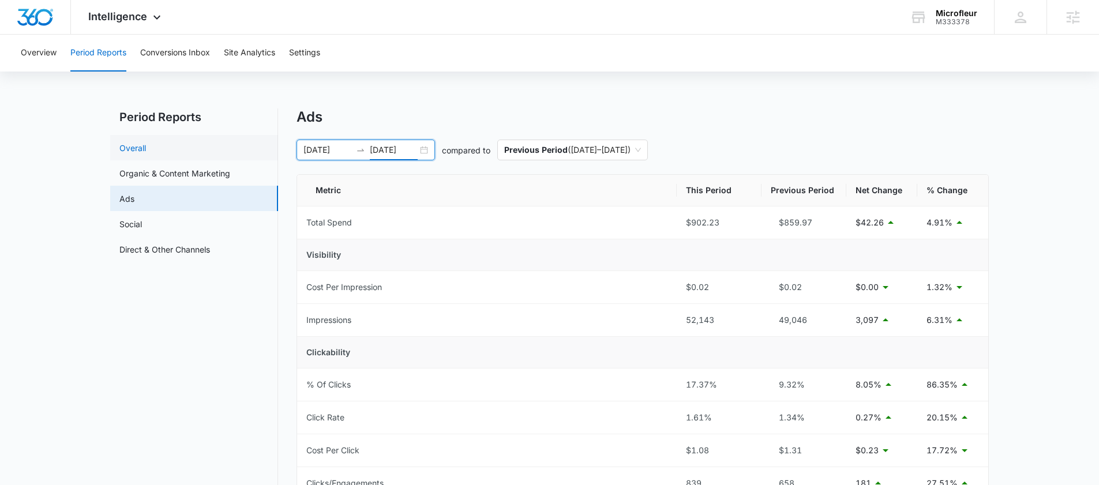
click at [126, 147] on link "Overall" at bounding box center [132, 148] width 27 height 12
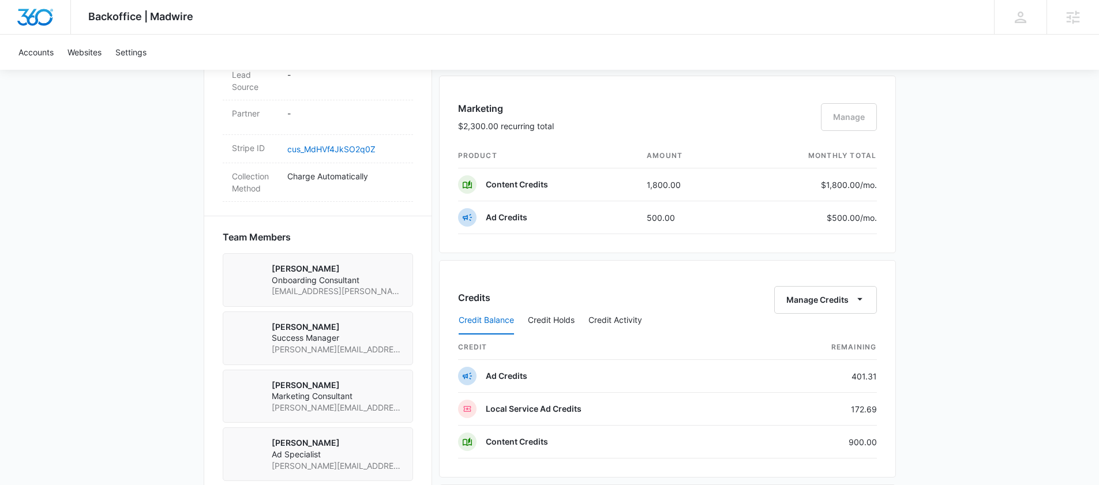
scroll to position [703, 0]
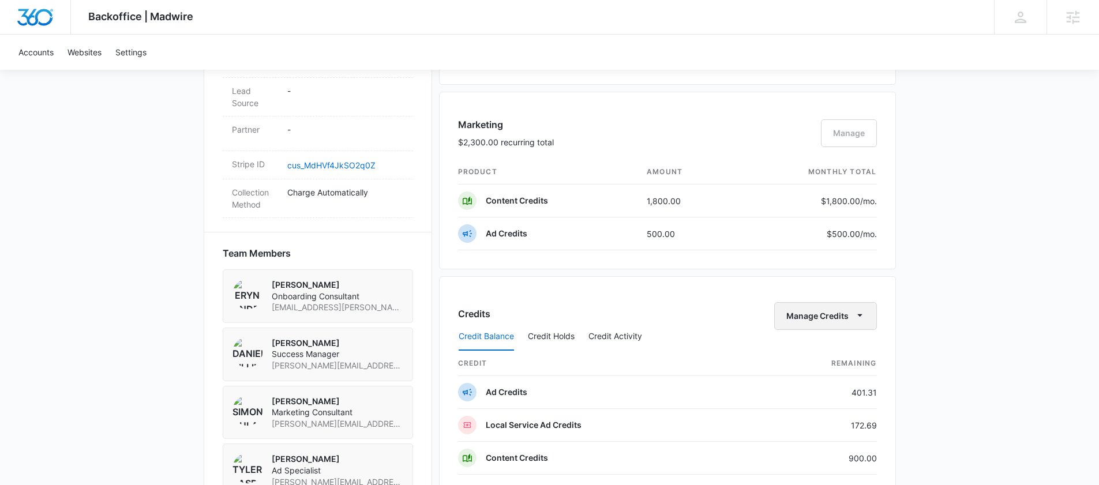
click at [808, 317] on button "Manage Credits" at bounding box center [825, 316] width 103 height 28
click at [828, 351] on div "Transfer Credits" at bounding box center [819, 353] width 61 height 8
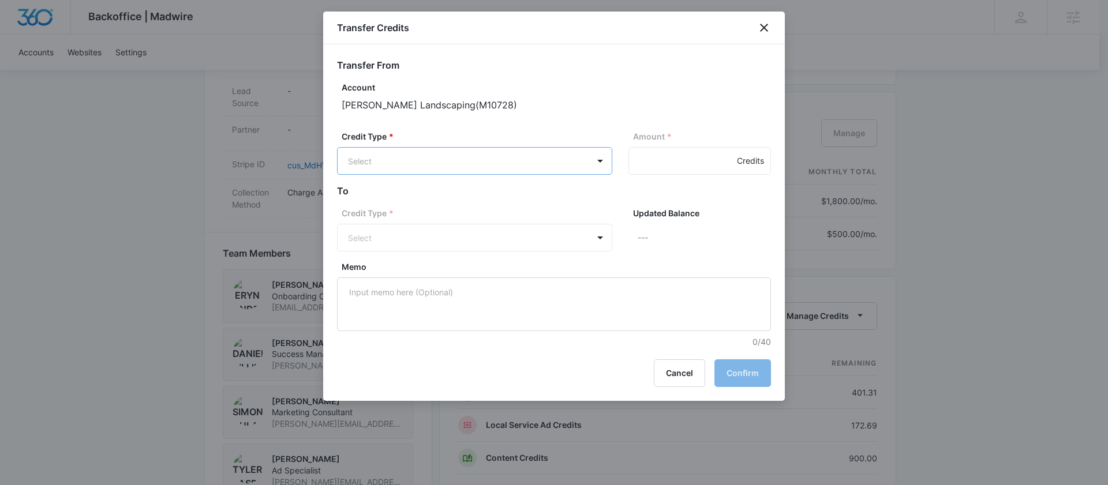
click at [445, 168] on body "Backoffice | Madwire Apps Settings DB [PERSON_NAME] [PERSON_NAME][EMAIL_ADDRESS…" at bounding box center [554, 167] width 1108 height 1741
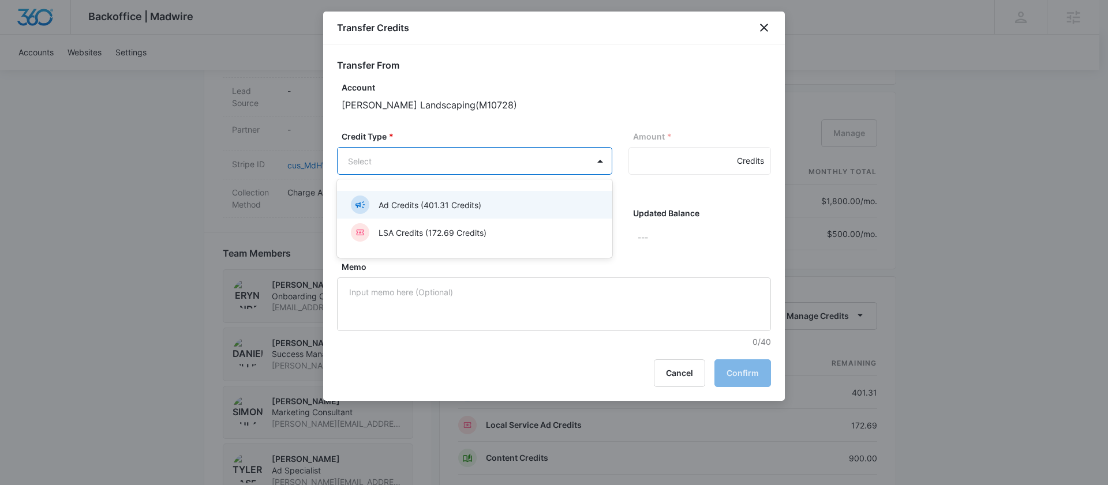
click at [428, 205] on p "Ad Credits (401.31 Credits)" at bounding box center [430, 205] width 103 height 12
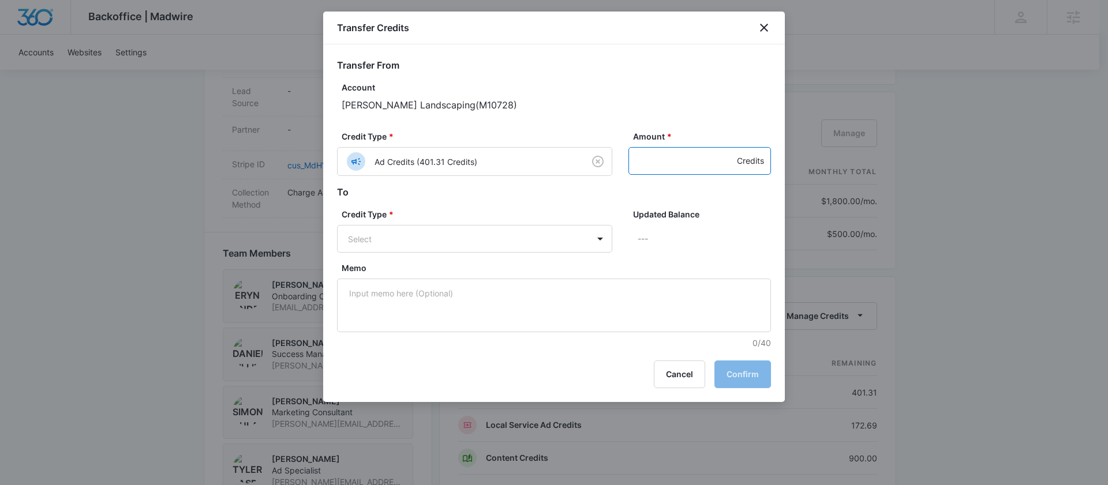
click at [647, 160] on input "Amount *" at bounding box center [699, 161] width 143 height 28
type input "200"
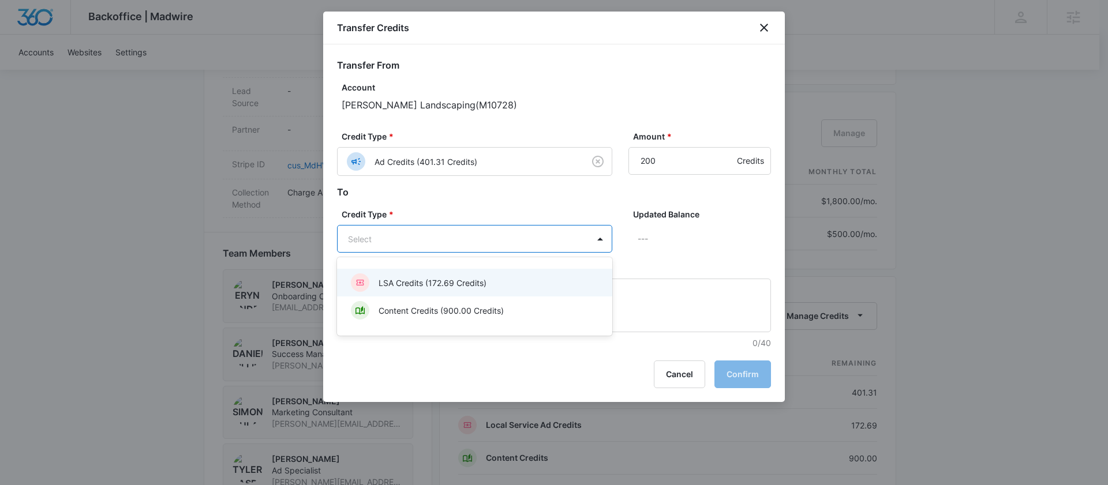
click at [415, 235] on body "Backoffice | Madwire Apps Settings DB [PERSON_NAME] [PERSON_NAME][EMAIL_ADDRESS…" at bounding box center [554, 167] width 1108 height 1741
click at [403, 289] on p "LSA Credits (172.69 Credits)" at bounding box center [433, 283] width 108 height 12
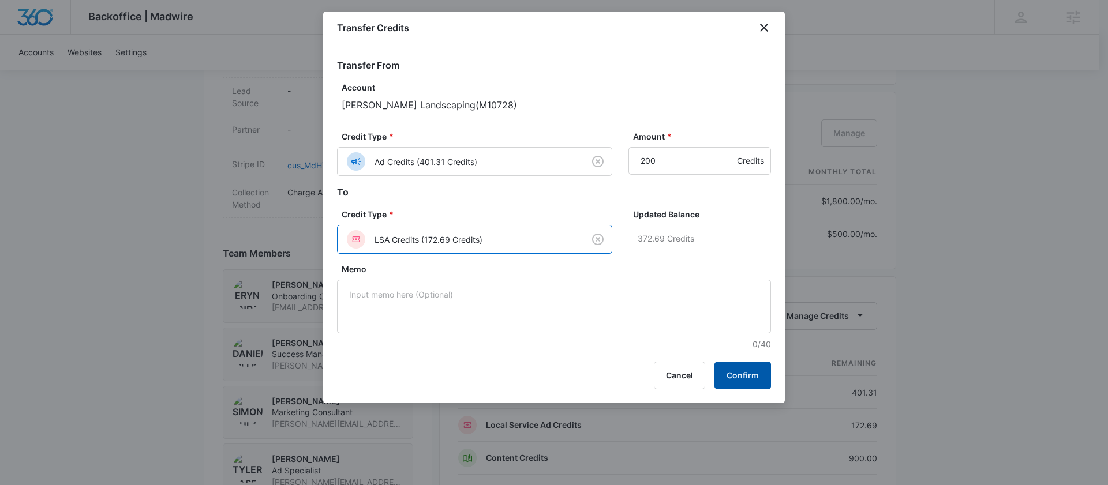
click at [739, 381] on button "Confirm" at bounding box center [742, 376] width 57 height 28
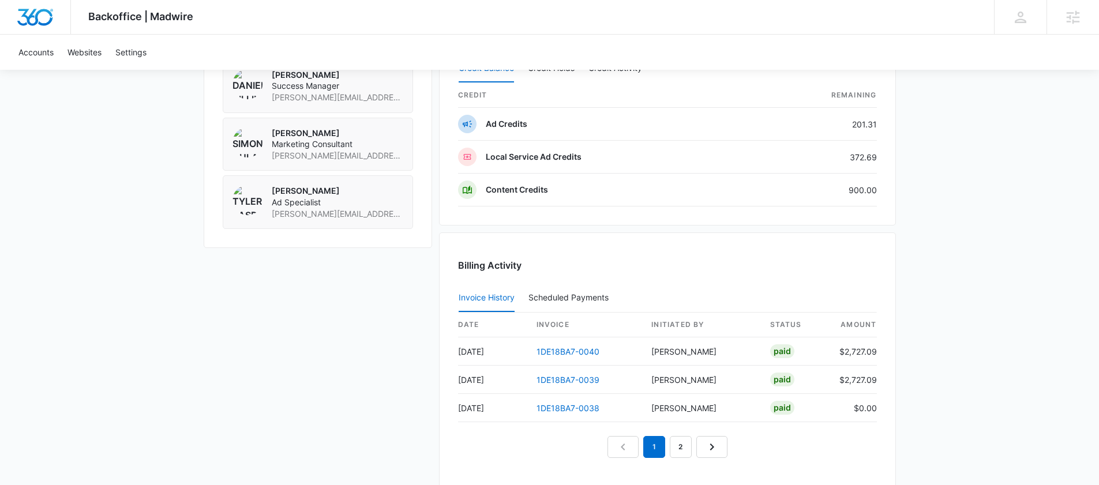
scroll to position [1017, 0]
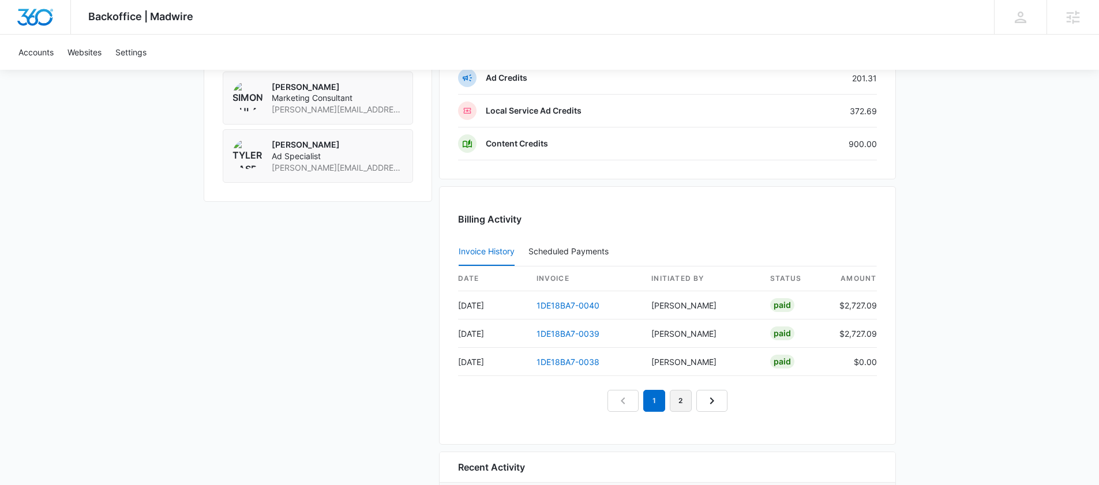
click at [679, 398] on link "2" at bounding box center [681, 401] width 22 height 22
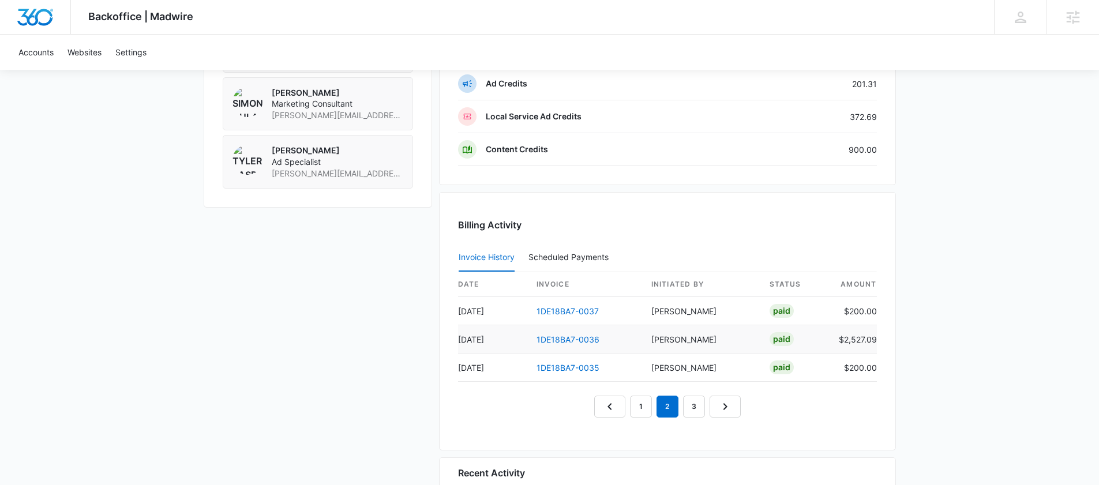
scroll to position [1011, 0]
click at [695, 414] on link "3" at bounding box center [694, 407] width 22 height 22
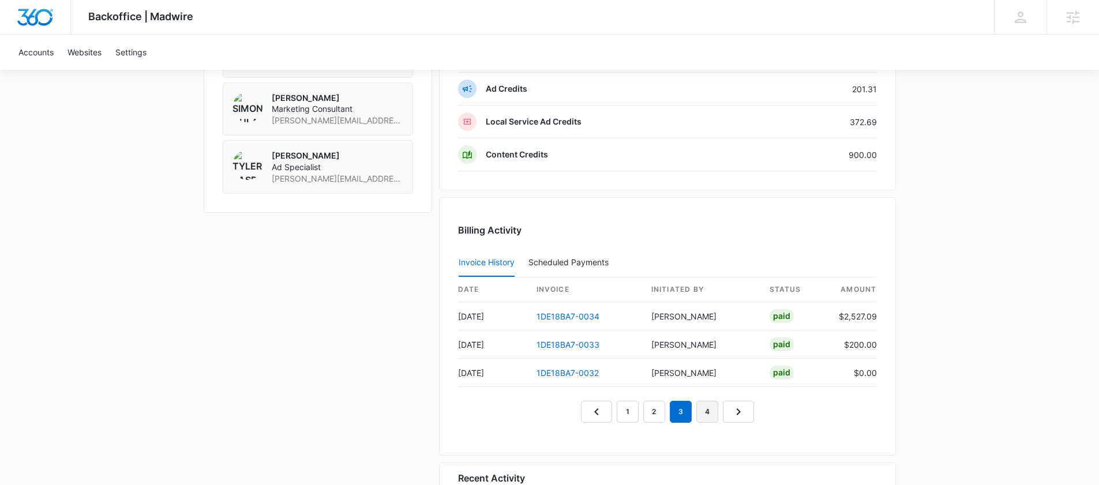
click at [704, 410] on link "4" at bounding box center [708, 412] width 22 height 22
click at [724, 418] on link "5" at bounding box center [721, 412] width 22 height 22
click at [601, 411] on link "1" at bounding box center [601, 412] width 22 height 22
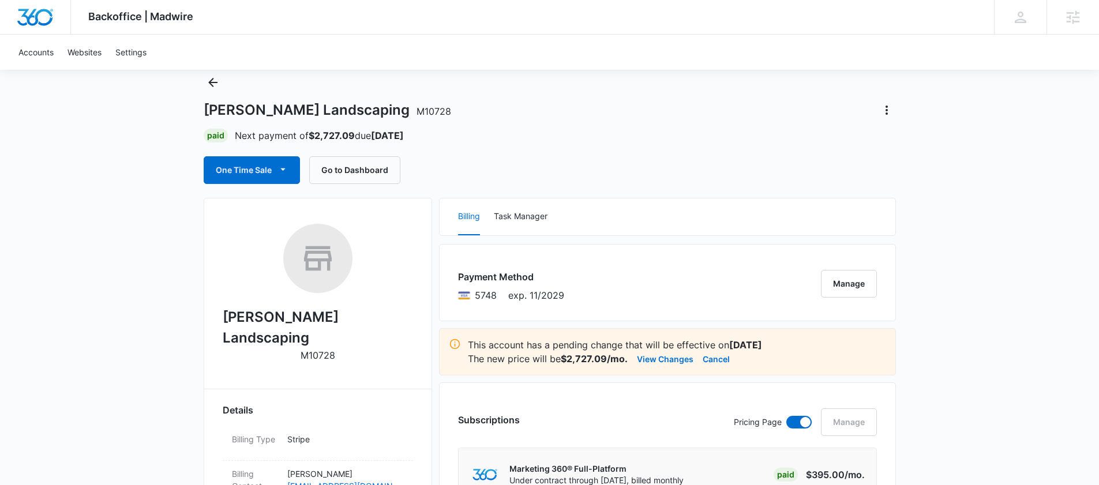
scroll to position [0, 0]
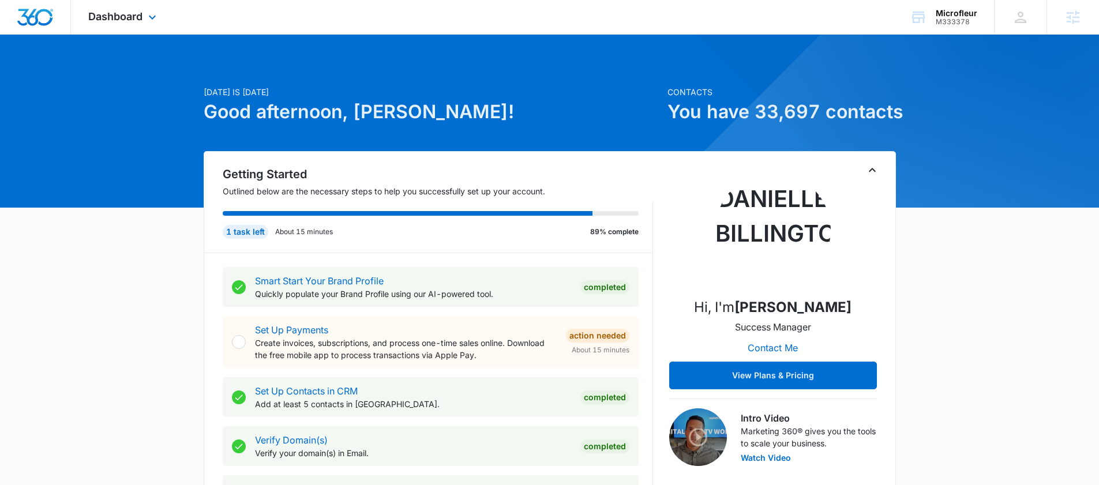
click at [146, 25] on div "Dashboard Apps Reputation Forms CRM Email Social POS Content Ads Intelligence F…" at bounding box center [124, 17] width 106 height 34
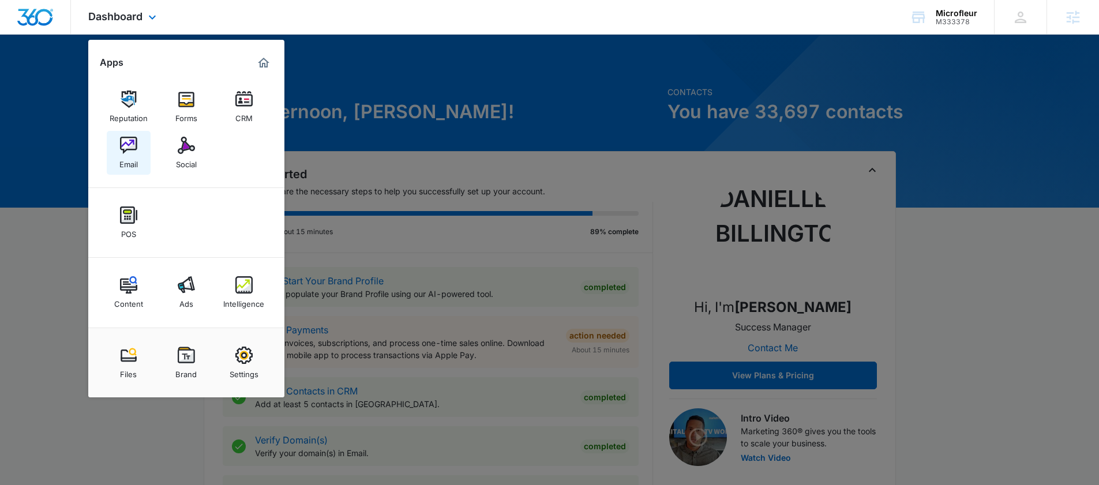
click at [126, 172] on link "Email" at bounding box center [129, 153] width 44 height 44
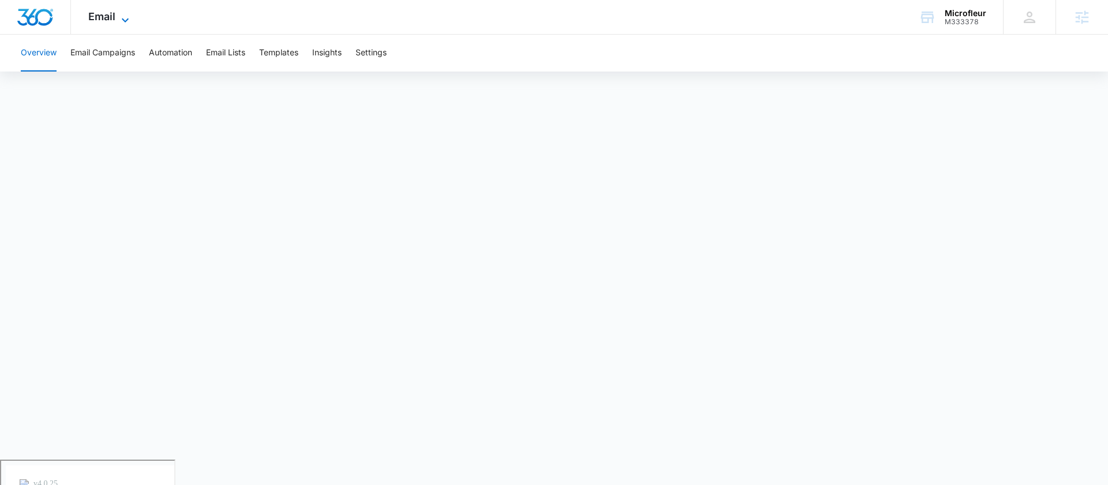
click at [109, 14] on span "Email" at bounding box center [101, 16] width 27 height 12
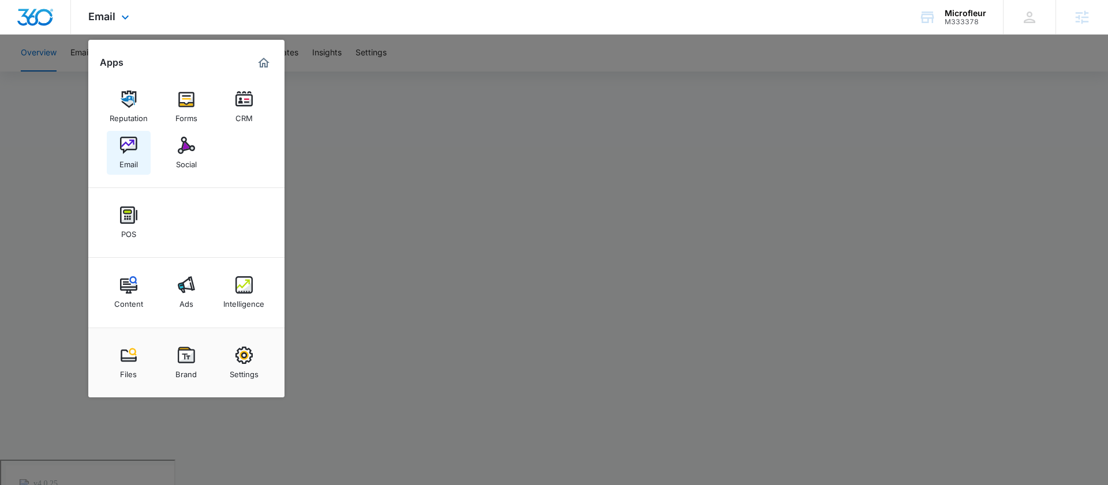
click at [127, 149] on img at bounding box center [128, 145] width 17 height 17
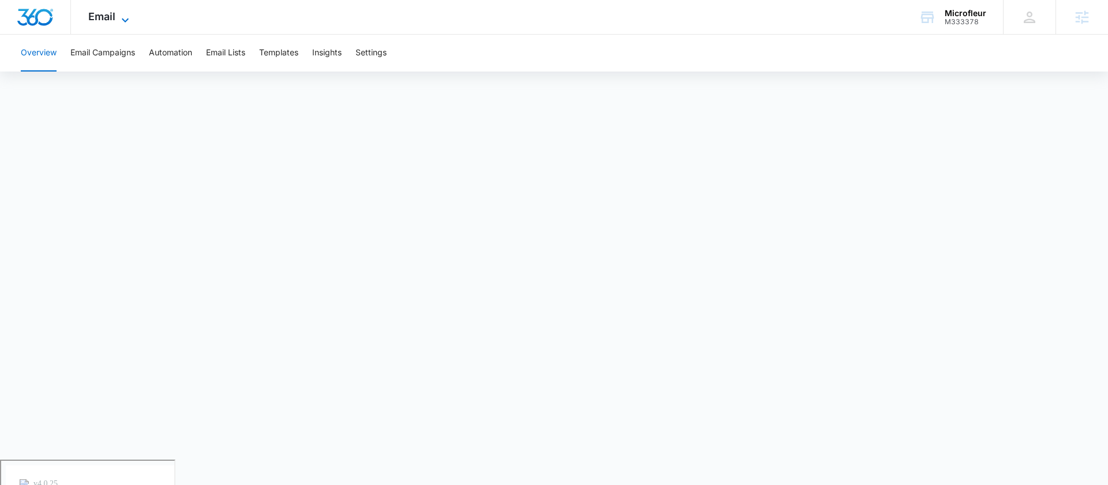
click at [114, 20] on span "Email" at bounding box center [101, 16] width 27 height 12
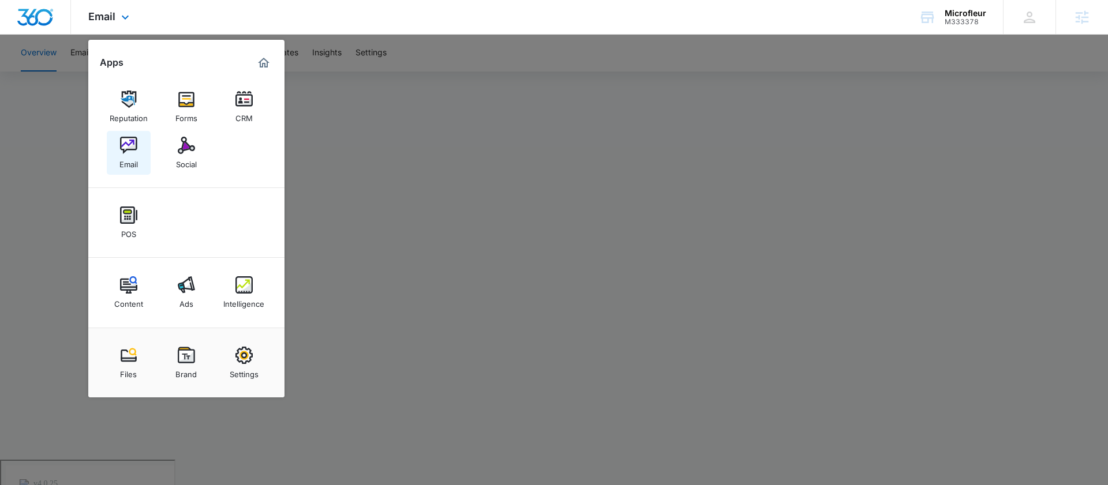
click at [121, 151] on img at bounding box center [128, 145] width 17 height 17
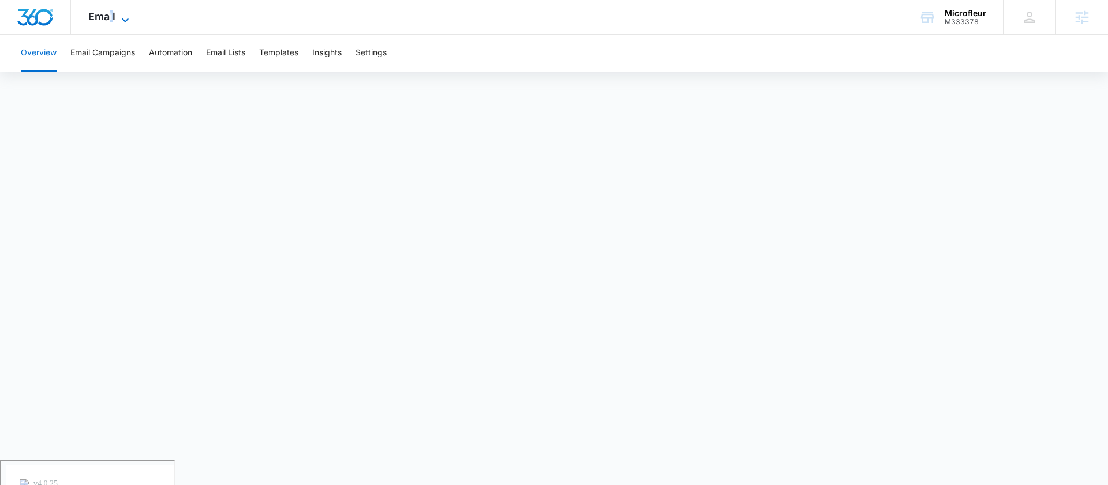
click at [111, 11] on span "Email" at bounding box center [101, 16] width 27 height 12
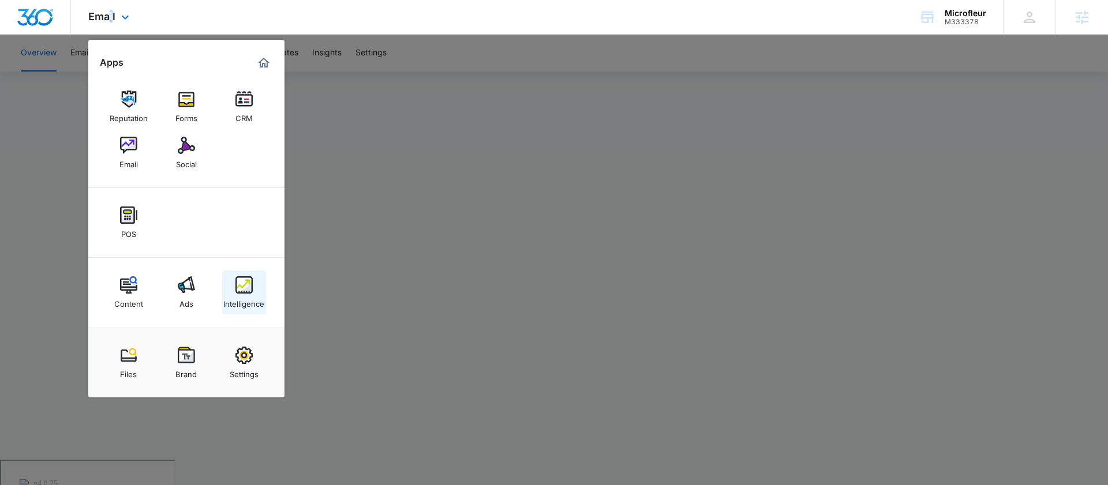
click at [241, 302] on div "Intelligence" at bounding box center [243, 301] width 41 height 15
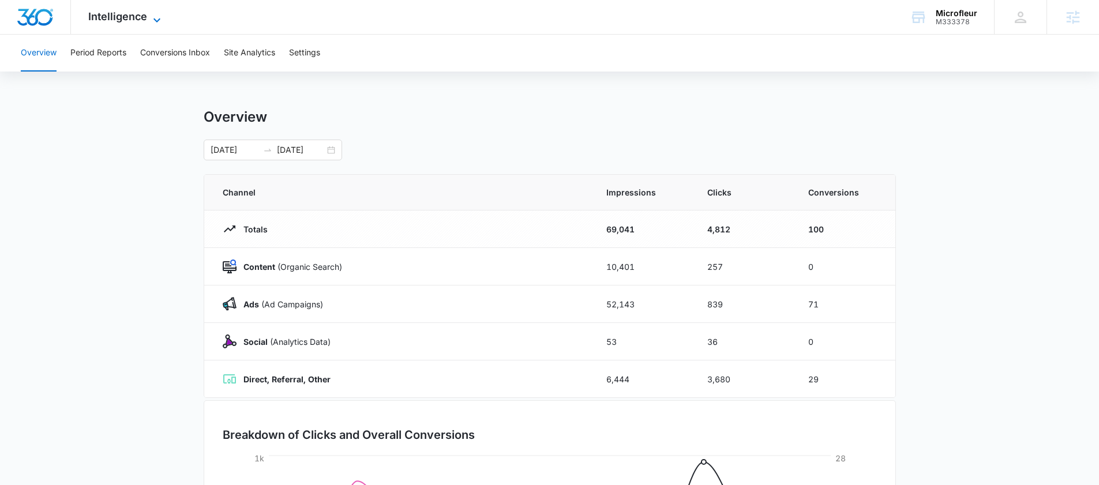
click at [133, 20] on span "Intelligence" at bounding box center [117, 16] width 59 height 12
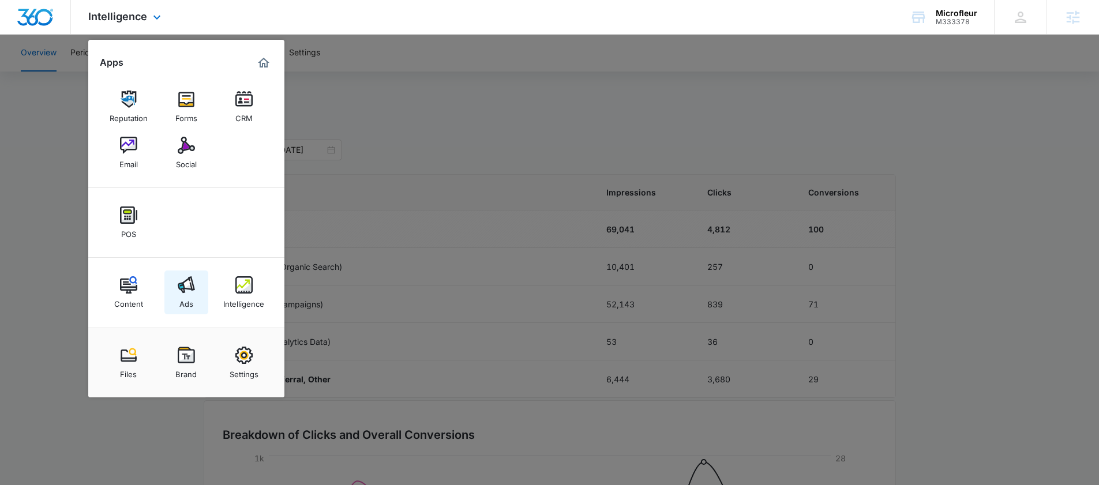
click at [181, 276] on img at bounding box center [186, 284] width 17 height 17
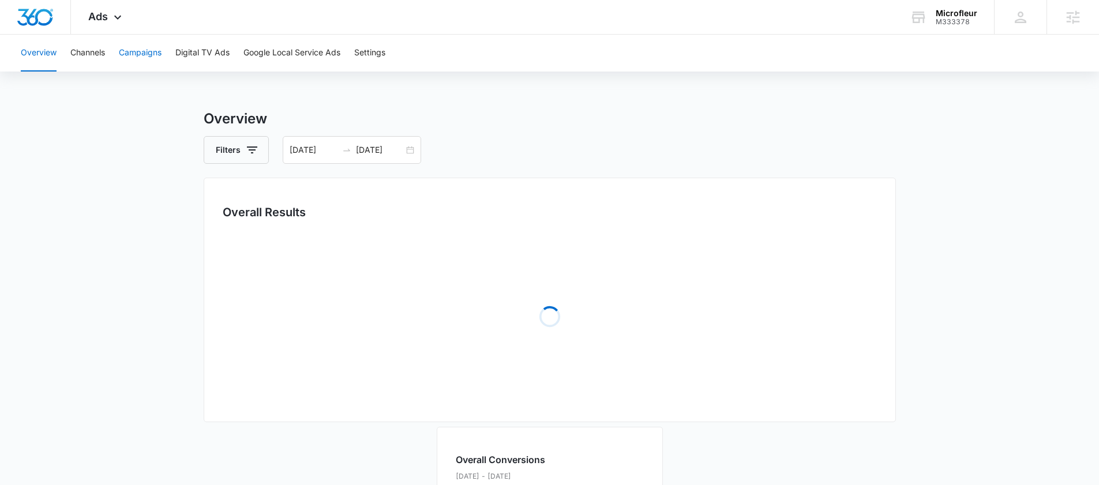
click at [143, 39] on button "Campaigns" at bounding box center [140, 53] width 43 height 37
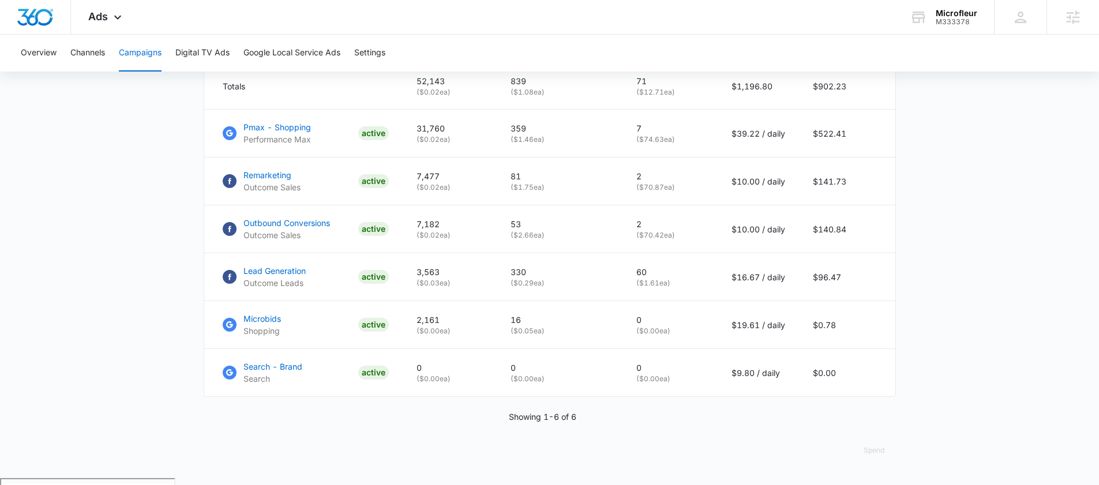
scroll to position [521, 0]
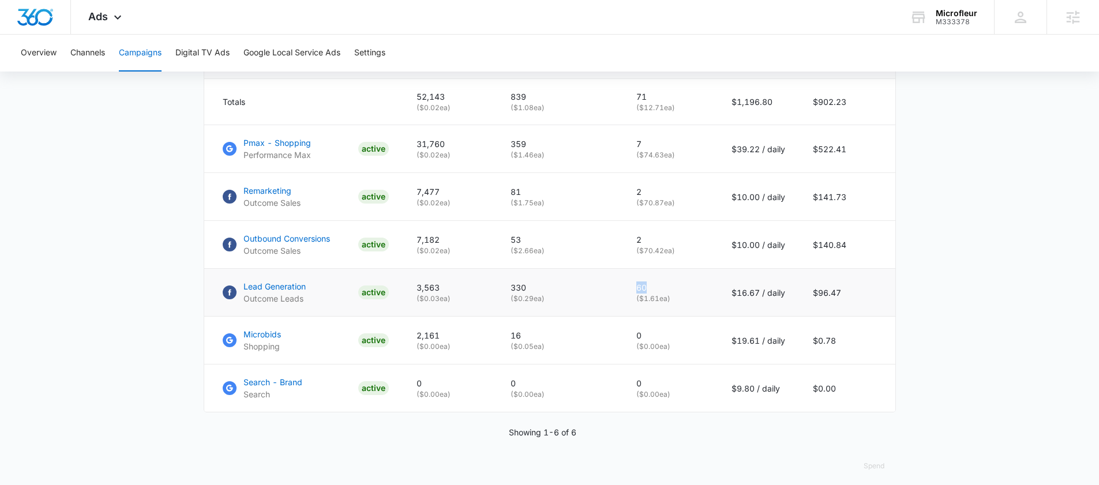
drag, startPoint x: 659, startPoint y: 296, endPoint x: 635, endPoint y: 293, distance: 24.5
click at [635, 293] on td "60 ( $1.61 ea)" at bounding box center [670, 293] width 95 height 48
click at [657, 294] on p "60" at bounding box center [671, 288] width 68 height 12
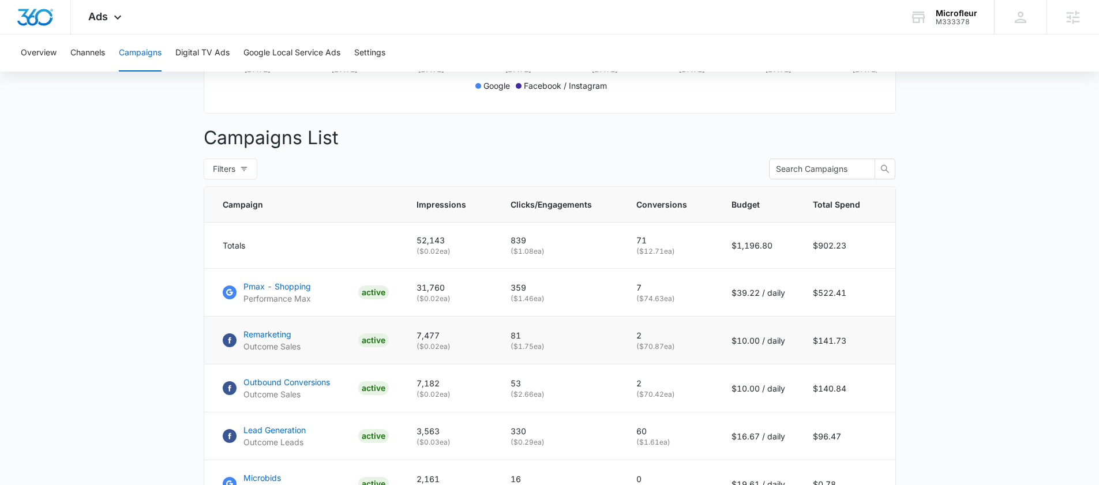
scroll to position [374, 0]
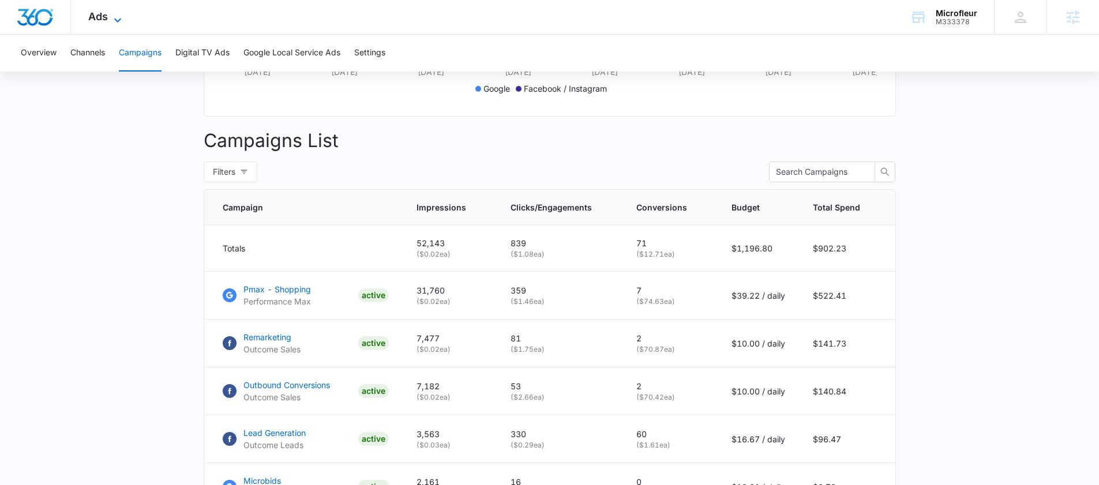
click at [107, 18] on span "Ads" at bounding box center [98, 16] width 20 height 12
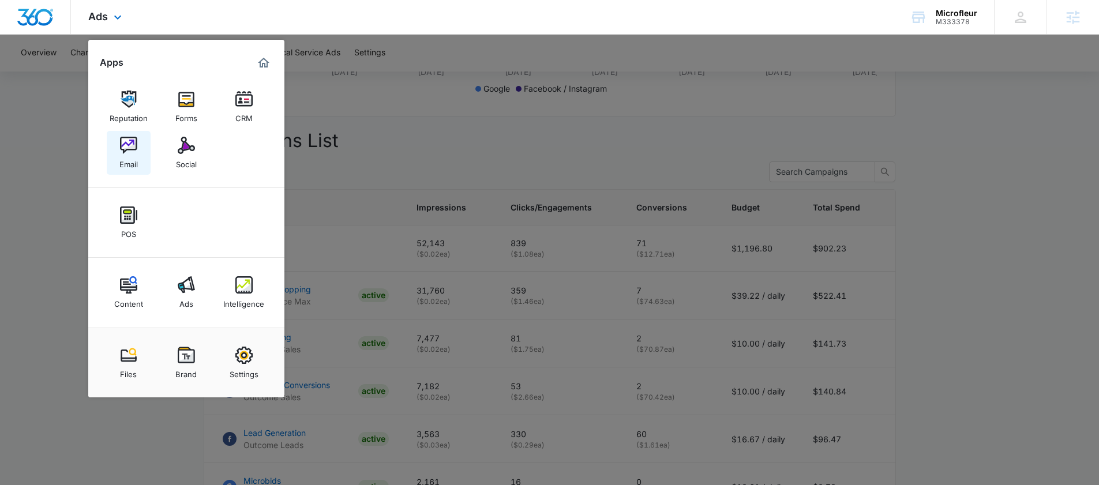
click at [126, 145] on img at bounding box center [128, 145] width 17 height 17
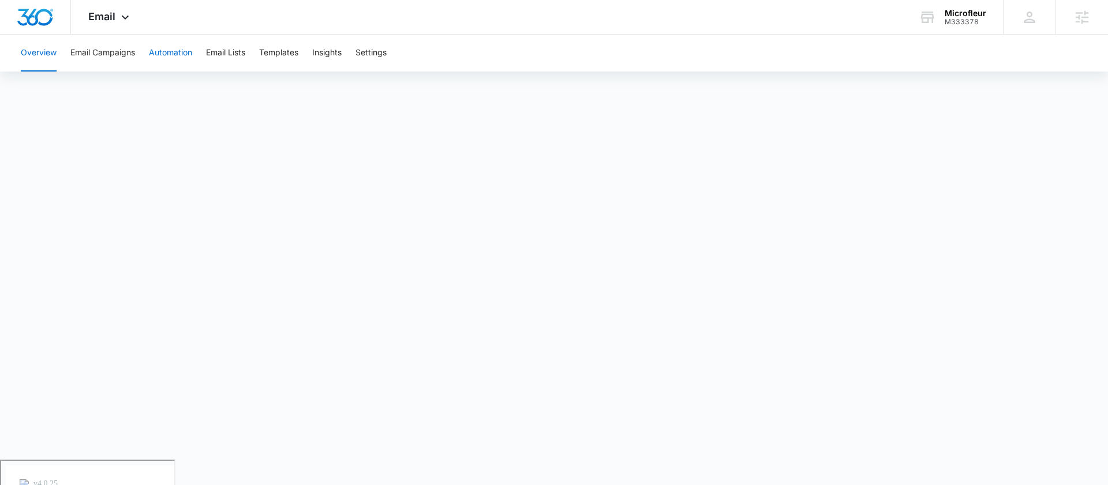
click at [185, 51] on button "Automation" at bounding box center [170, 53] width 43 height 37
click at [103, 11] on span "Email" at bounding box center [101, 16] width 27 height 12
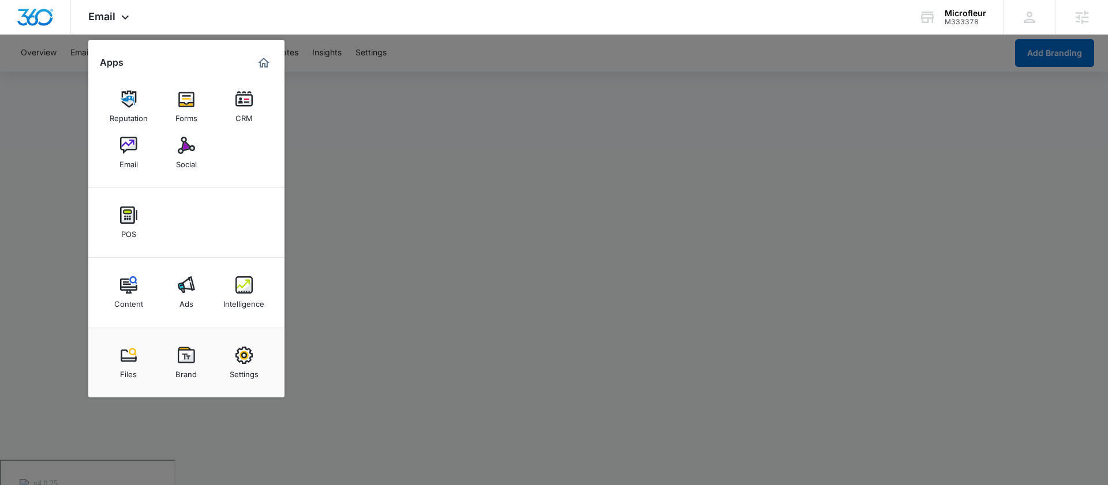
click at [384, 339] on div at bounding box center [554, 242] width 1108 height 485
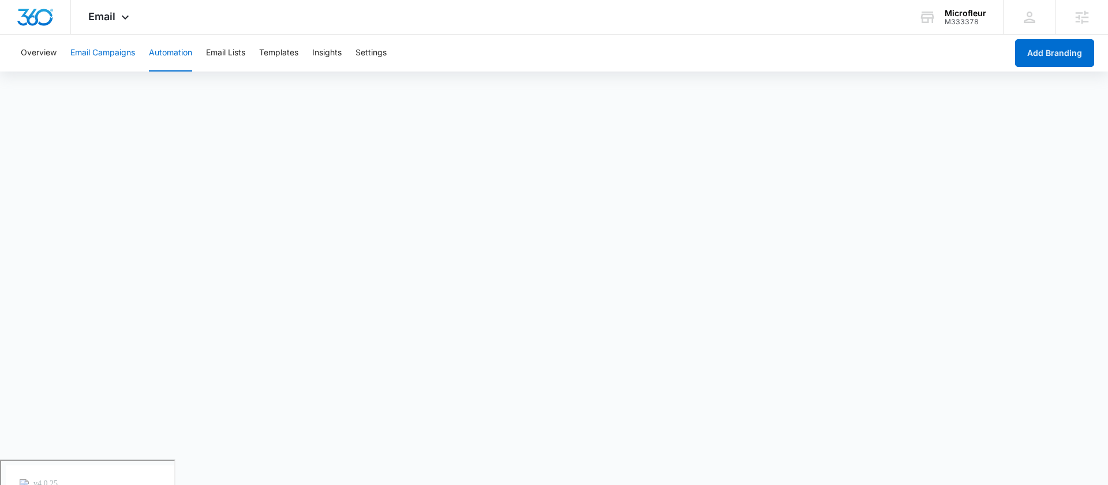
click at [110, 66] on button "Email Campaigns" at bounding box center [102, 53] width 65 height 37
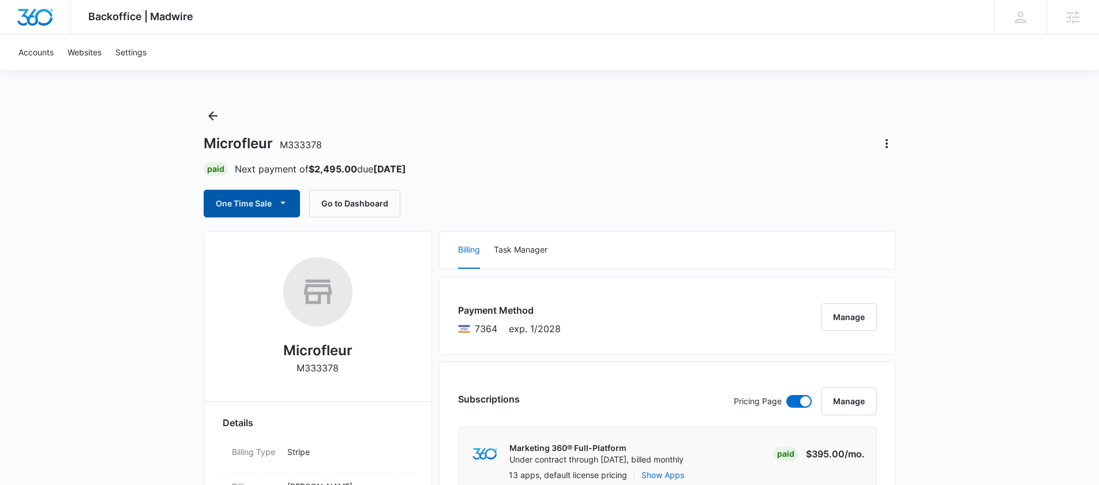
click at [244, 203] on button "One Time Sale" at bounding box center [252, 204] width 96 height 28
click at [244, 210] on button "One Time Sale" at bounding box center [252, 204] width 96 height 28
click at [243, 201] on button "One Time Sale" at bounding box center [252, 204] width 96 height 28
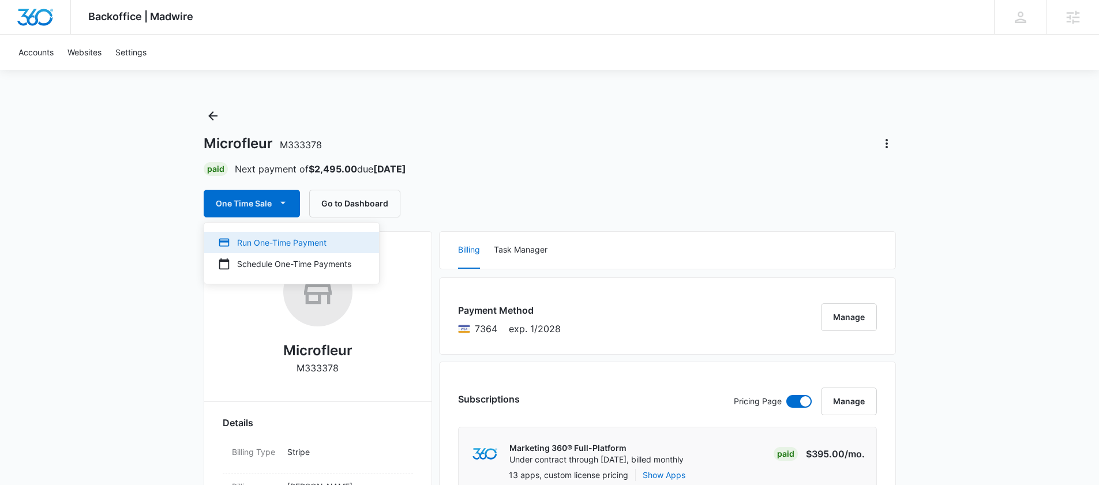
click at [246, 239] on div "Run One-Time Payment" at bounding box center [284, 243] width 133 height 12
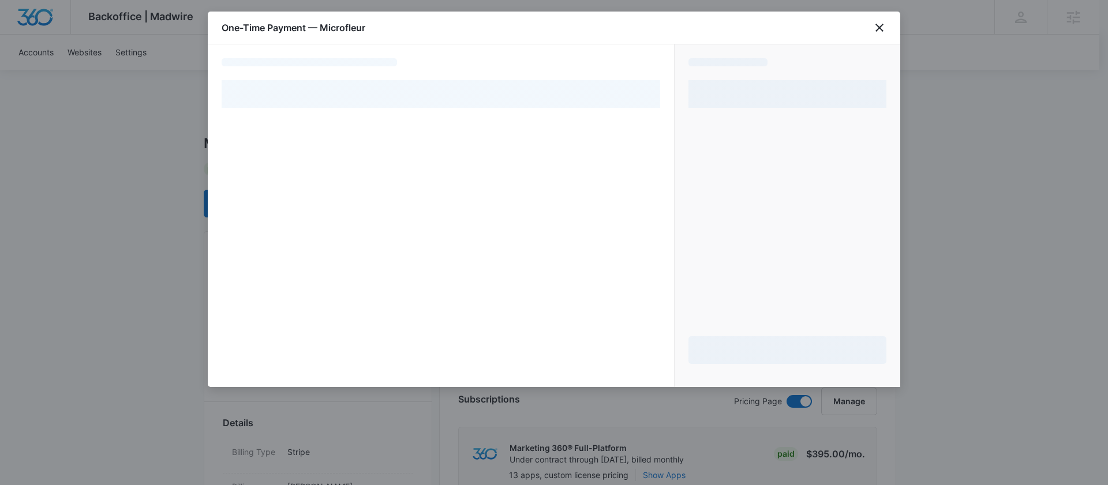
select select "pm_1RejsFA4n8RTgNjUQwuTlrEx"
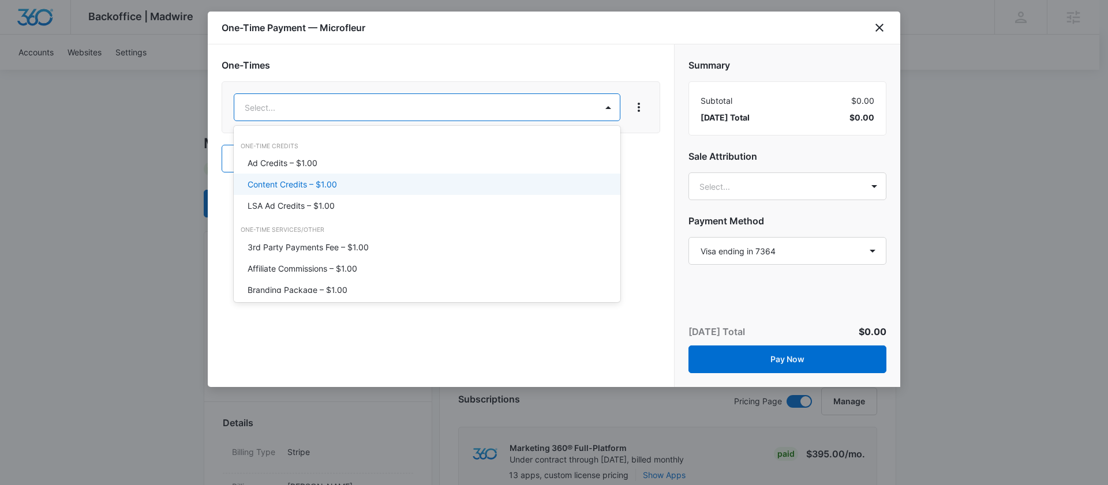
click at [289, 185] on p "Content Credits – $1.00" at bounding box center [292, 184] width 89 height 12
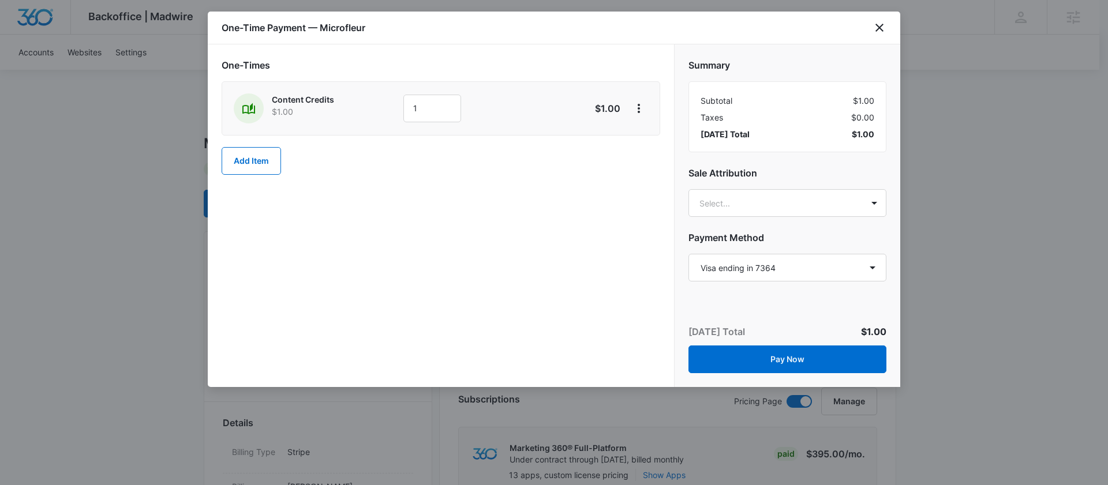
click at [429, 124] on div "Content Credits $1.00 1 $1.00" at bounding box center [441, 108] width 439 height 54
click at [429, 118] on input "1" at bounding box center [432, 109] width 58 height 28
type input "200"
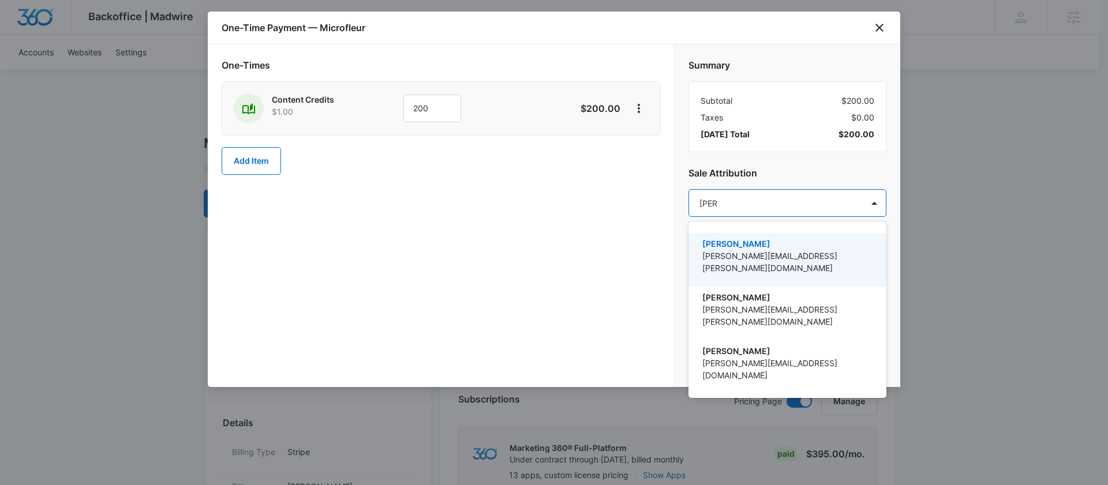
type input "danie"
click at [748, 244] on p "[PERSON_NAME]" at bounding box center [786, 244] width 168 height 12
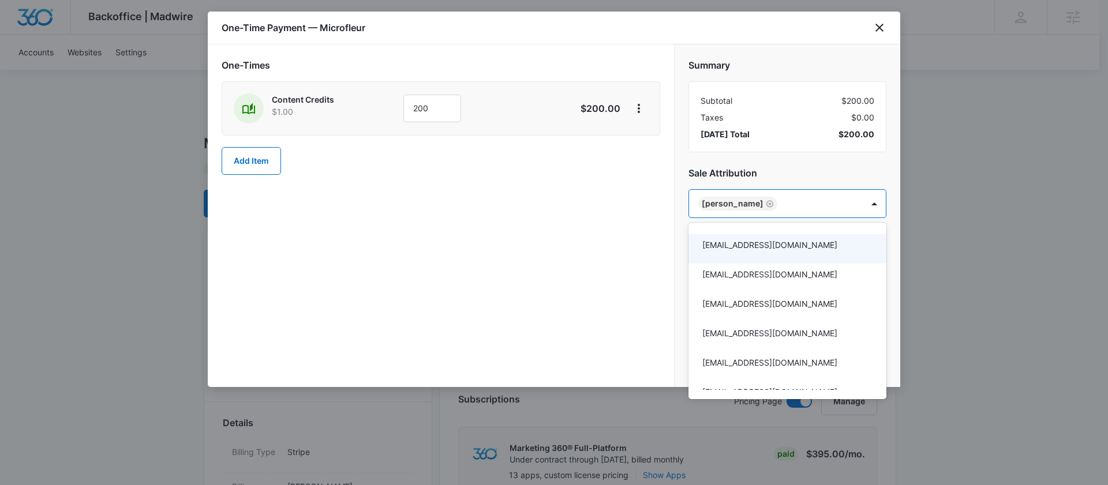
click at [594, 270] on div at bounding box center [554, 242] width 1108 height 485
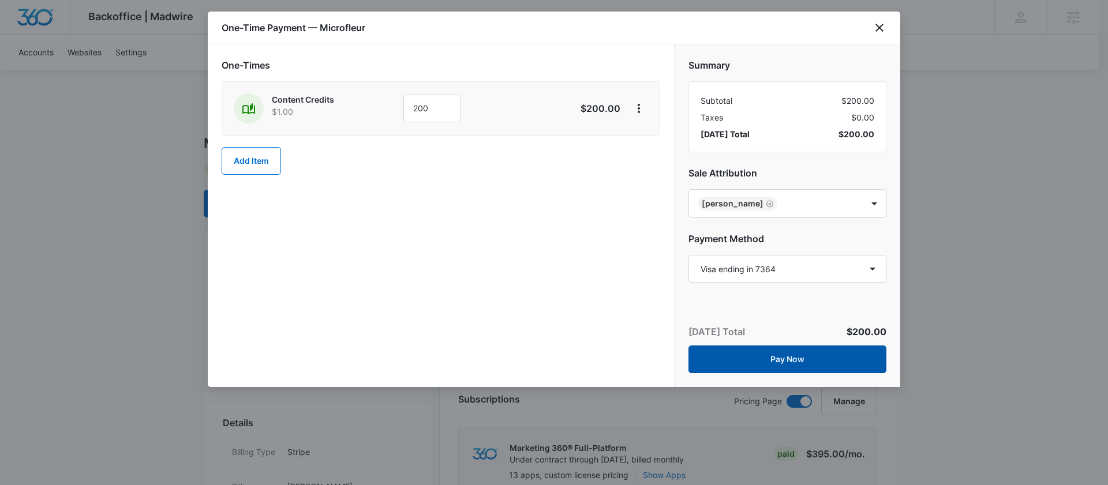
click at [755, 359] on button "Pay Now" at bounding box center [787, 360] width 198 height 28
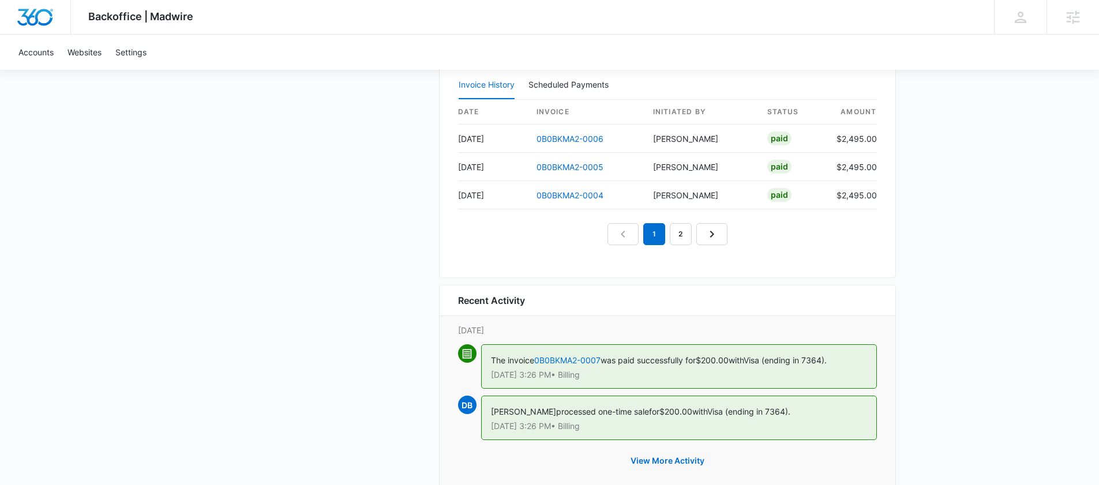
scroll to position [1147, 0]
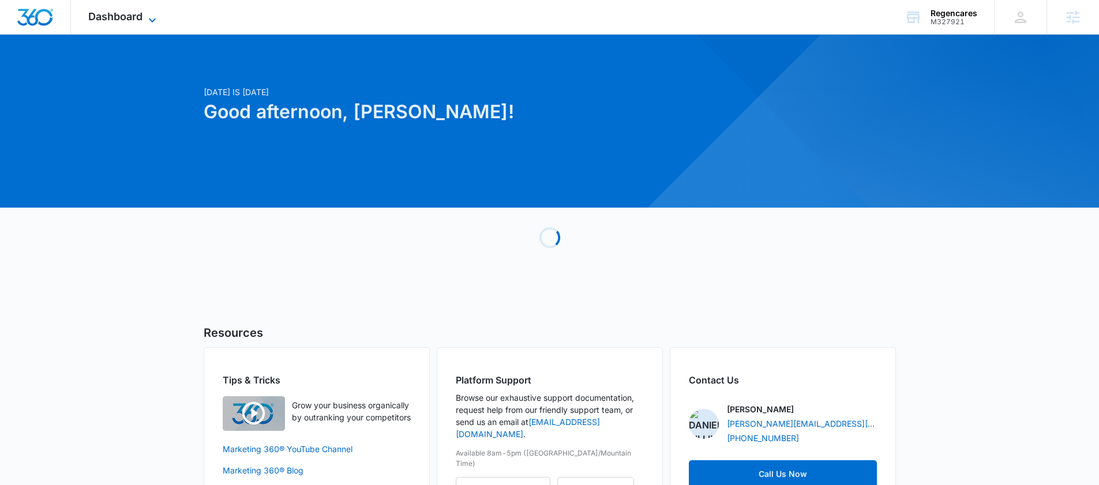
click at [135, 18] on span "Dashboard" at bounding box center [115, 16] width 54 height 12
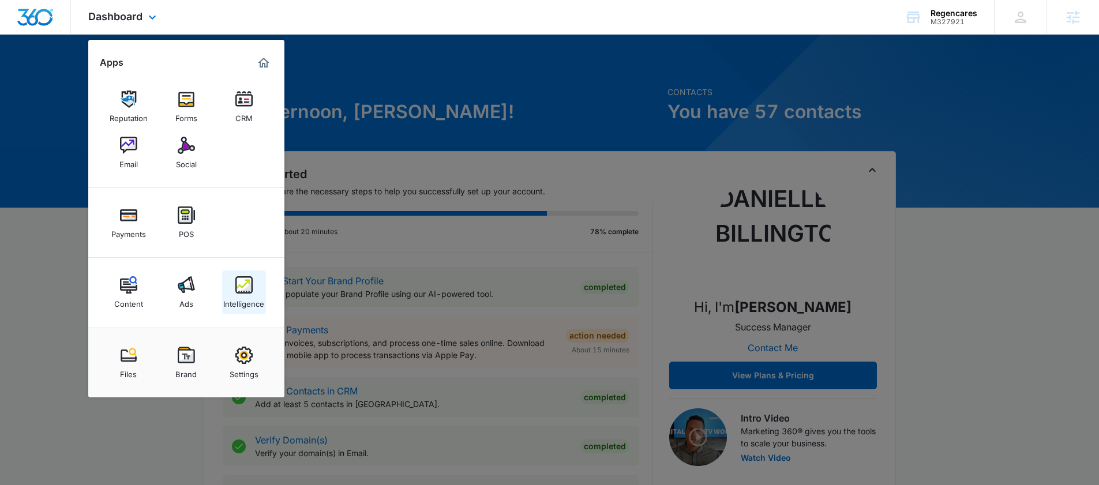
click at [249, 298] on div "Intelligence" at bounding box center [243, 301] width 41 height 15
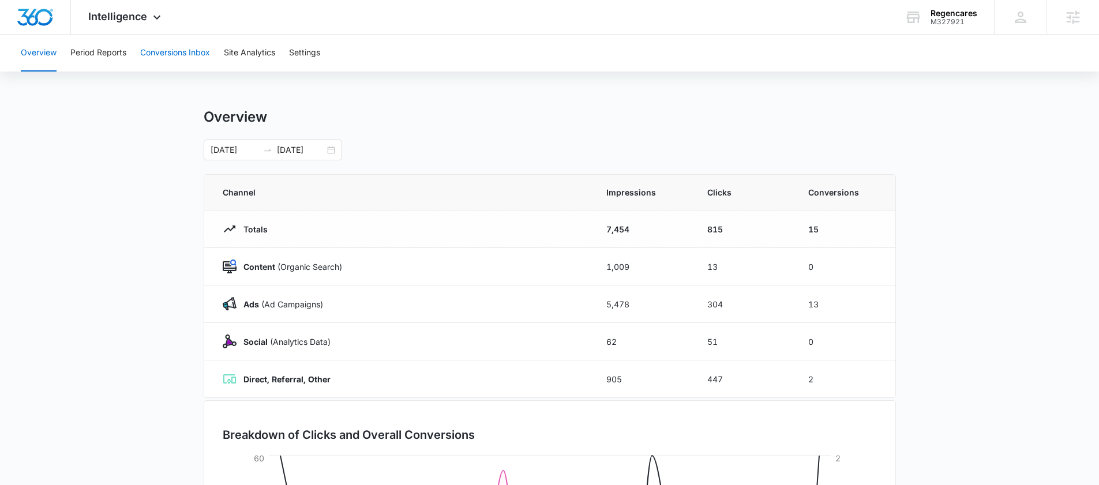
click at [160, 47] on button "Conversions Inbox" at bounding box center [175, 53] width 70 height 37
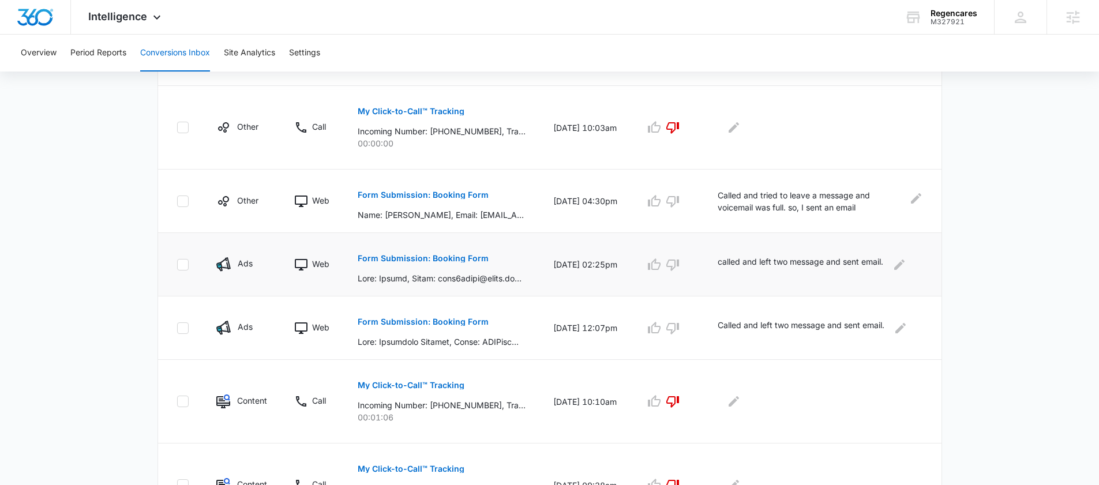
scroll to position [336, 0]
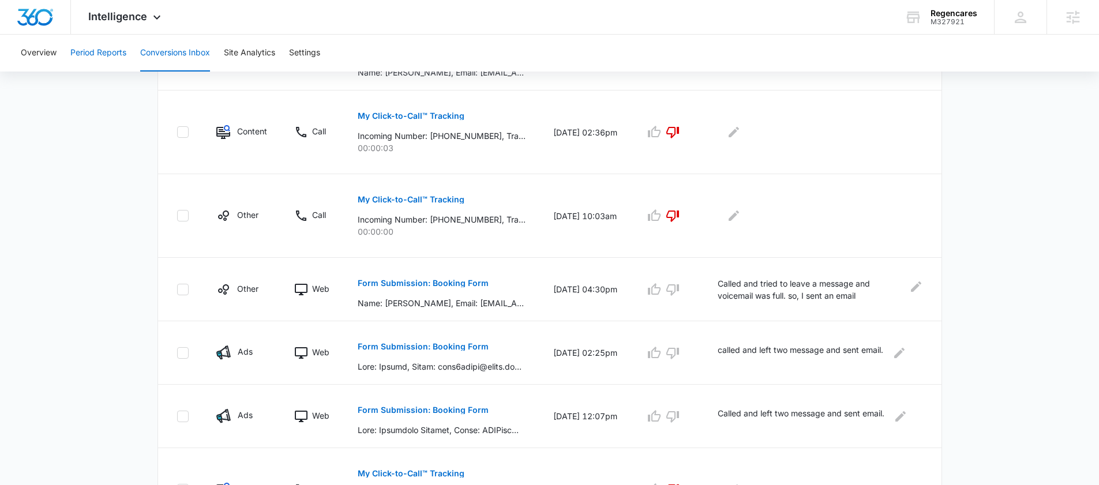
click at [115, 51] on button "Period Reports" at bounding box center [98, 53] width 56 height 37
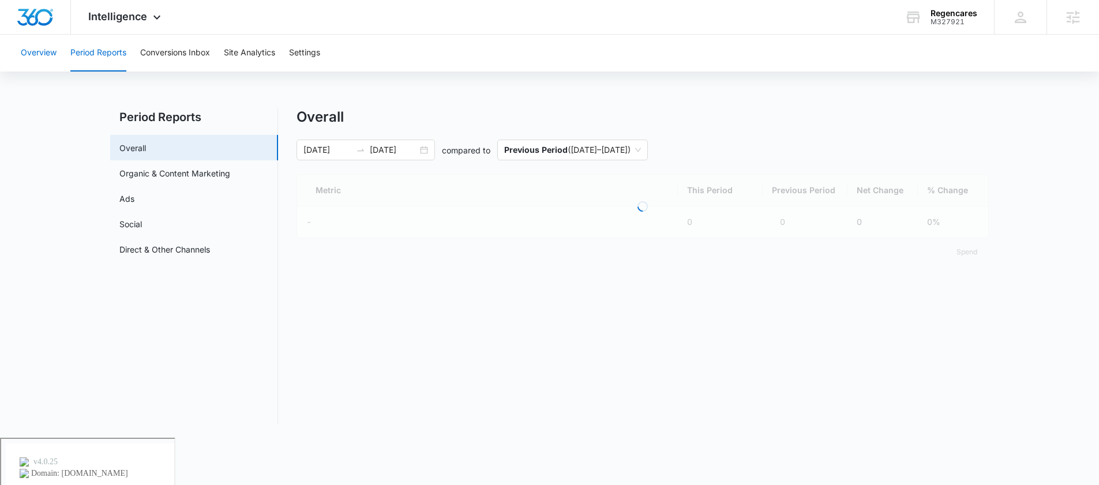
click at [31, 59] on button "Overview" at bounding box center [39, 53] width 36 height 37
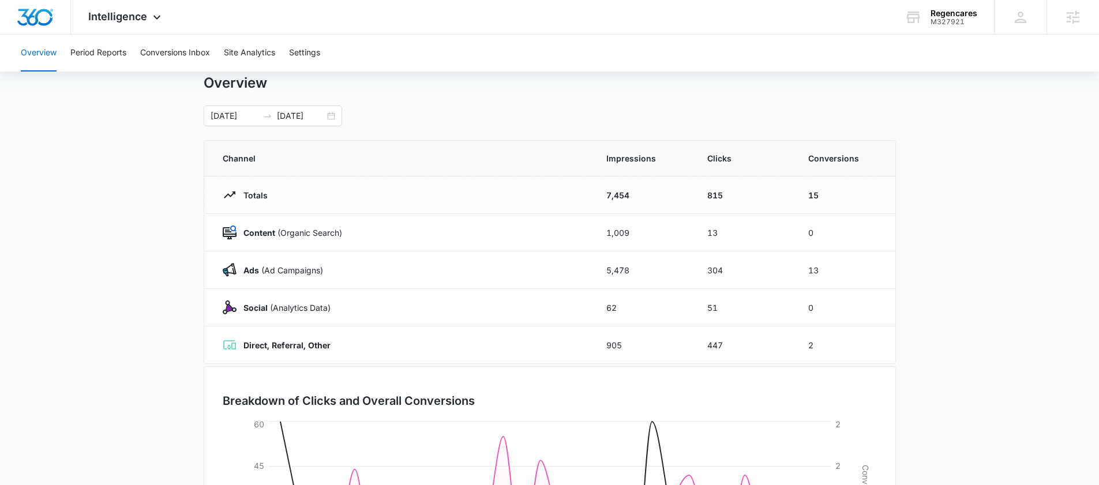
scroll to position [36, 0]
click at [150, 26] on div "Intelligence Apps Reputation Forms CRM Email Social Payments POS Content Ads In…" at bounding box center [126, 17] width 110 height 34
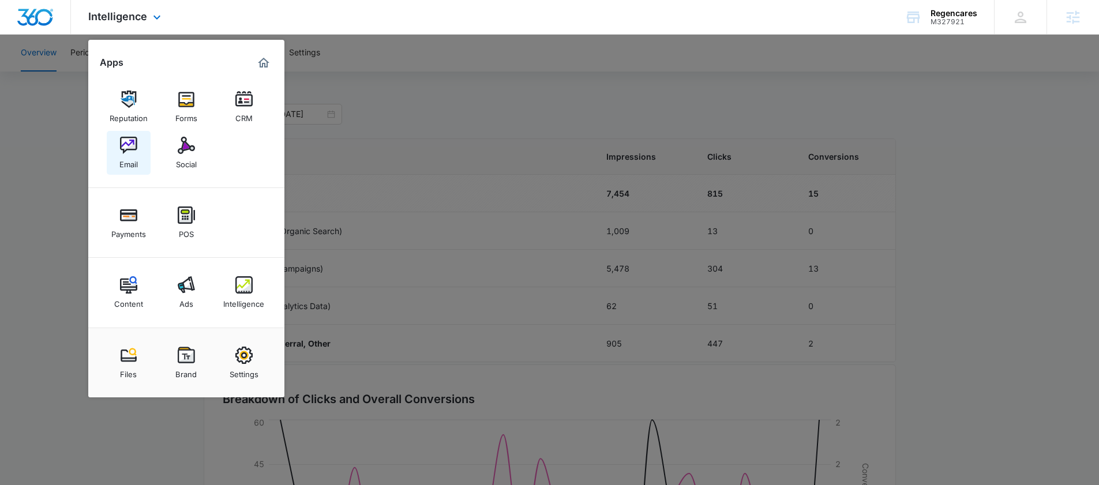
click at [123, 158] on div "Email" at bounding box center [128, 161] width 18 height 15
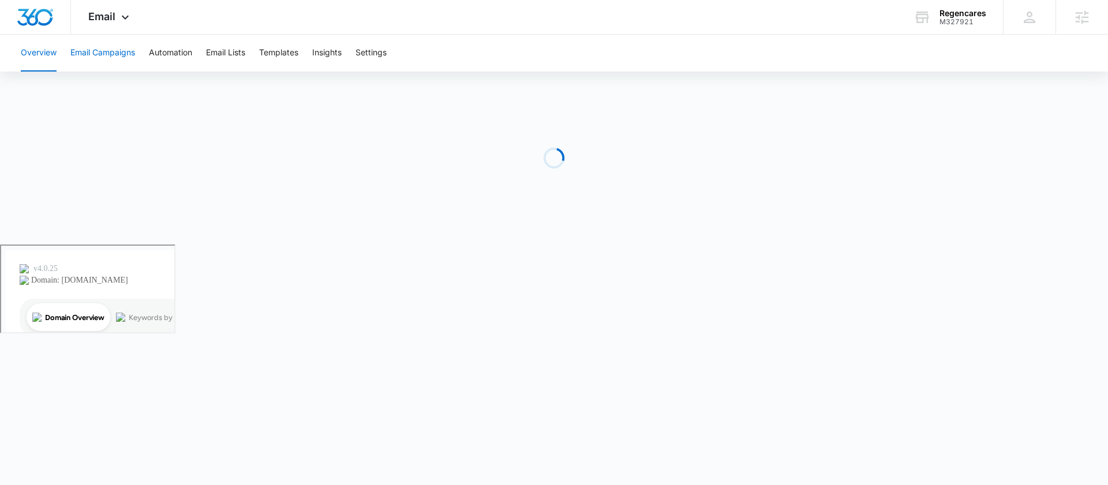
click at [114, 54] on button "Email Campaigns" at bounding box center [102, 53] width 65 height 37
click at [298, 54] on button "Templates" at bounding box center [278, 53] width 39 height 37
click at [29, 59] on button "Overview" at bounding box center [39, 53] width 36 height 37
click at [96, 14] on span "Email" at bounding box center [101, 16] width 27 height 12
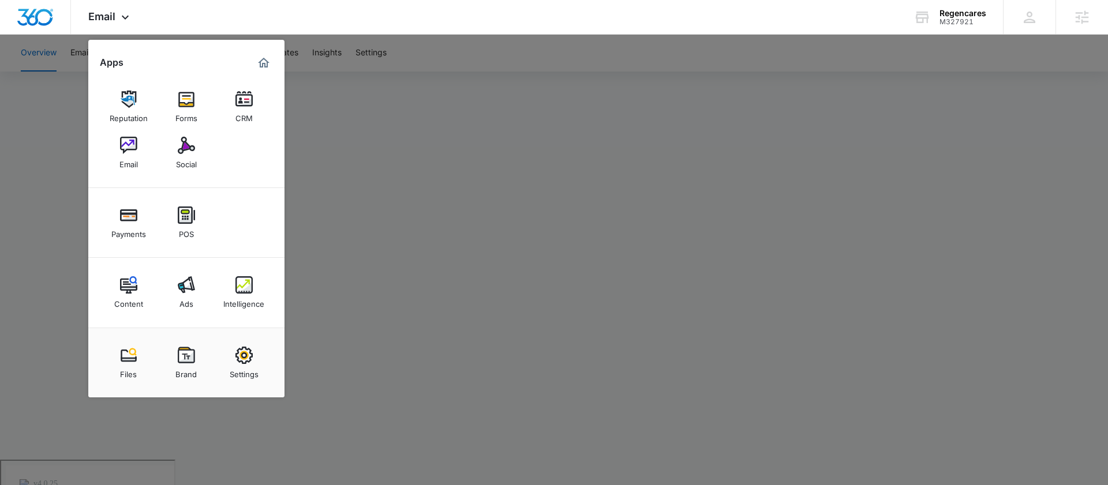
click at [45, 52] on div at bounding box center [554, 242] width 1108 height 485
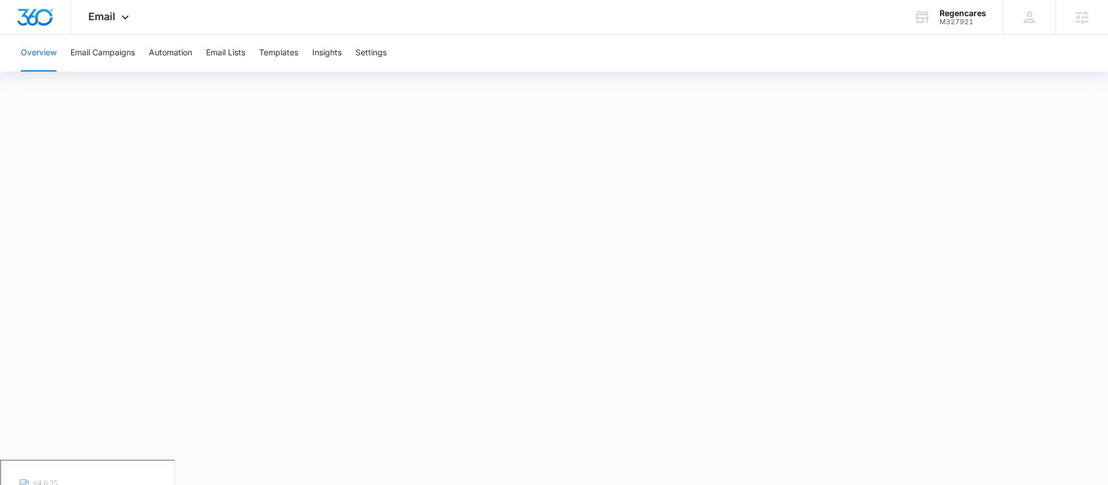
click at [45, 52] on button "Overview" at bounding box center [39, 53] width 36 height 37
click at [112, 19] on span "Email" at bounding box center [101, 16] width 27 height 12
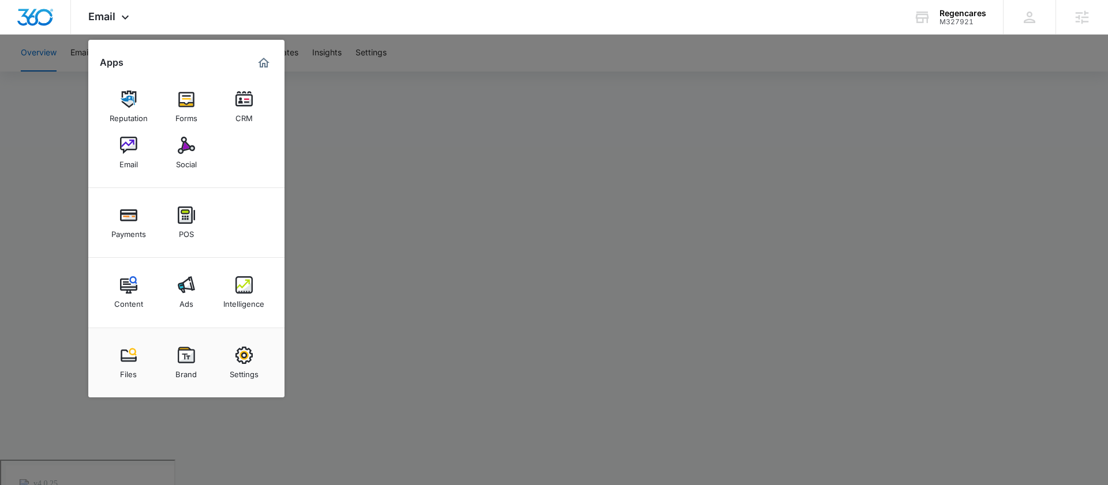
click at [372, 119] on div at bounding box center [554, 242] width 1108 height 485
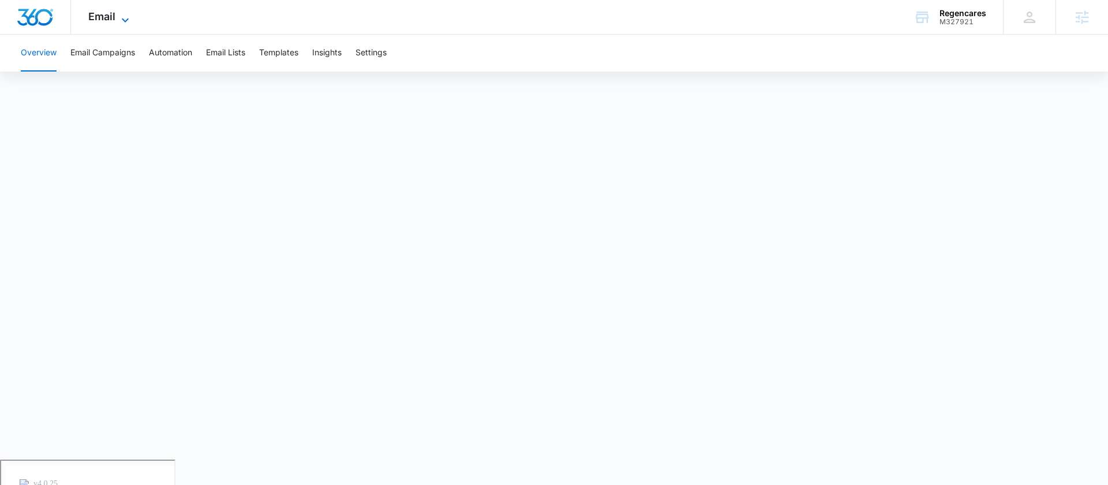
click at [107, 17] on span "Email" at bounding box center [101, 16] width 27 height 12
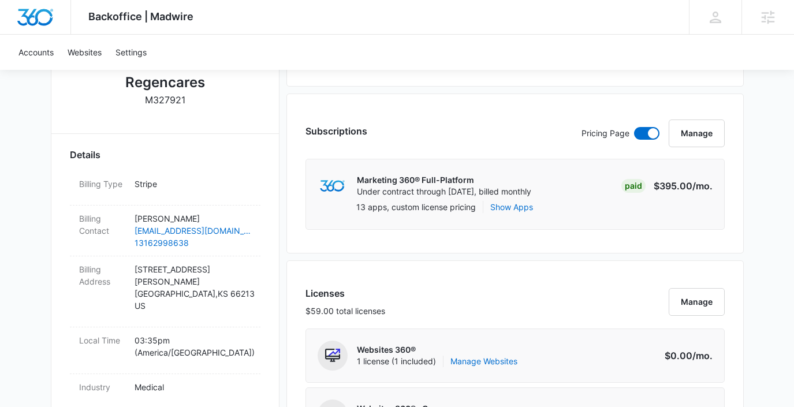
scroll to position [224, 0]
